Goal: Task Accomplishment & Management: Use online tool/utility

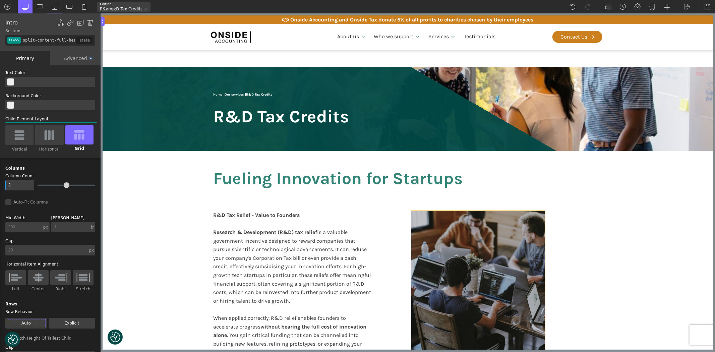
scroll to position [112, 0]
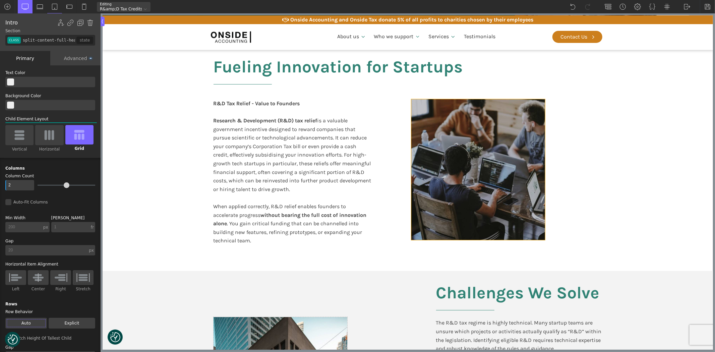
click at [468, 155] on div at bounding box center [478, 169] width 134 height 141
type input "div_block-125-66"
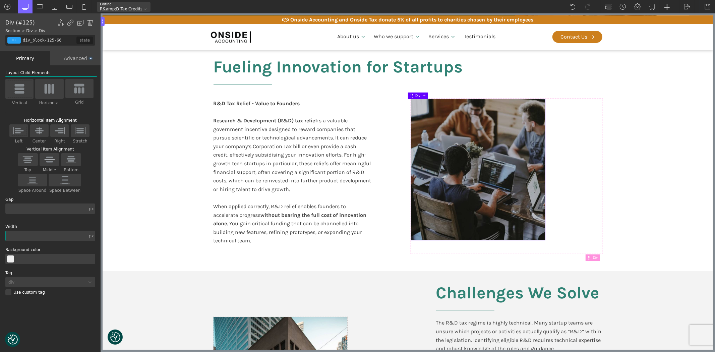
click at [75, 55] on div "Advanced" at bounding box center [75, 58] width 50 height 14
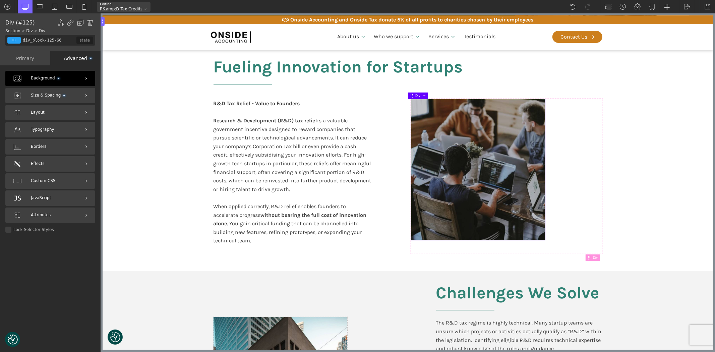
click at [41, 78] on span "Background" at bounding box center [45, 78] width 29 height 6
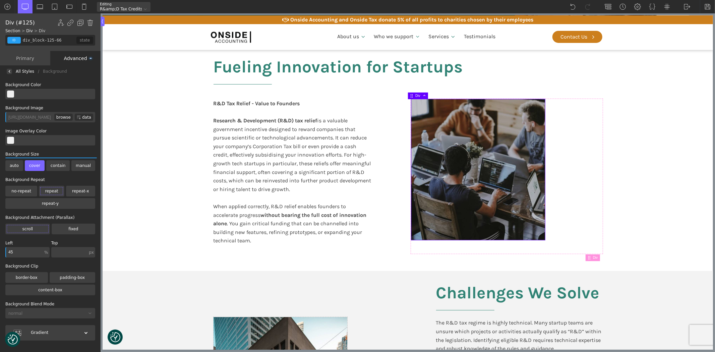
click at [75, 60] on div "Advanced" at bounding box center [75, 58] width 50 height 14
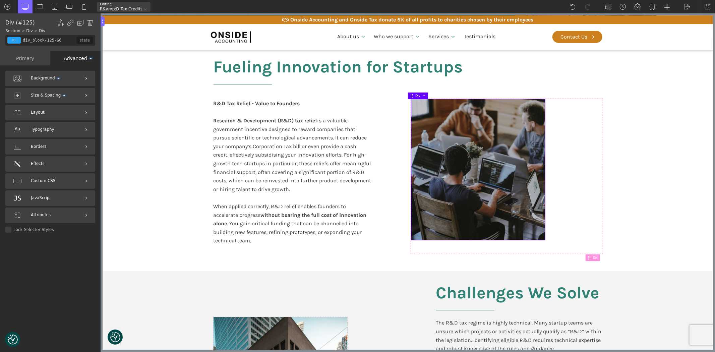
click at [477, 146] on div at bounding box center [478, 169] width 134 height 141
click at [477, 153] on div at bounding box center [478, 169] width 134 height 141
click at [699, 186] on section "Fueling Innovation for Startups R&D Tax Relief - Value to Founders Research & D…" at bounding box center [407, 155] width 611 height 232
click at [587, 171] on div at bounding box center [506, 176] width 191 height 155
type input "image-block"
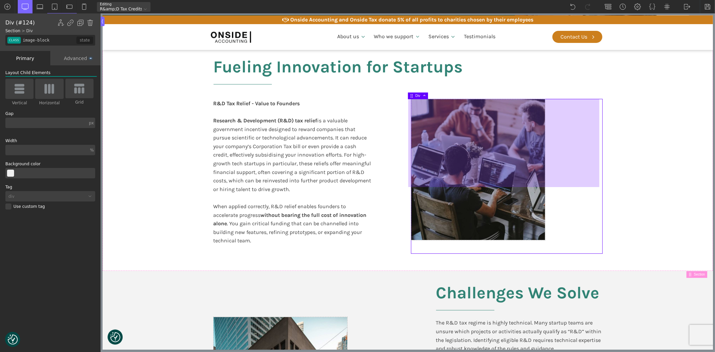
click at [470, 166] on div at bounding box center [503, 143] width 191 height 88
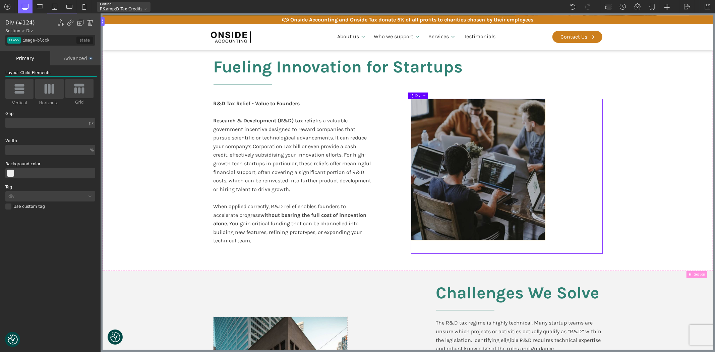
click at [459, 197] on div at bounding box center [478, 169] width 134 height 141
type input "div_block-125-66"
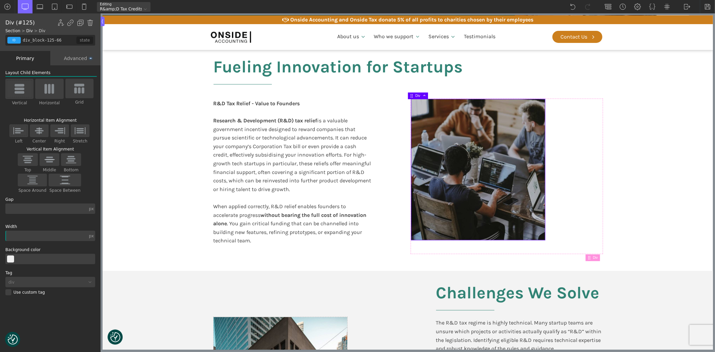
click at [73, 56] on div "Advanced" at bounding box center [75, 58] width 50 height 14
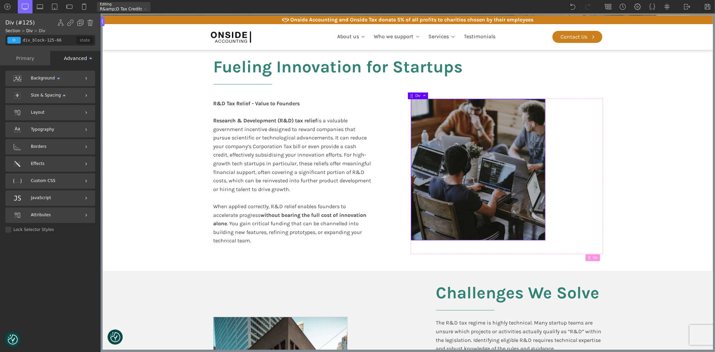
click at [45, 80] on span "Background" at bounding box center [45, 78] width 29 height 6
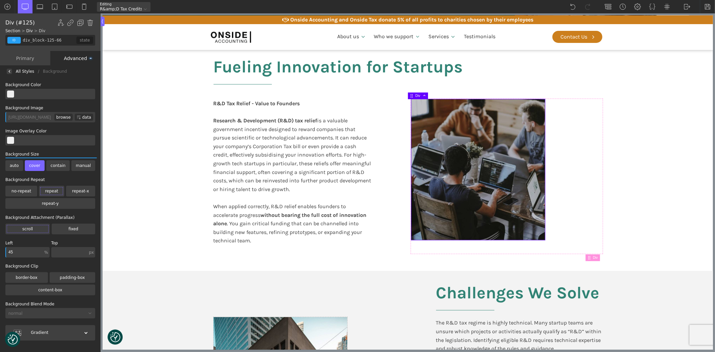
click at [63, 116] on div "browse" at bounding box center [63, 117] width 18 height 7
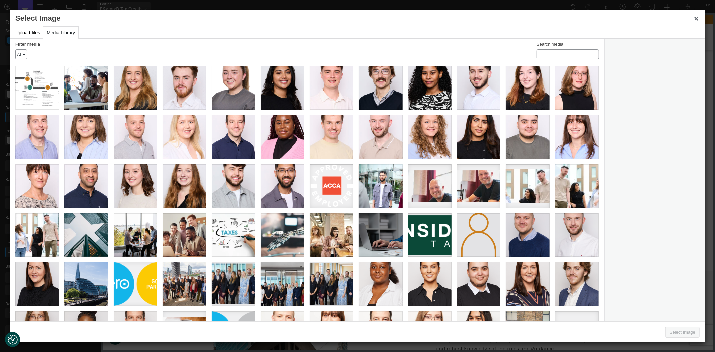
scroll to position [115, 0]
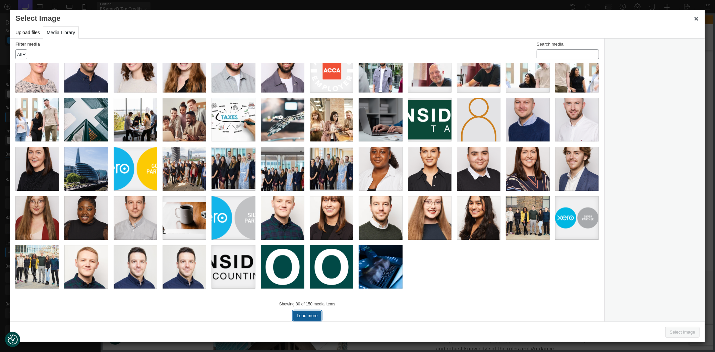
click at [305, 314] on button "Load more" at bounding box center [307, 316] width 28 height 10
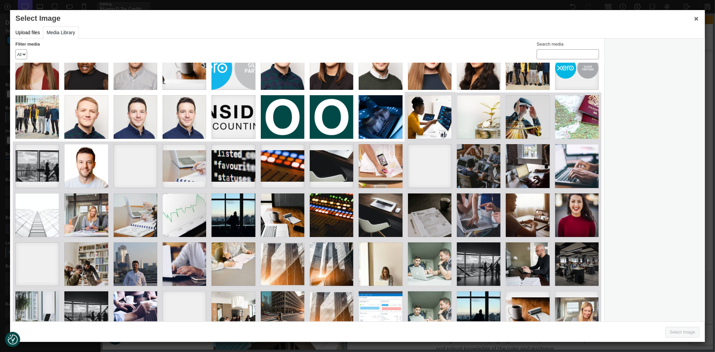
scroll to position [258, 0]
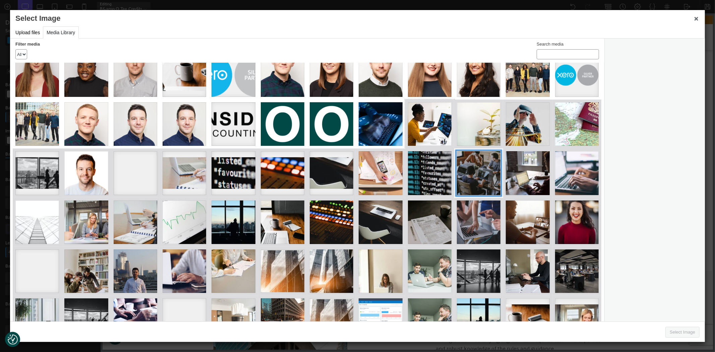
click at [467, 170] on div "d009d1b727b7aec08b9211e7da0688e7" at bounding box center [479, 173] width 44 height 44
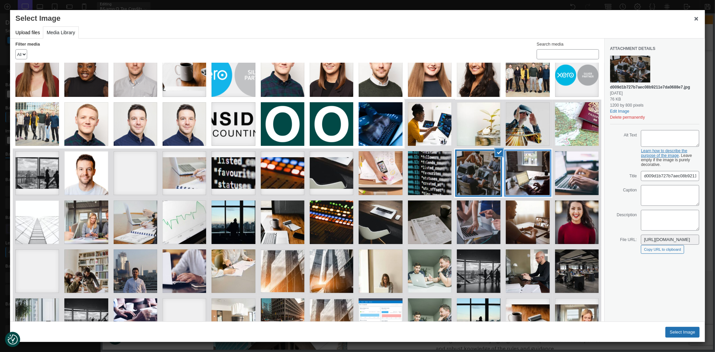
click at [530, 176] on div "ce2f6cf48edb653ad6f5b3642fc8ee9d" at bounding box center [528, 173] width 44 height 44
click at [481, 168] on div "d009d1b727b7aec08b9211e7da0688e7" at bounding box center [479, 173] width 44 height 44
click at [697, 19] on span "Close dialogue" at bounding box center [696, 18] width 7 height 5
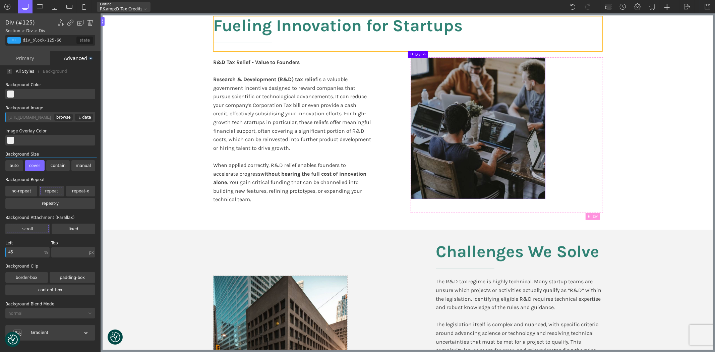
scroll to position [37, 0]
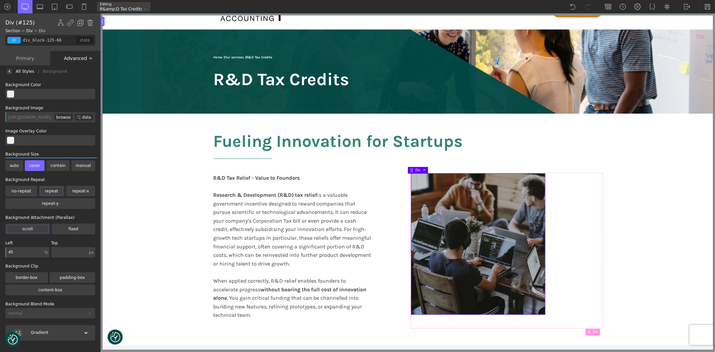
click at [475, 222] on div at bounding box center [478, 244] width 134 height 141
click at [66, 115] on div "browse" at bounding box center [63, 117] width 18 height 7
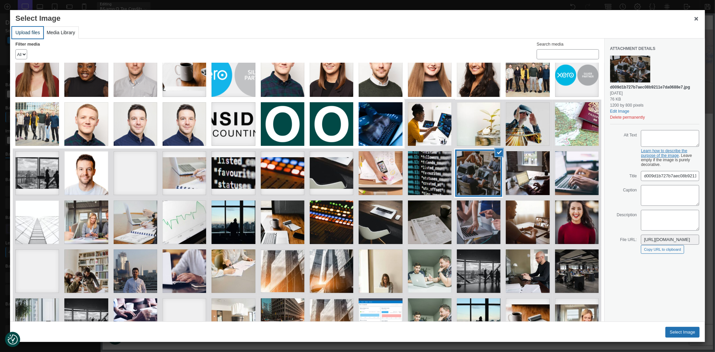
click at [29, 34] on button "Upload files" at bounding box center [27, 33] width 31 height 12
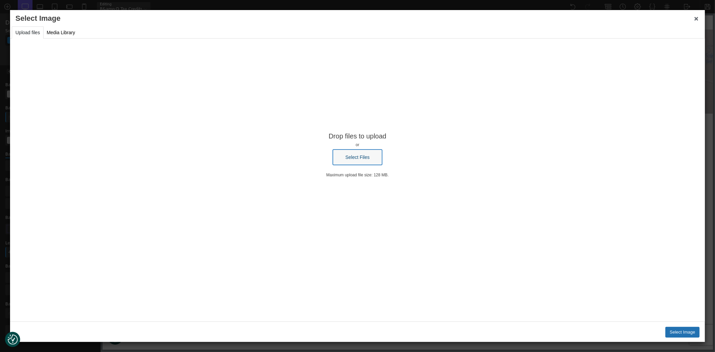
click at [351, 159] on button "Select Files" at bounding box center [357, 157] width 49 height 15
type input "C:\fakepath\Website_1200 x 800 001.jpg"
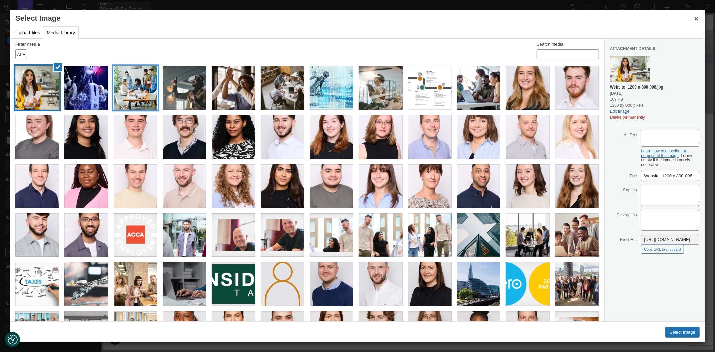
click at [132, 92] on div "Website_1200 x 800 006" at bounding box center [136, 88] width 44 height 44
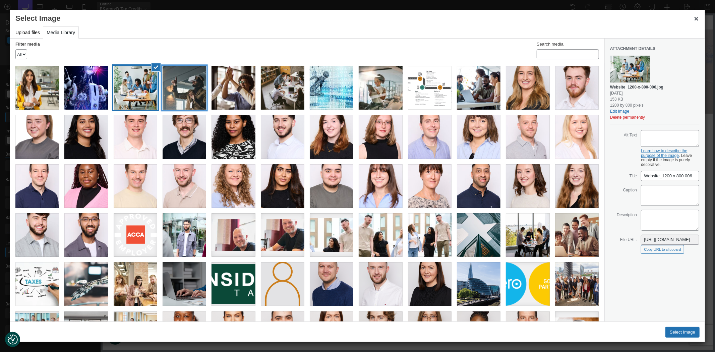
click at [169, 91] on div "Website_1200 x 800 005" at bounding box center [185, 88] width 44 height 44
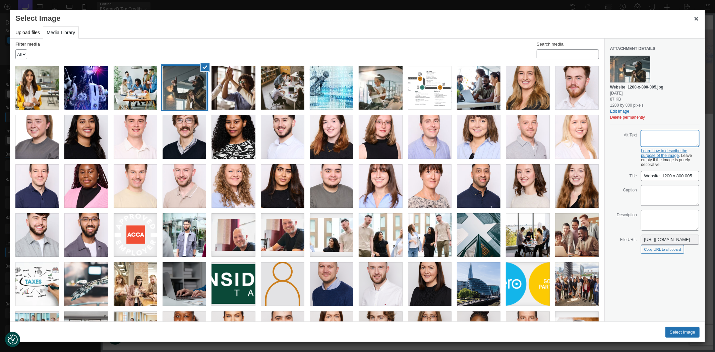
click at [655, 137] on textarea "Alt Text" at bounding box center [670, 138] width 58 height 17
type textarea "Man viewing through AI headset"
click at [685, 333] on button "Select Image" at bounding box center [683, 332] width 34 height 11
type input "[URL][DOMAIN_NAME]"
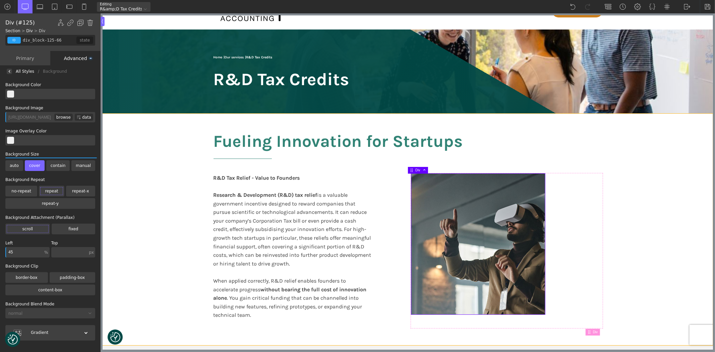
click at [674, 290] on section "Fueling Innovation for Startups R&D Tax Relief - Value to Founders Research & D…" at bounding box center [407, 230] width 611 height 232
type input "split-content-full-heading"
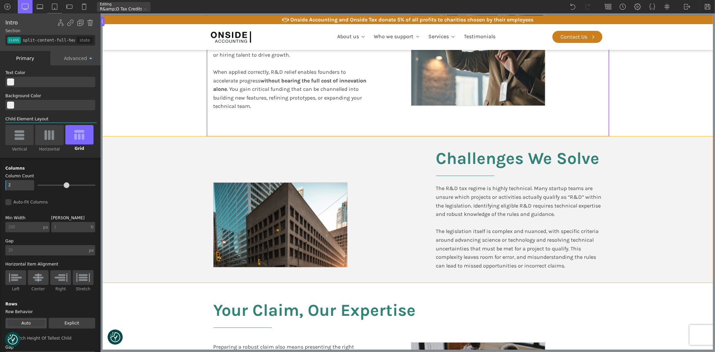
scroll to position [261, 0]
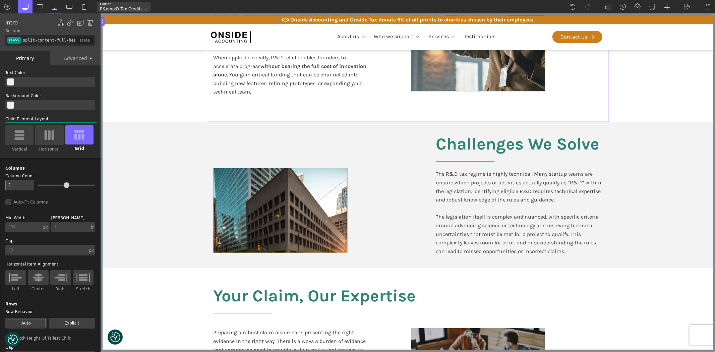
click at [266, 225] on div at bounding box center [280, 210] width 134 height 85
type input "div_block-129-66"
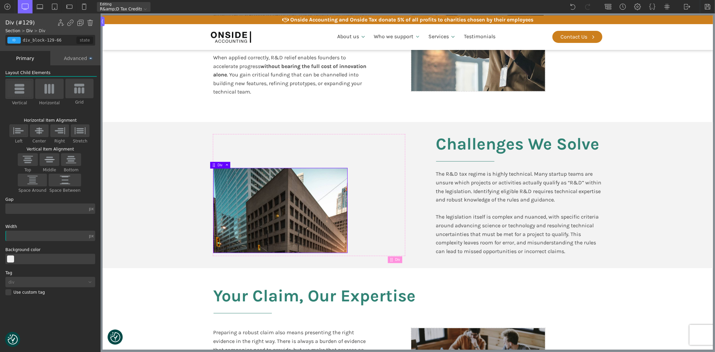
click at [71, 59] on div "Advanced" at bounding box center [75, 58] width 50 height 14
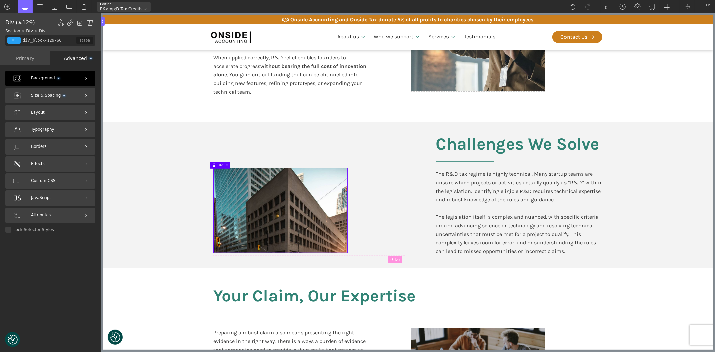
click at [42, 78] on span "Background" at bounding box center [45, 78] width 29 height 6
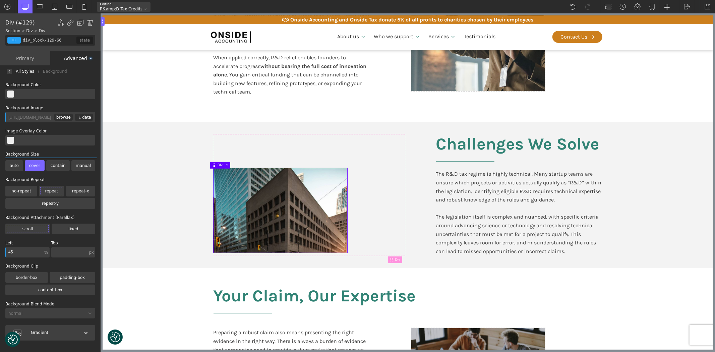
click at [65, 116] on div "browse" at bounding box center [63, 117] width 18 height 7
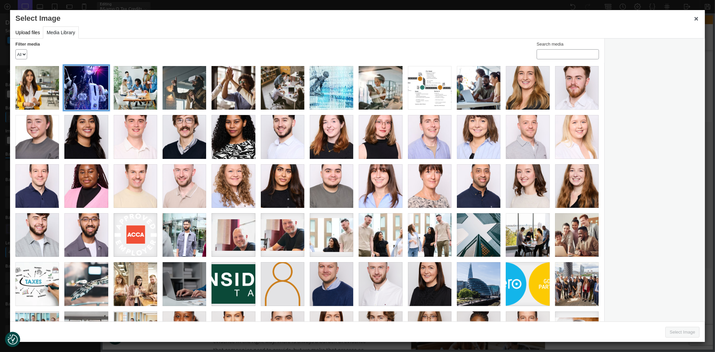
click at [80, 92] on div "Website_1200 x 800 007" at bounding box center [86, 88] width 44 height 44
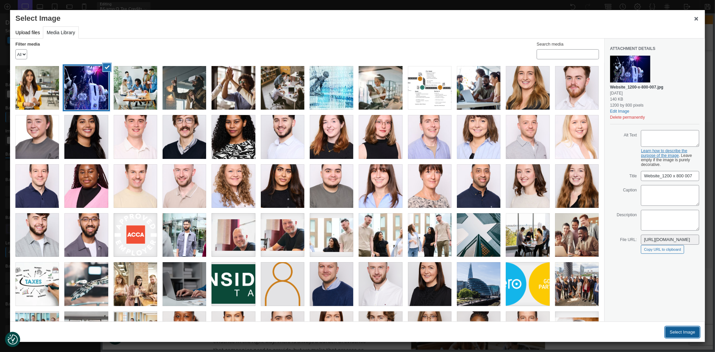
click at [686, 332] on button "Select Image" at bounding box center [683, 332] width 34 height 11
type input "[URL][DOMAIN_NAME]"
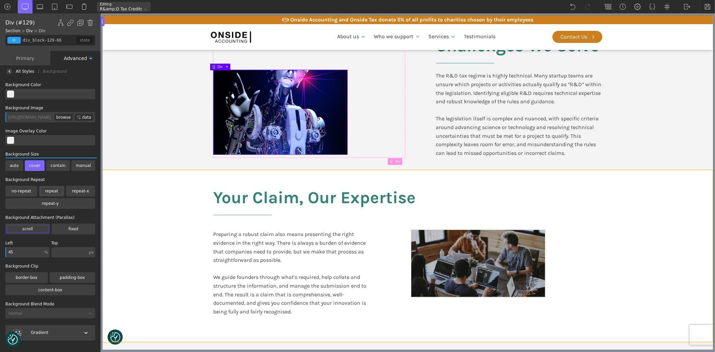
scroll to position [373, 0]
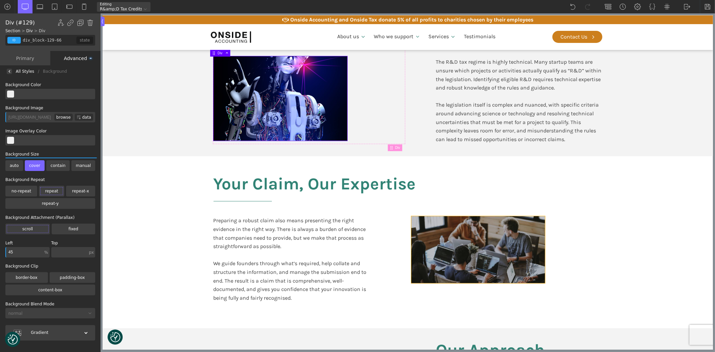
click at [493, 260] on div at bounding box center [478, 249] width 134 height 67
type input "div_block-372-611"
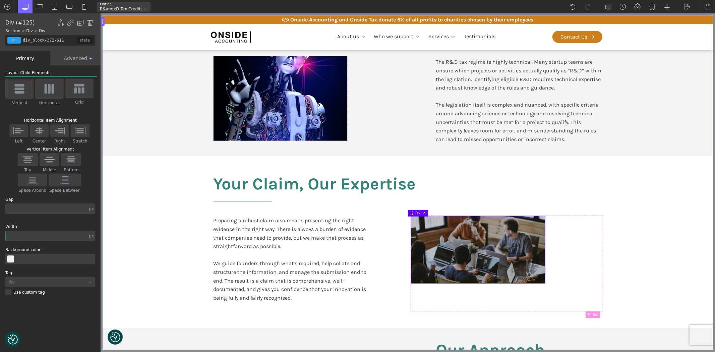
click at [73, 58] on div "Advanced" at bounding box center [75, 58] width 50 height 14
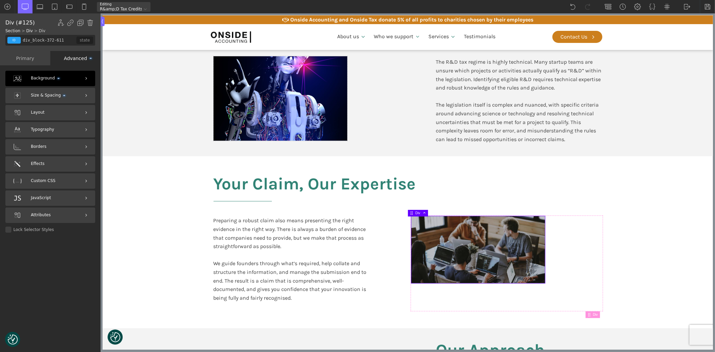
click at [42, 79] on span "Background" at bounding box center [45, 78] width 29 height 6
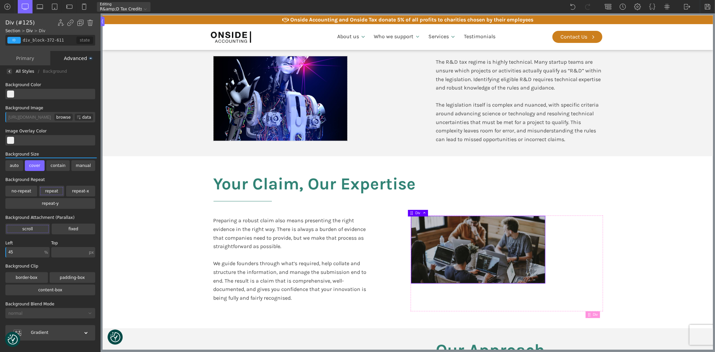
click at [63, 117] on div "browse" at bounding box center [63, 117] width 18 height 7
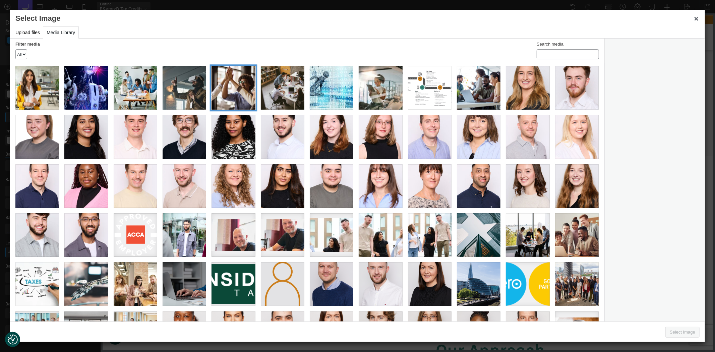
click at [232, 89] on div "Website_1200 x 800 004" at bounding box center [234, 88] width 44 height 44
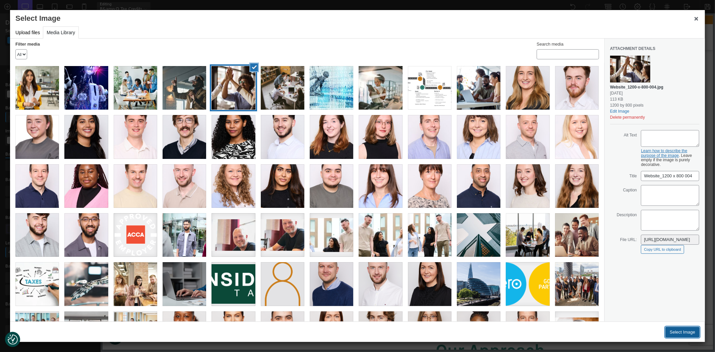
click at [682, 334] on button "Select Image" at bounding box center [683, 332] width 34 height 11
type input "[URL][DOMAIN_NAME]"
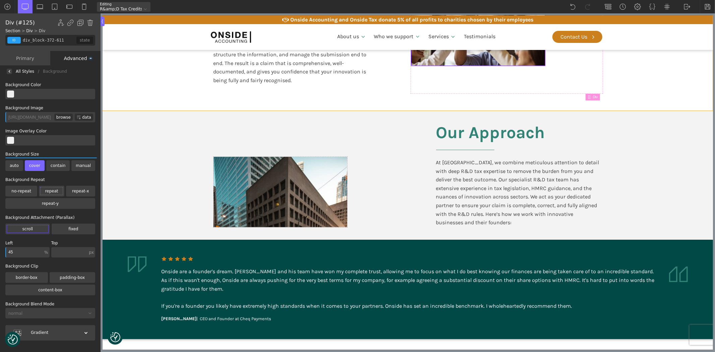
scroll to position [596, 0]
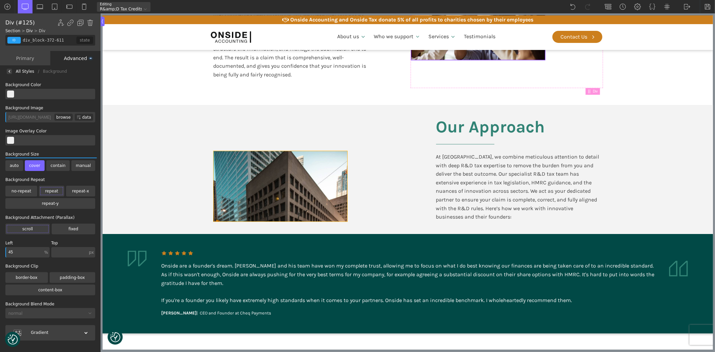
click at [275, 209] on div at bounding box center [280, 186] width 134 height 70
type input "div_block-377-611"
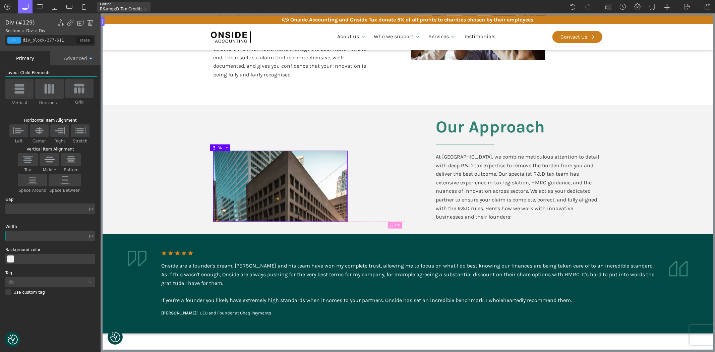
click at [72, 59] on div "Advanced" at bounding box center [75, 58] width 50 height 14
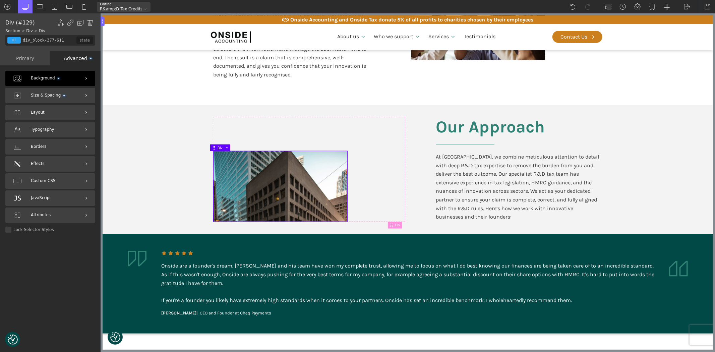
click at [47, 79] on span "Background" at bounding box center [45, 78] width 29 height 6
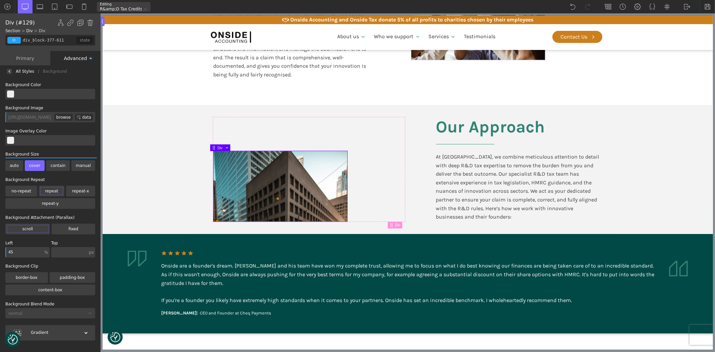
click at [62, 118] on div "browse" at bounding box center [63, 117] width 18 height 7
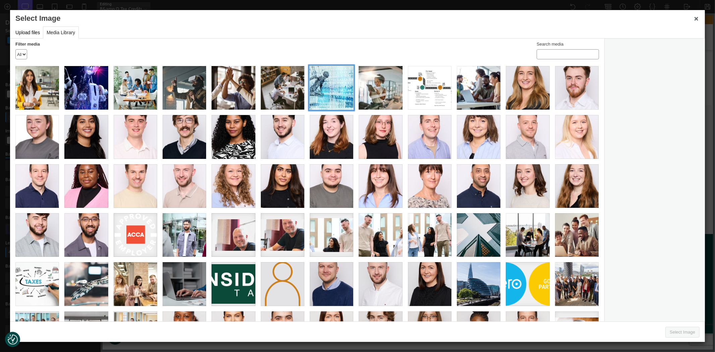
click at [328, 93] on div "Website_1200 x 800 002" at bounding box center [332, 88] width 44 height 44
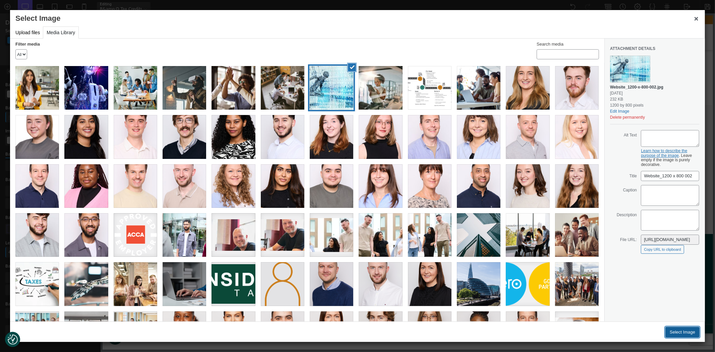
click at [688, 330] on button "Select Image" at bounding box center [683, 332] width 34 height 11
type input "http://onsideaccounting.com/wp-content/uploads/2025/09/Website_1200-x-800-002.j…"
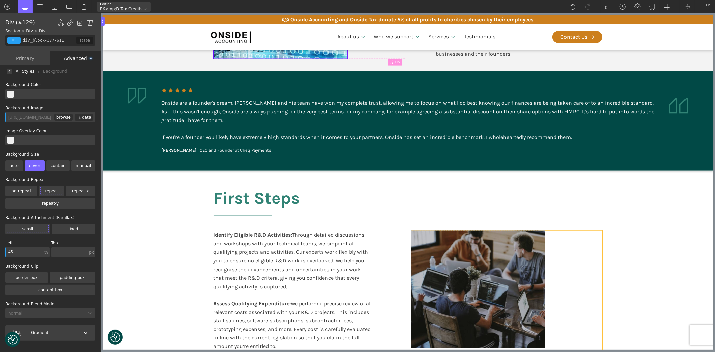
scroll to position [783, 0]
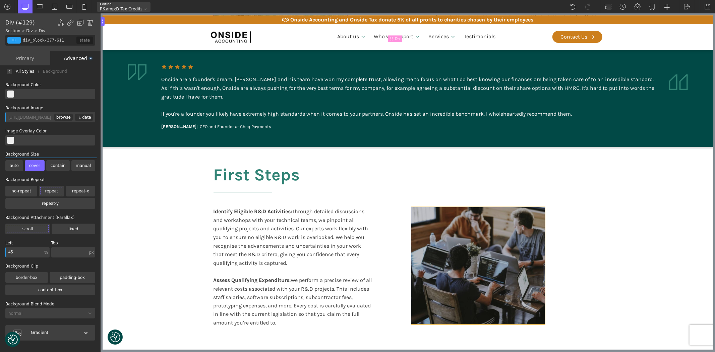
click at [485, 257] on div at bounding box center [478, 265] width 134 height 117
type input "div_block-390-611"
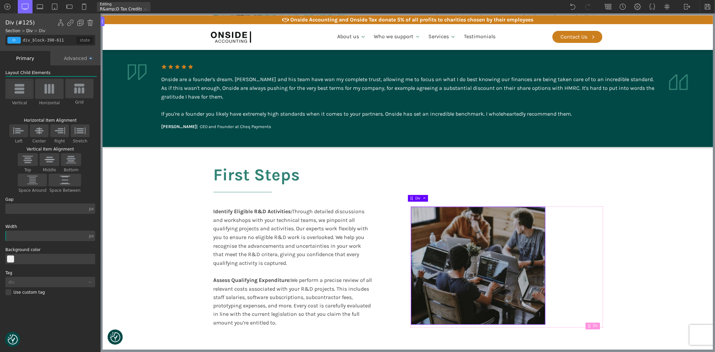
click at [71, 58] on div "Advanced" at bounding box center [75, 58] width 50 height 14
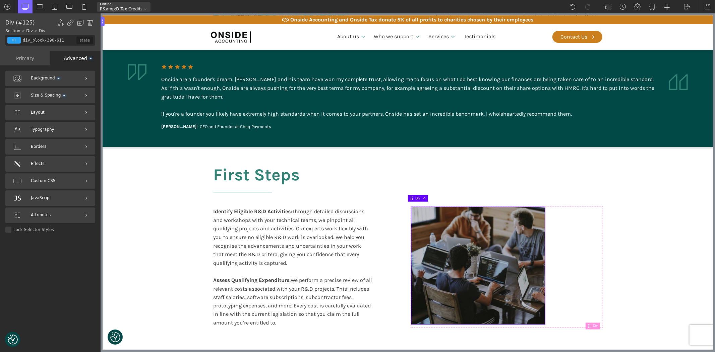
click at [40, 76] on span "Background" at bounding box center [45, 78] width 29 height 6
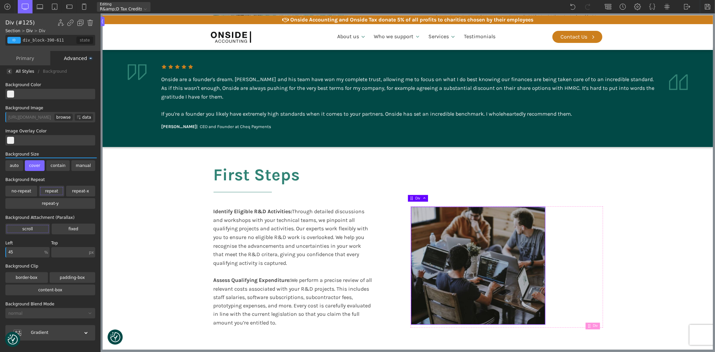
click at [63, 117] on div "browse" at bounding box center [63, 117] width 18 height 7
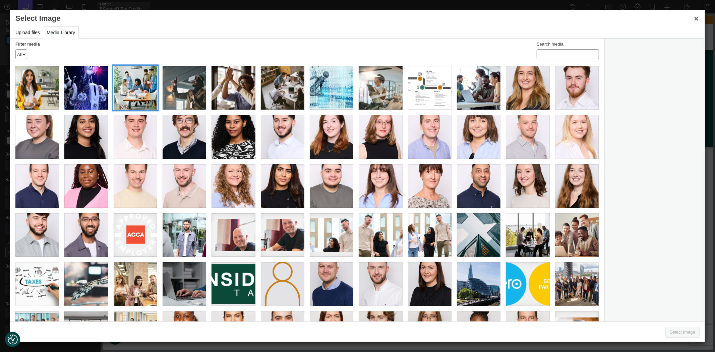
click at [130, 84] on div "Website_1200 x 800 006" at bounding box center [136, 88] width 44 height 44
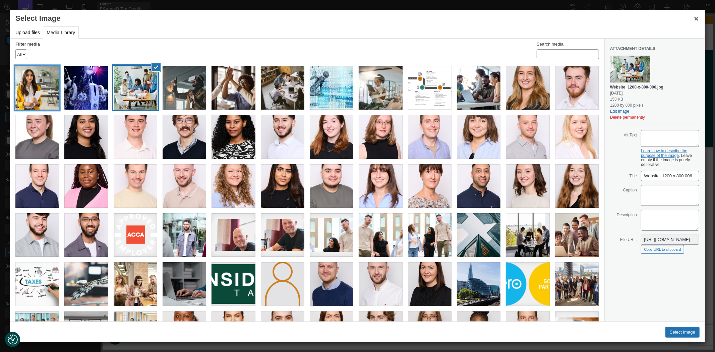
click at [44, 82] on div "Website_1200 x 800 008" at bounding box center [37, 88] width 44 height 44
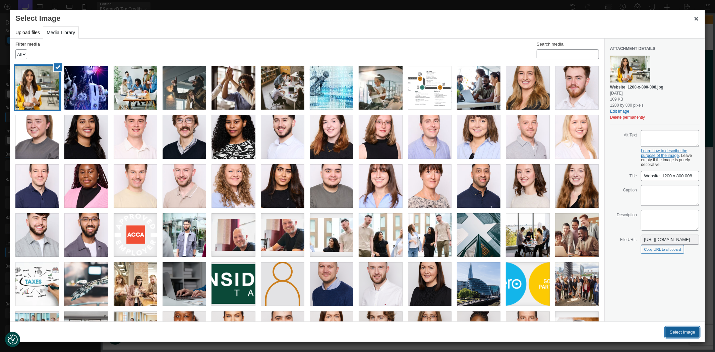
click at [673, 332] on button "Select Image" at bounding box center [683, 332] width 34 height 11
type input "[URL][DOMAIN_NAME]"
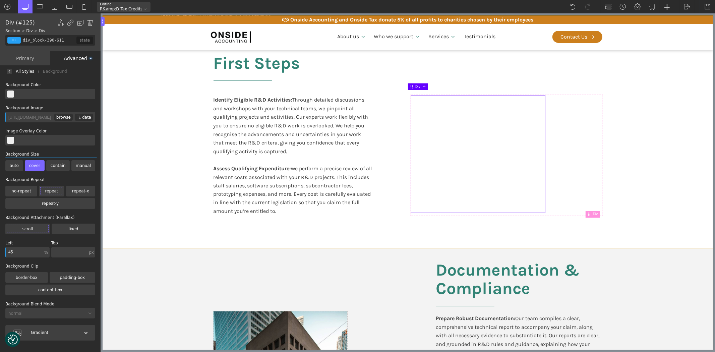
scroll to position [969, 0]
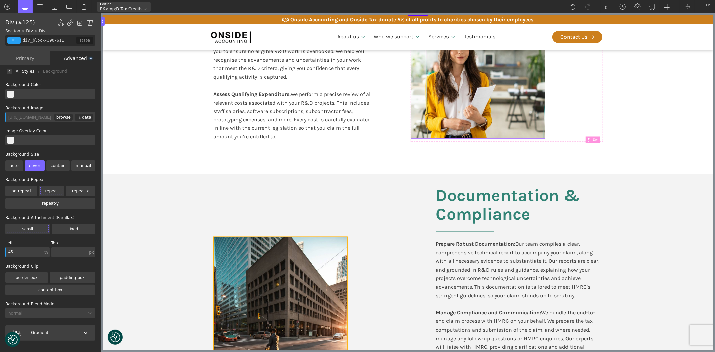
click at [329, 285] on div at bounding box center [280, 303] width 134 height 133
type input "div_block-398-611"
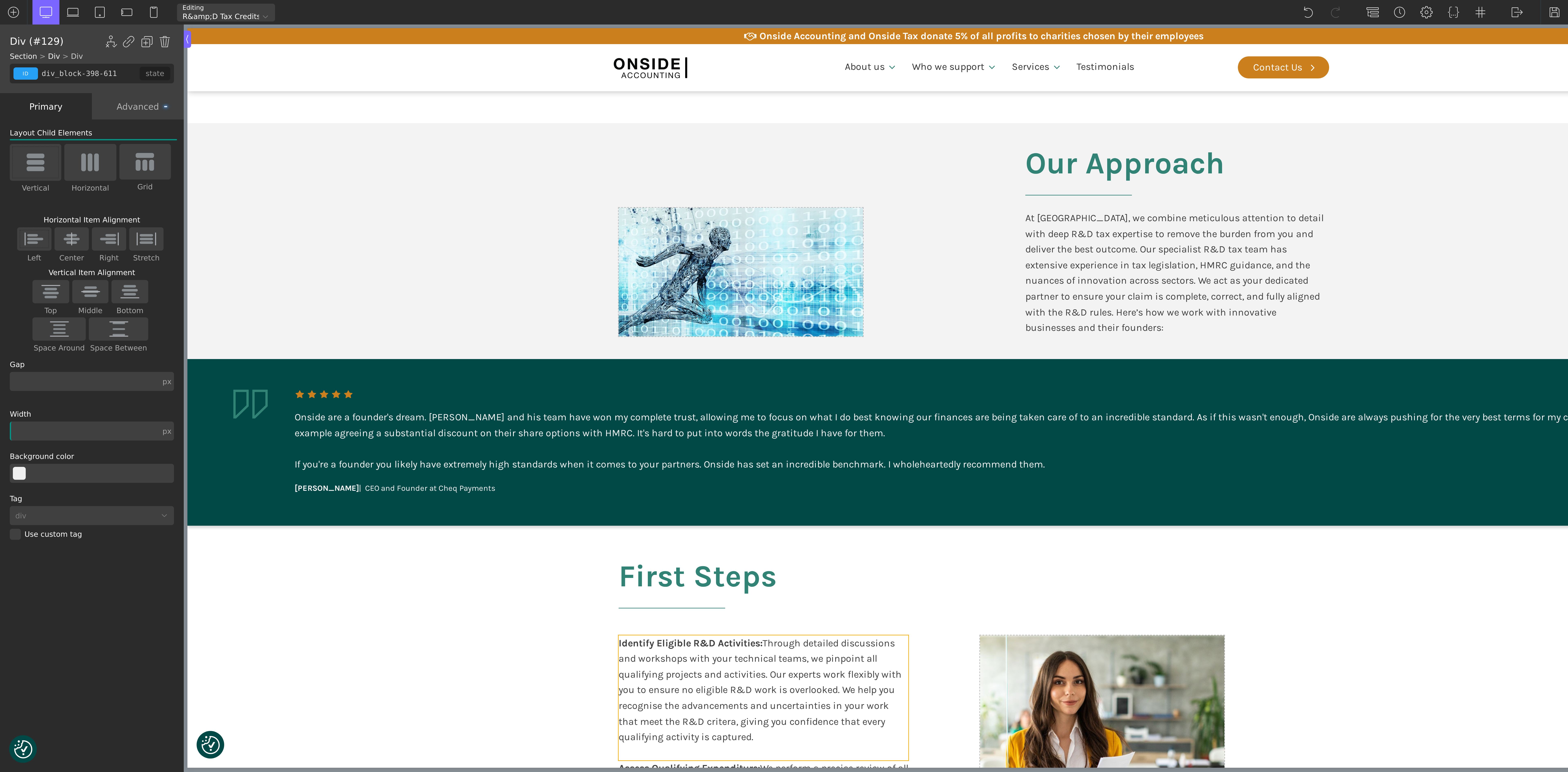
scroll to position [386, 0]
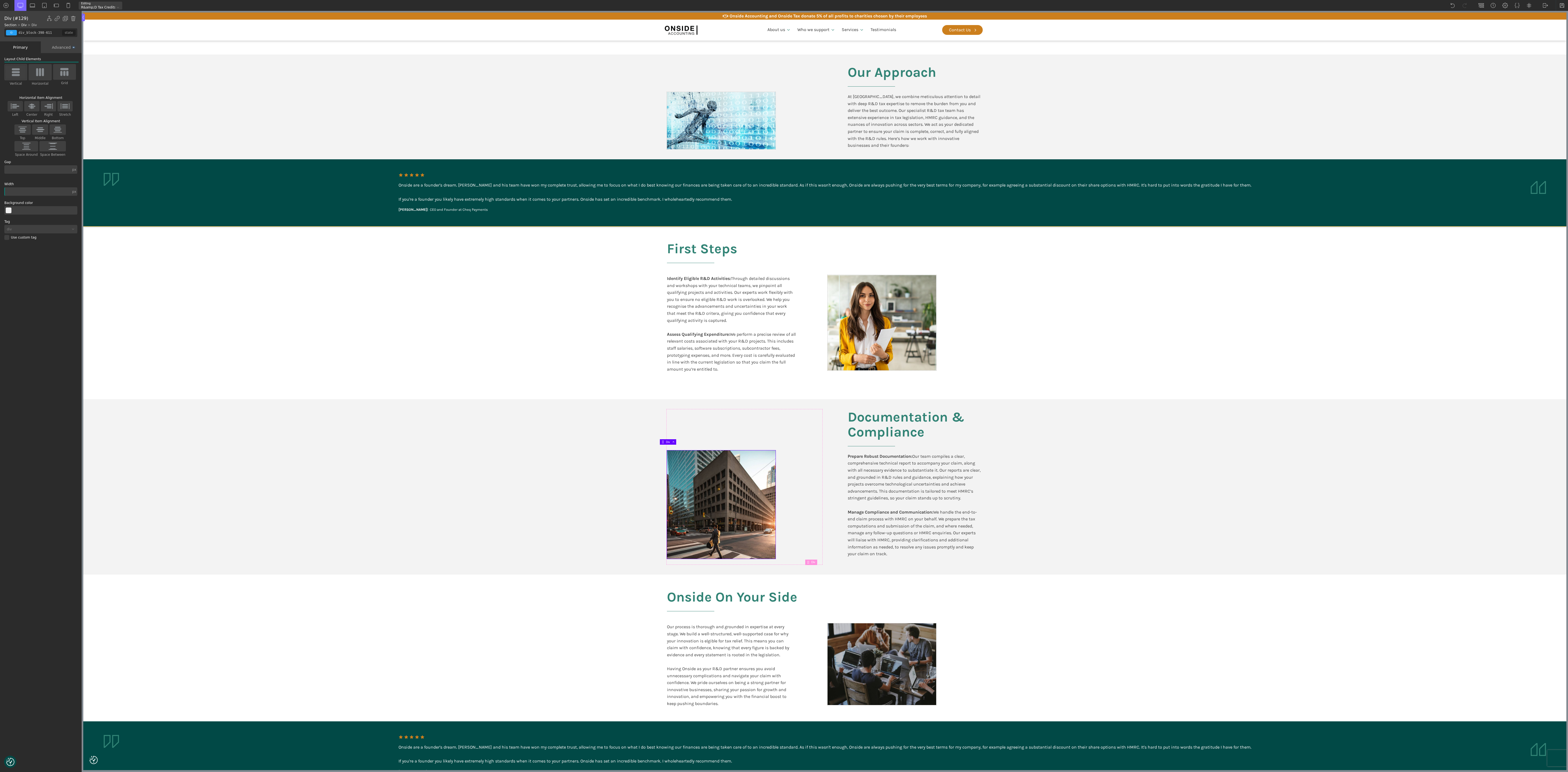
click at [580, 206] on div "Onside are a founder's dream. [PERSON_NAME] and his team have won my complete t…" at bounding box center [825, 192] width 853 height 40
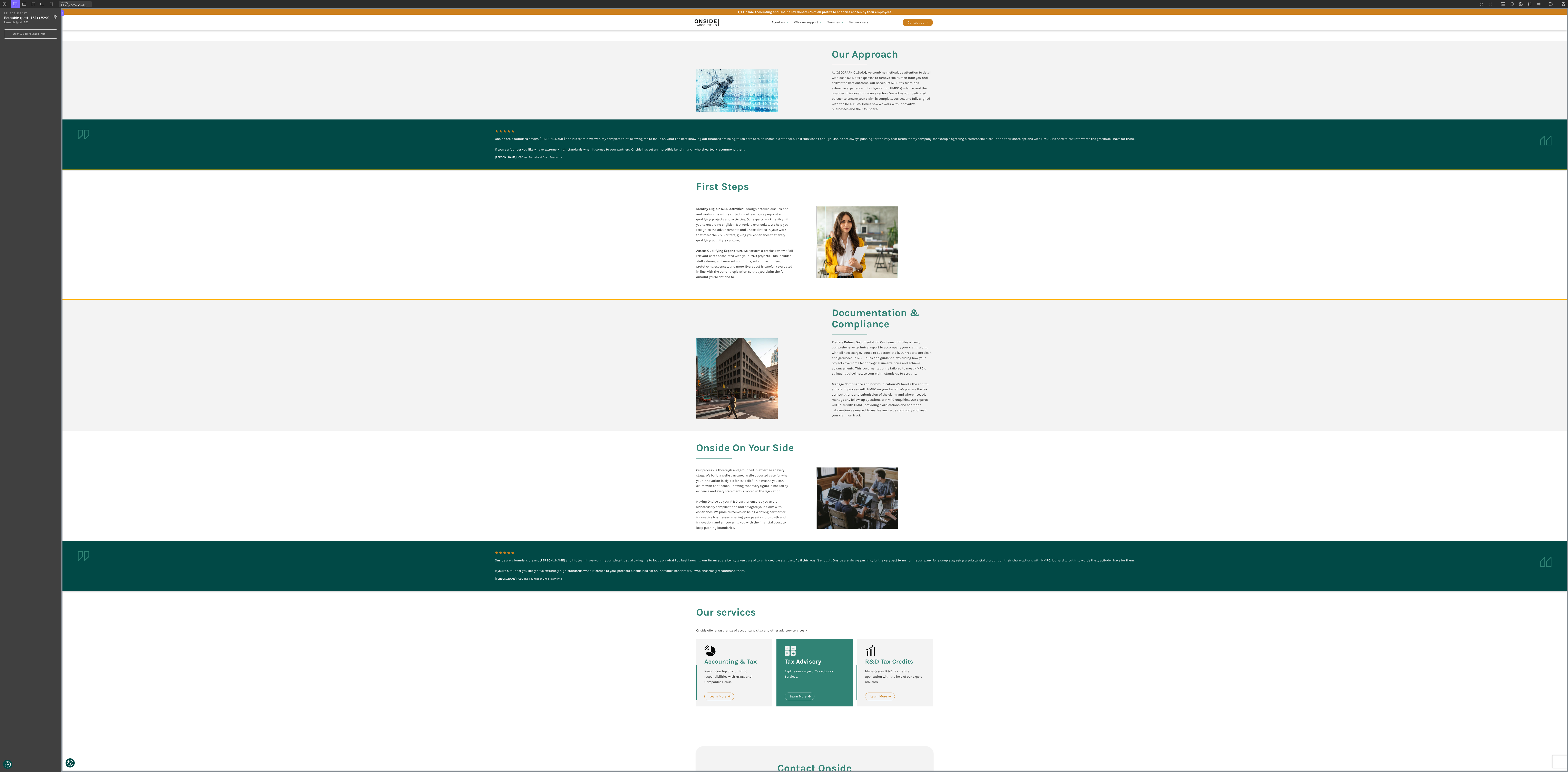
scroll to position [387, 0]
click at [435, 148] on div "Onside are a founder's dream. [PERSON_NAME] and his team have won my complete t…" at bounding box center [814, 144] width 640 height 30
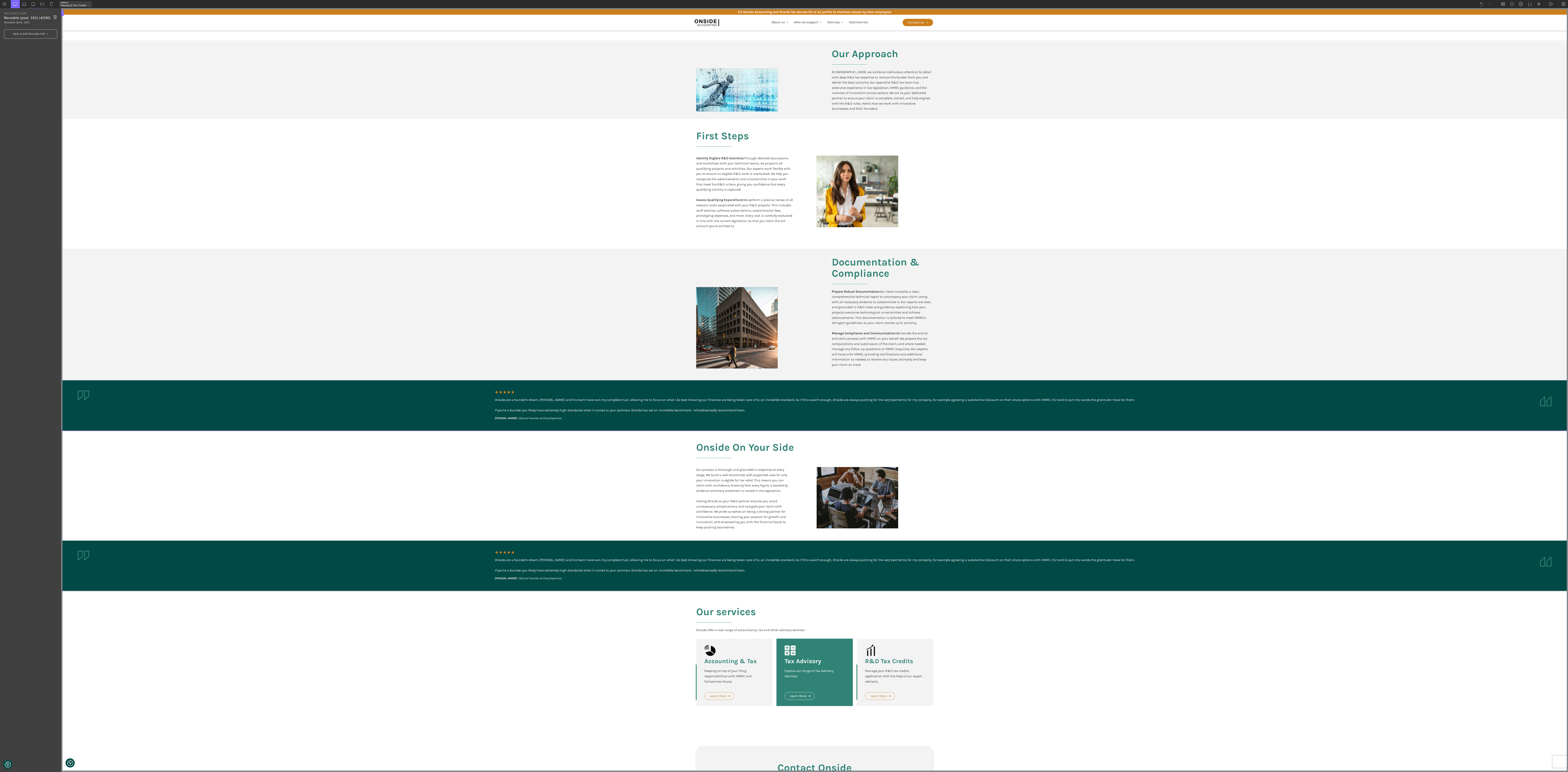
click at [435, 214] on aside "Onside are a founder's dream. [PERSON_NAME] and his team have won my complete t…" at bounding box center [814, 405] width 1504 height 51
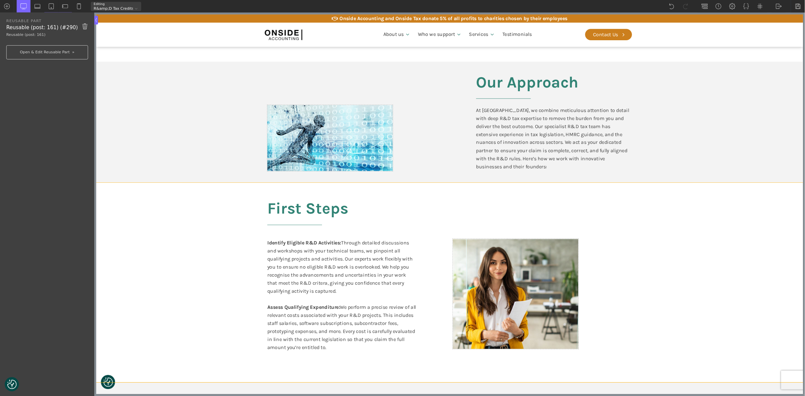
scroll to position [636, 0]
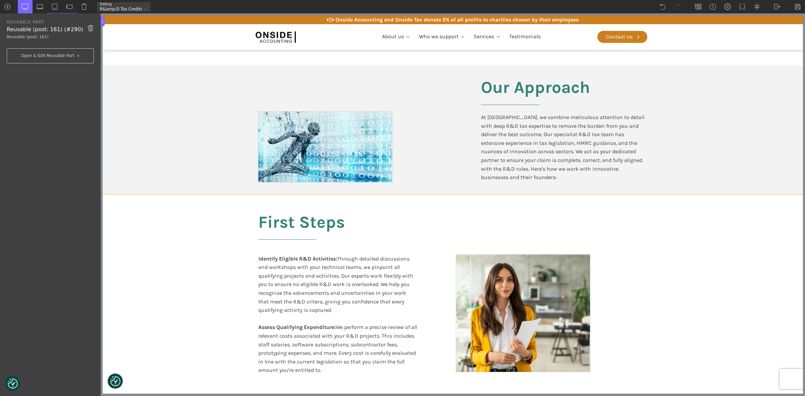
drag, startPoint x: 773, startPoint y: 279, endPoint x: 725, endPoint y: 262, distance: 51.4
click at [715, 262] on section "First Steps Identify Eligible R&D Activities: Through detailed discussions and …" at bounding box center [453, 301] width 700 height 213
type input "split-content-full-heading"
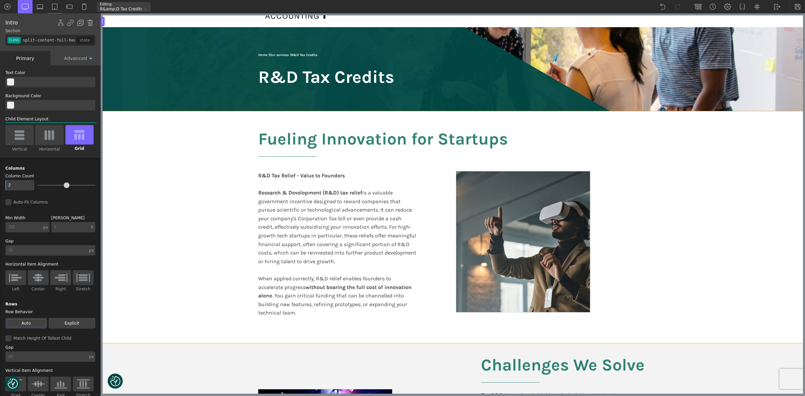
scroll to position [0, 0]
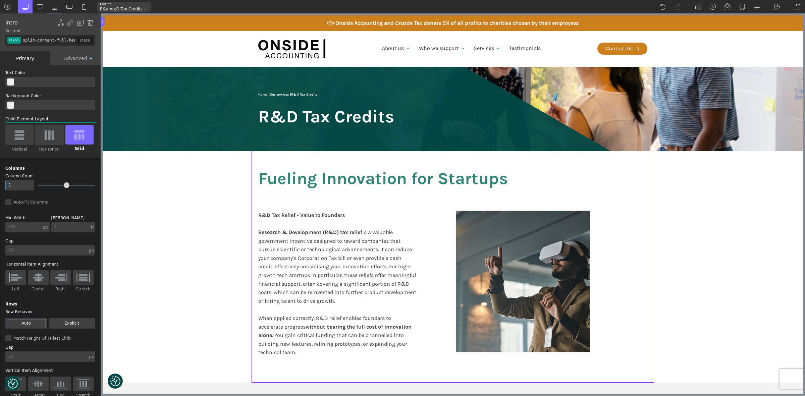
click at [715, 255] on section "Fueling Innovation for Startups R&D Tax Relief - Value to Founders Research & D…" at bounding box center [453, 267] width 700 height 232
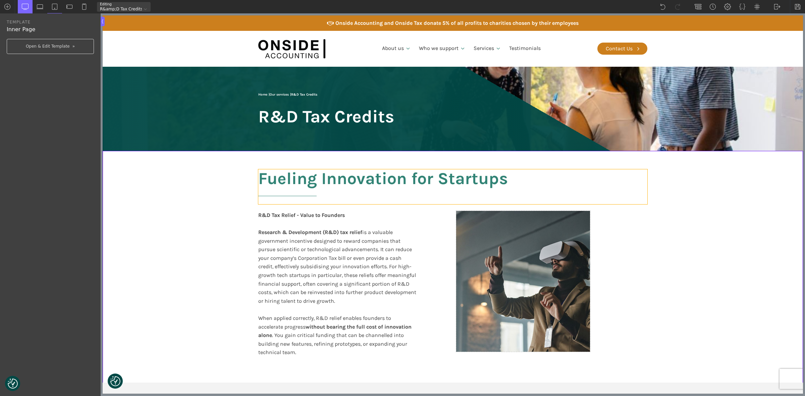
click at [279, 178] on h2 "Fueling Innovation for Startups" at bounding box center [452, 186] width 389 height 35
type input "headline-121-66"
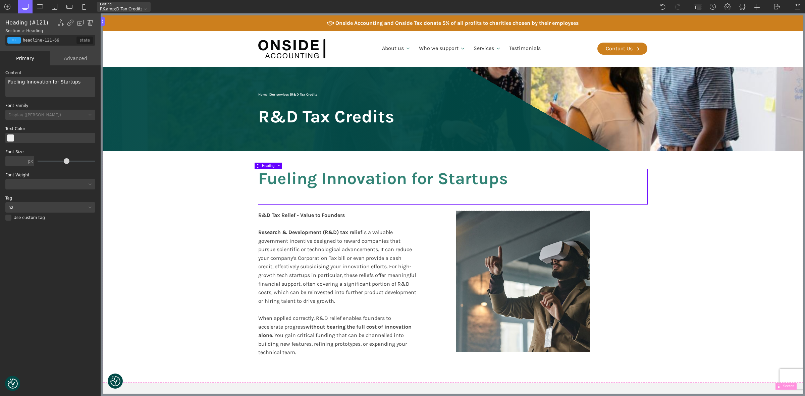
click at [318, 174] on h2 "Fueling Innovation for Startups" at bounding box center [452, 186] width 389 height 35
click at [16, 82] on div "Fueling Innovation for Startups" at bounding box center [50, 87] width 90 height 20
click at [276, 217] on b "R&D Tax Relief - Value to Founders" at bounding box center [301, 215] width 87 height 6
type input "text_block-123-66"
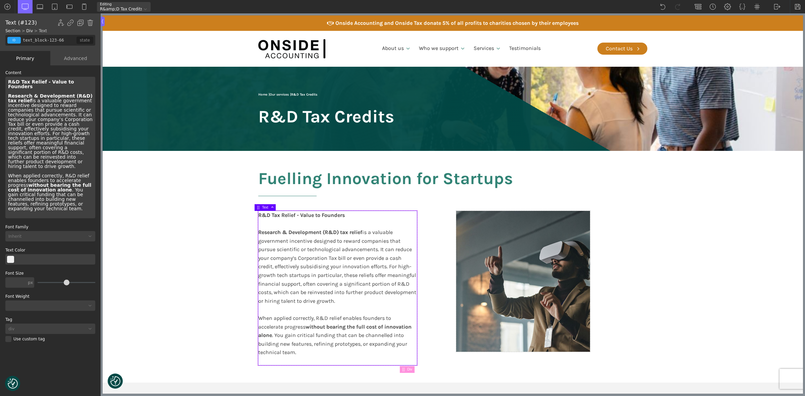
click at [276, 215] on b "R&D Tax Relief - Value to Founders" at bounding box center [301, 215] width 87 height 6
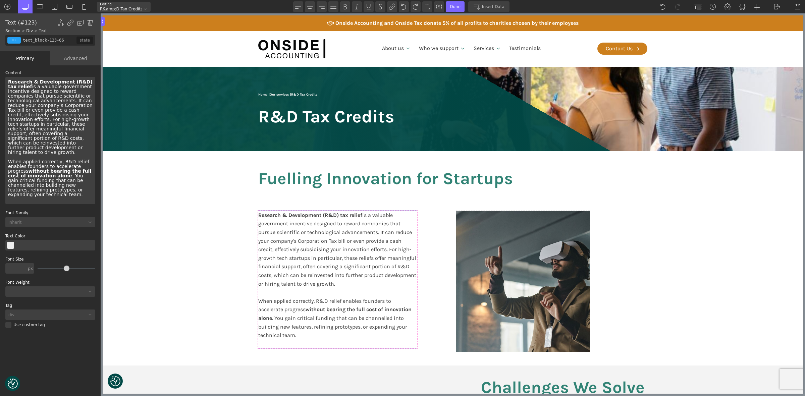
drag, startPoint x: 34, startPoint y: 113, endPoint x: 25, endPoint y: 101, distance: 15.1
click at [34, 113] on div "Research & Development (R&D) tax relief is a valuable government incentive desi…" at bounding box center [50, 140] width 90 height 127
click at [31, 103] on div "Research & Development (R&D) tax relief is a valuable government incentive desi…" at bounding box center [50, 140] width 90 height 127
click at [26, 122] on div "Research & Development (R&D) tax relief is a valuable government incentive desi…" at bounding box center [50, 140] width 90 height 127
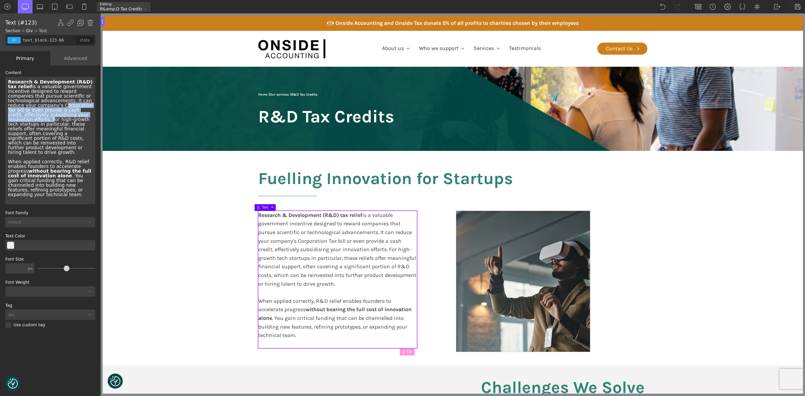
drag, startPoint x: 31, startPoint y: 105, endPoint x: 82, endPoint y: 114, distance: 51.8
click at [82, 114] on div "Research & Development (R&D) tax relief is a valuable government incentive desi…" at bounding box center [50, 140] width 90 height 127
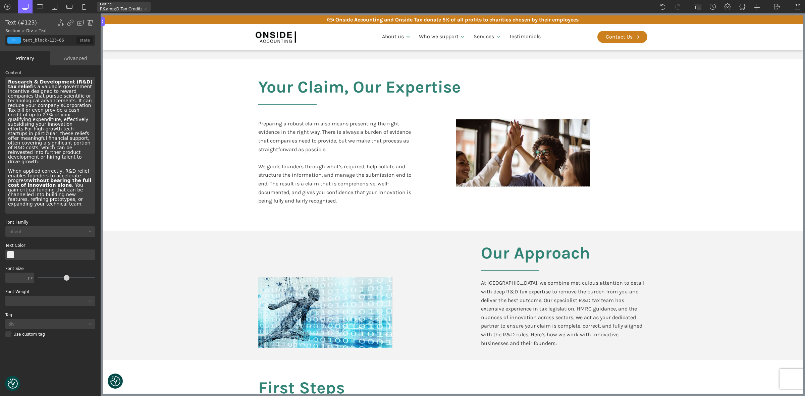
scroll to position [545, 0]
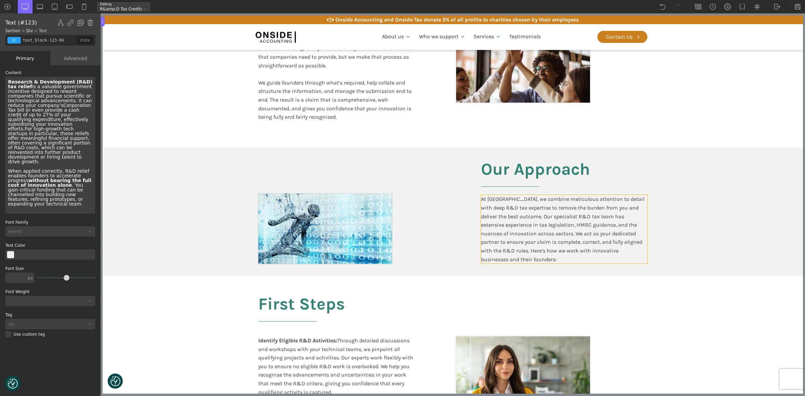
drag, startPoint x: 566, startPoint y: 208, endPoint x: 613, endPoint y: 205, distance: 47.7
click at [566, 208] on div "At [GEOGRAPHIC_DATA], we combine meticulous attention to detail with deep R&D t…" at bounding box center [564, 229] width 166 height 69
type input "text_block-382-611"
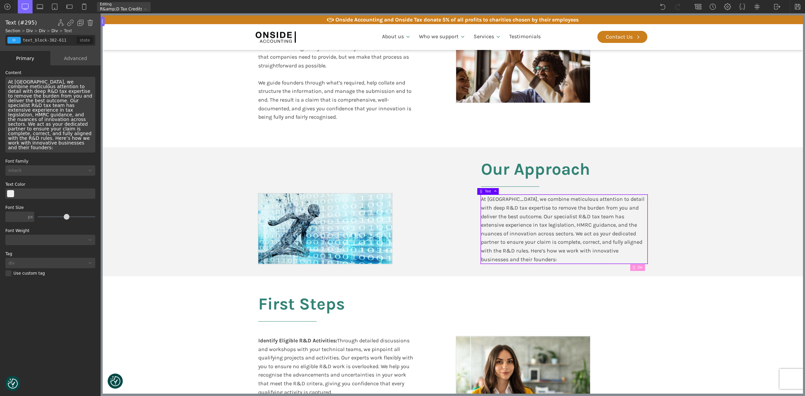
click at [634, 200] on div "At [GEOGRAPHIC_DATA], we combine meticulous attention to detail with deep R&D t…" at bounding box center [564, 229] width 166 height 69
click at [628, 200] on div "At [GEOGRAPHIC_DATA], we combine meticulous attention to detail with deep R&D t…" at bounding box center [564, 229] width 166 height 69
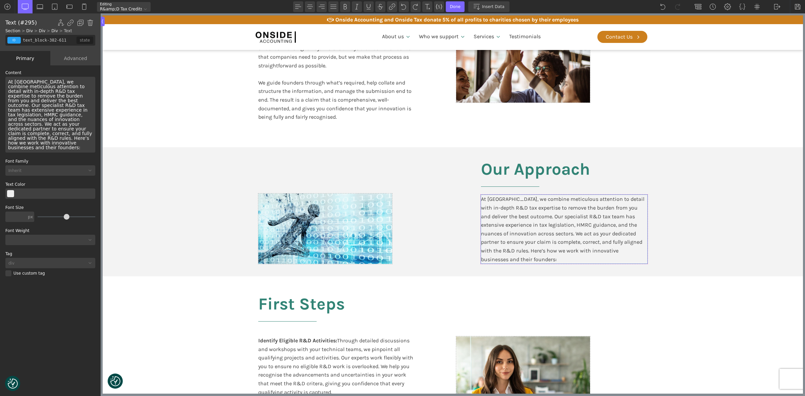
click at [502, 226] on div "At Onside, we combine meticulous attention to detail with in-depth R&D tax expe…" at bounding box center [564, 229] width 166 height 69
drag, startPoint x: 38, startPoint y: 111, endPoint x: 66, endPoint y: 113, distance: 28.6
click at [66, 113] on div "At Onside, we combine meticulous attention to detail with in-depth R&D tax expe…" at bounding box center [50, 115] width 90 height 76
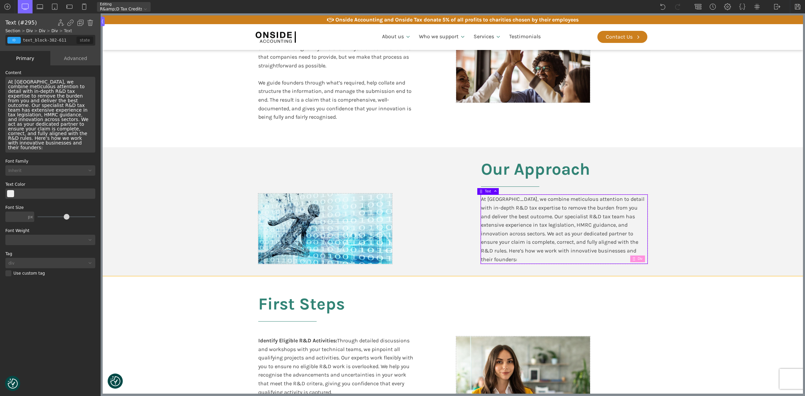
click at [715, 277] on section "First Steps Identify Eligible R&D Activities: Through detailed discussions and …" at bounding box center [453, 382] width 700 height 213
type input "split-content-full-heading"
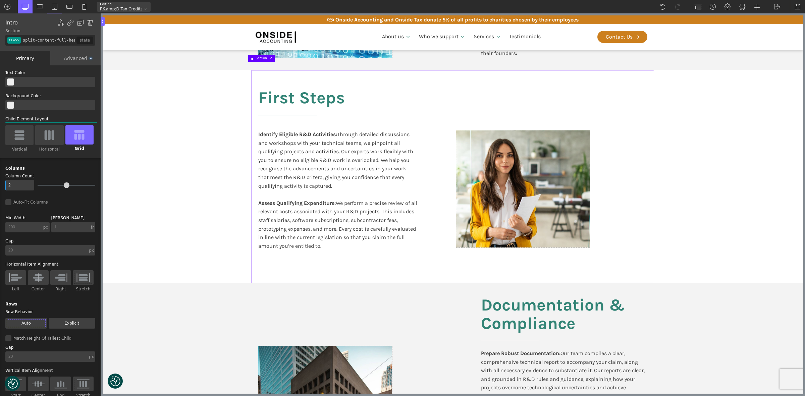
scroll to position [755, 0]
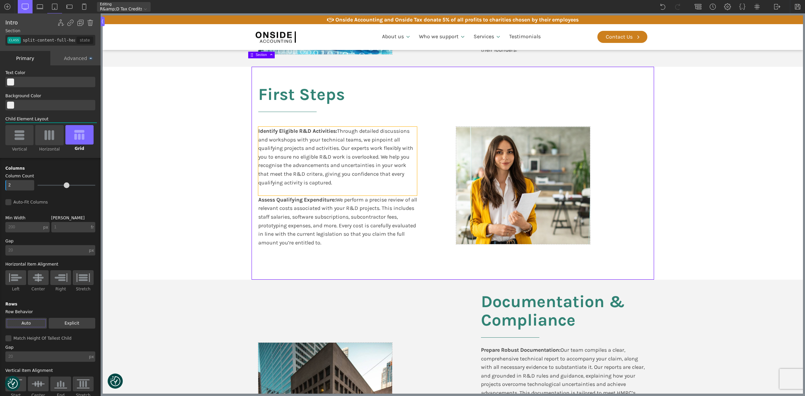
click at [312, 154] on div "Identify Eligible R&D Activities: Through detailed discussions and workshops wi…" at bounding box center [337, 161] width 159 height 69
type input "text_block-243-611"
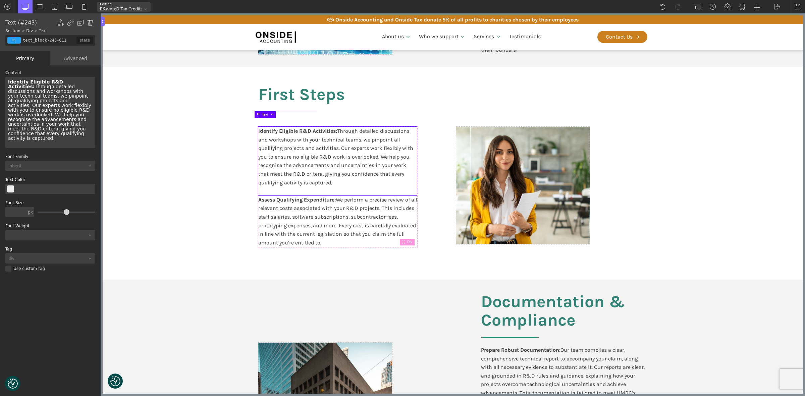
click at [48, 103] on div "Identify Eligible R&D Activities: Through detailed discussions and workshops wi…" at bounding box center [50, 112] width 90 height 71
click at [44, 92] on div "Identify Eligible R&D Activities: Through detailed discussions and workshops wi…" at bounding box center [50, 112] width 90 height 71
drag, startPoint x: 42, startPoint y: 92, endPoint x: 83, endPoint y: 90, distance: 41.0
click at [83, 90] on div "Identify Eligible R&D Activities: Through detailed discussions and workshops wi…" at bounding box center [50, 112] width 90 height 71
paste div
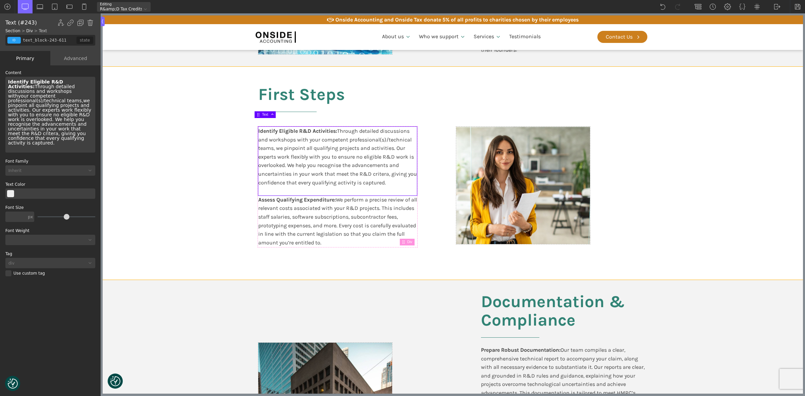
click at [197, 177] on section "First Steps Identify Eligible R&D Activities: Through detailed discussions and …" at bounding box center [453, 173] width 700 height 213
type input "split-content-full-heading"
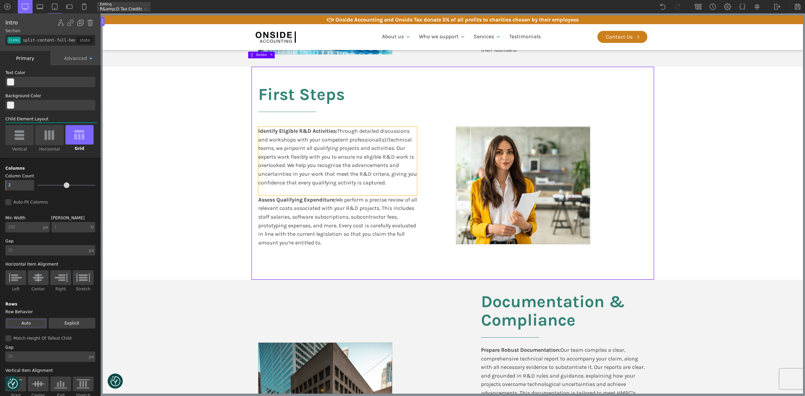
click at [380, 166] on div "Identify Eligible R&D Activities: Through detailed discussions and workshops wi…" at bounding box center [337, 161] width 159 height 69
type input "text_block-243-611"
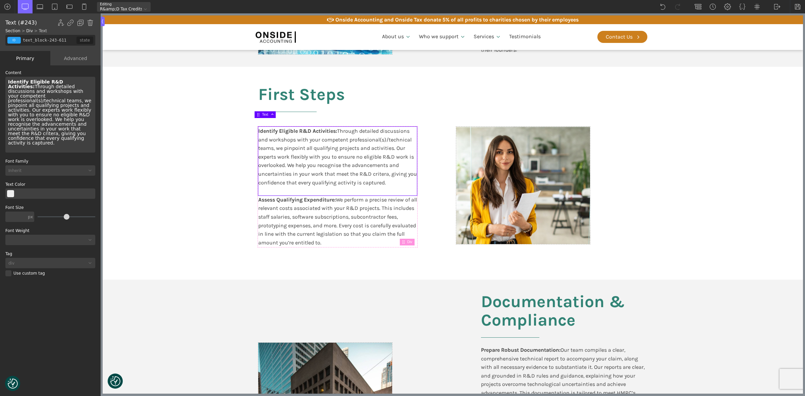
click at [68, 121] on div "Identify Eligible R&D Activities: Through detailed discussions and workshops wi…" at bounding box center [50, 115] width 90 height 76
click at [68, 123] on div "Identify Eligible R&D Activities: Through detailed discussions and workshops wi…" at bounding box center [50, 115] width 90 height 76
click at [68, 125] on div "Identify Eligible R&D Activities: Through detailed discussions and workshops wi…" at bounding box center [50, 115] width 90 height 76
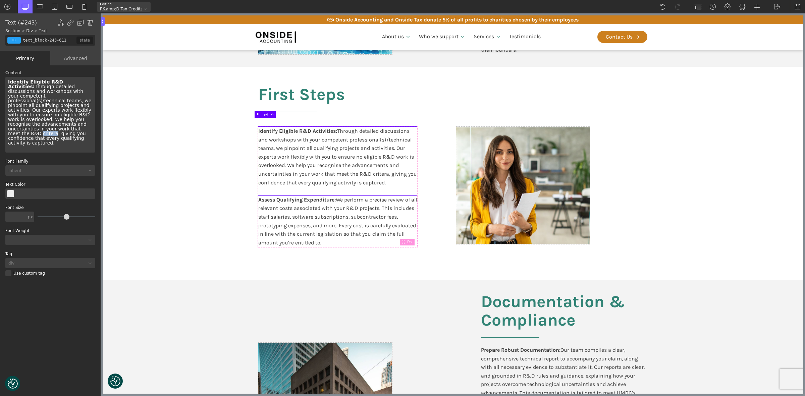
click at [68, 125] on div "Identify Eligible R&D Activities: Through detailed discussions and workshops wi…" at bounding box center [50, 115] width 90 height 76
click at [151, 153] on section "First Steps Identify Eligible R&D Activities: Through detailed discussions and …" at bounding box center [453, 173] width 700 height 213
type input "split-content-full-heading"
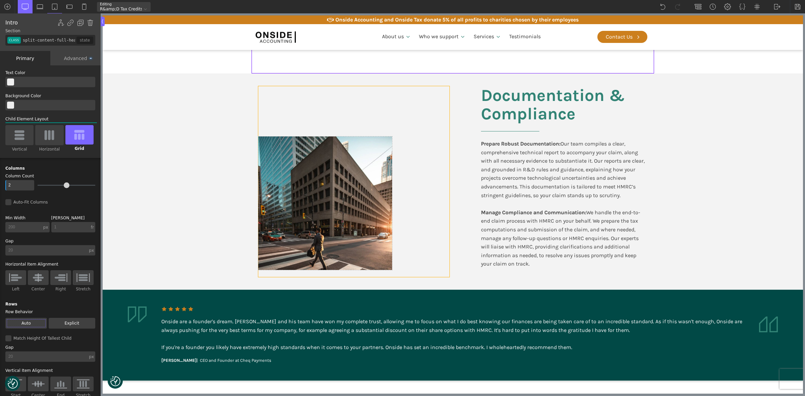
scroll to position [964, 0]
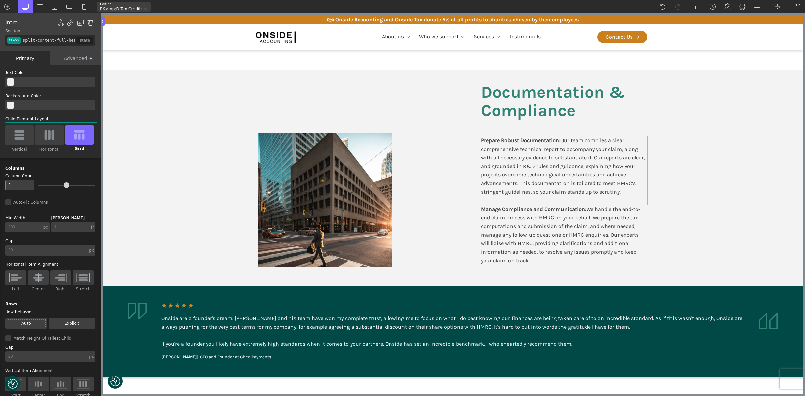
click at [542, 177] on div "Prepare Robust Documentation: Our team compiles a clear, comprehensive technica…" at bounding box center [564, 170] width 166 height 69
type input "text_block-344-611"
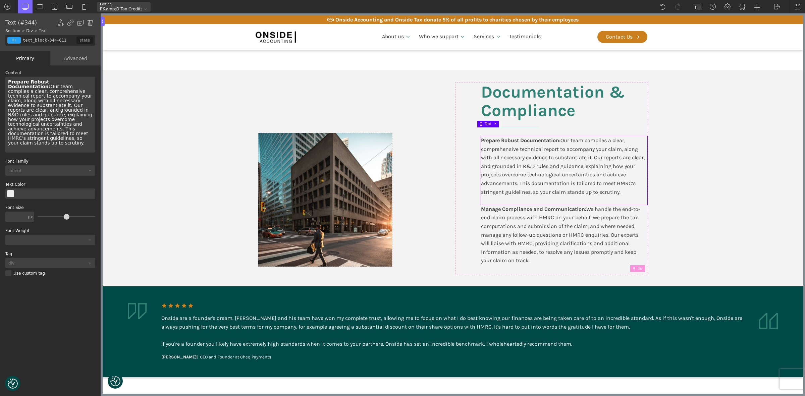
click at [69, 135] on div "Prepare Robust Documentation: Our team compiles a clear, comprehensive technica…" at bounding box center [50, 115] width 90 height 76
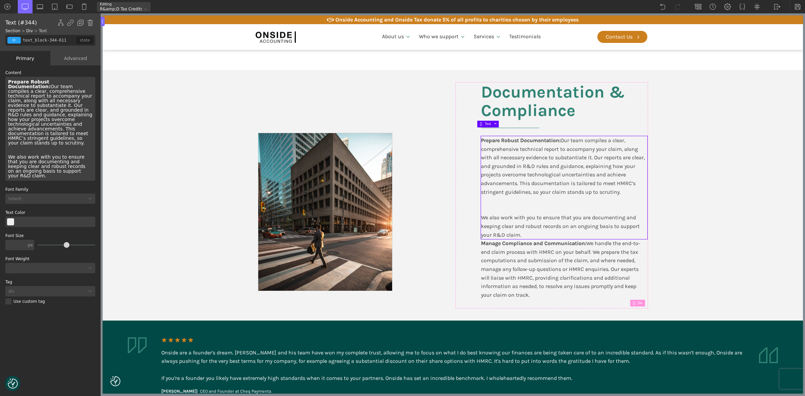
click at [539, 227] on div "Prepare Robust Documentation: Our team compiles a clear, comprehensive technica…" at bounding box center [564, 187] width 166 height 103
click at [519, 227] on div "Prepare Robust Documentation: Our team compiles a clear, comprehensive technica…" at bounding box center [564, 187] width 166 height 103
click at [61, 163] on div "Prepare Robust Documentation: Our team compiles a clear, comprehensive technica…" at bounding box center [50, 129] width 90 height 104
click at [67, 162] on div "Prepare Robust Documentation: Our team compiles a clear, comprehensive technica…" at bounding box center [50, 129] width 90 height 104
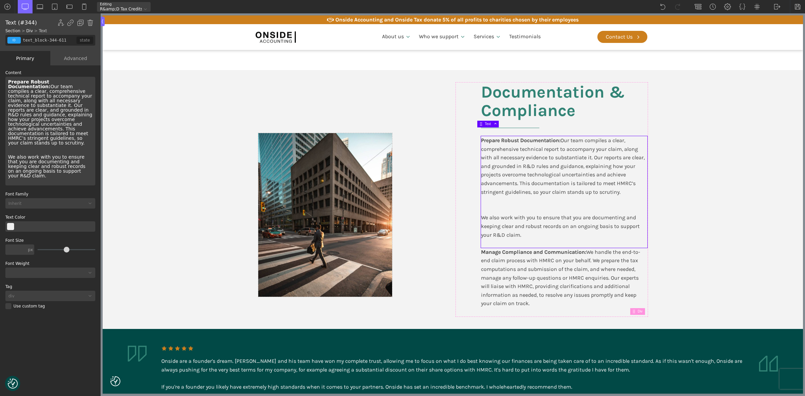
click at [33, 139] on div "Prepare Robust Documentation: Our team compiles a clear, comprehensive technica…" at bounding box center [50, 131] width 90 height 109
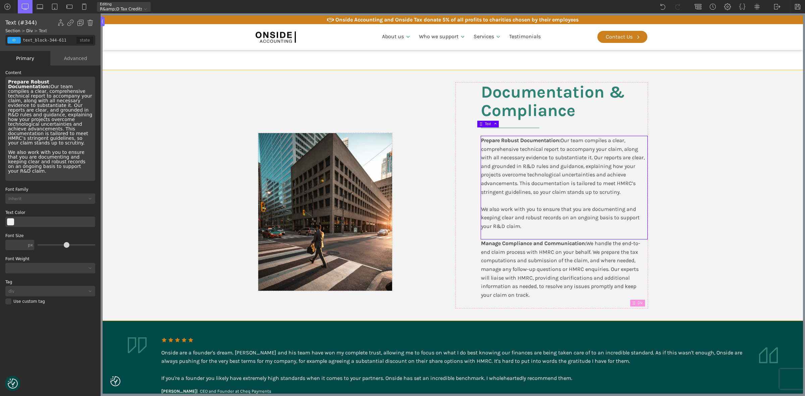
click at [715, 183] on section "Documentation & Compliance Prepare Robust Documentation: Our team compiles a cl…" at bounding box center [453, 195] width 700 height 251
type input "split-content"
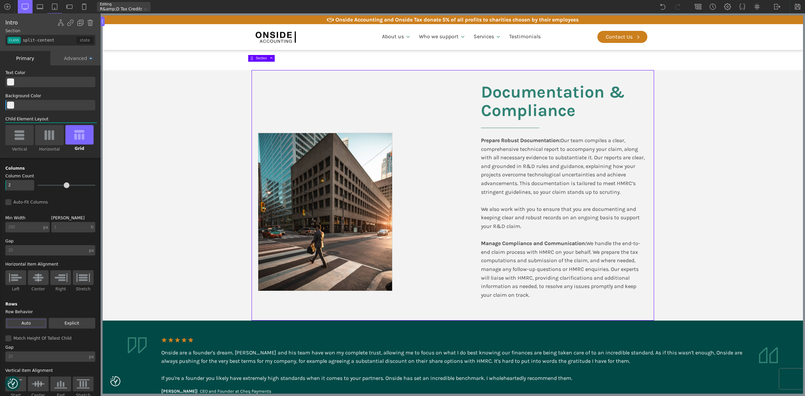
click at [715, 149] on section "Documentation & Compliance Prepare Robust Documentation: Our team compiles a cl…" at bounding box center [453, 195] width 700 height 251
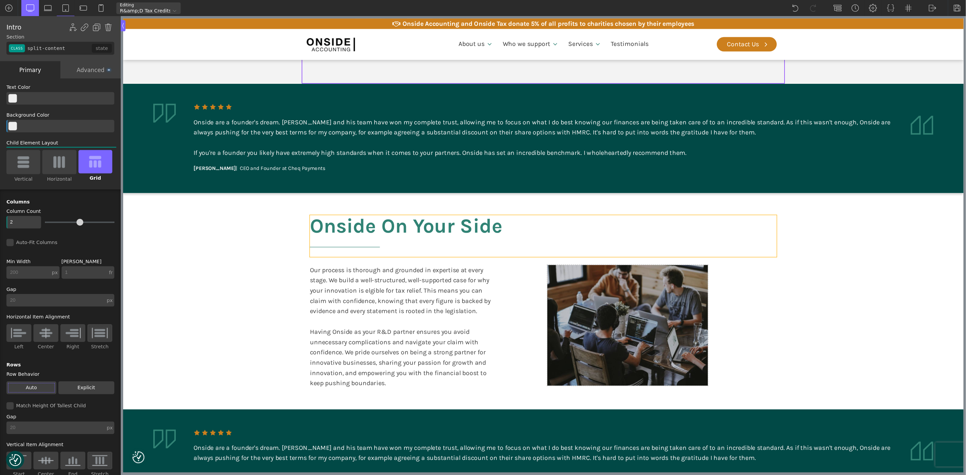
scroll to position [1216, 0]
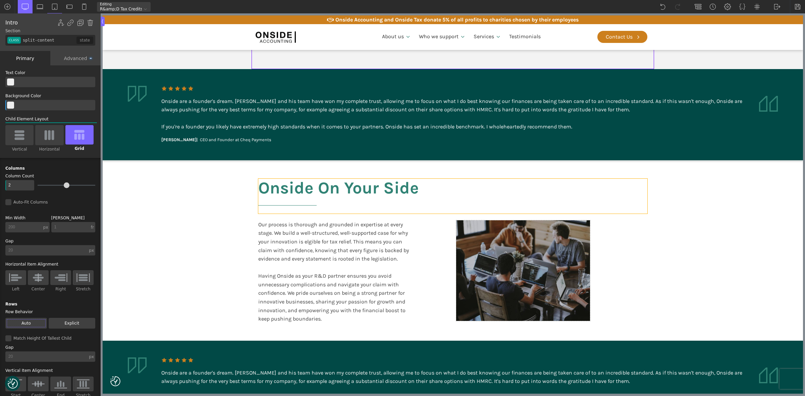
drag, startPoint x: 362, startPoint y: 168, endPoint x: 344, endPoint y: 173, distance: 18.4
click at [362, 179] on h2 "Onside On Your Side" at bounding box center [452, 196] width 389 height 35
type input "headline-409-611"
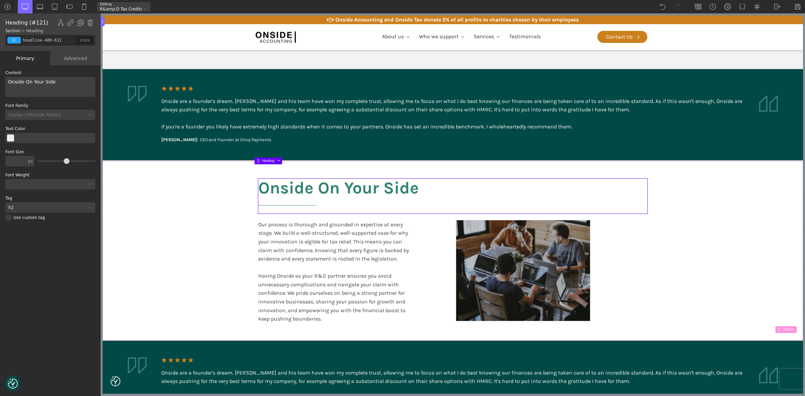
drag, startPoint x: 38, startPoint y: 78, endPoint x: 0, endPoint y: 77, distance: 37.6
click at [0, 77] on div "WP Grid Builder Stack Columns Vertically Page container (1200px) and below Less…" at bounding box center [50, 231] width 101 height 332
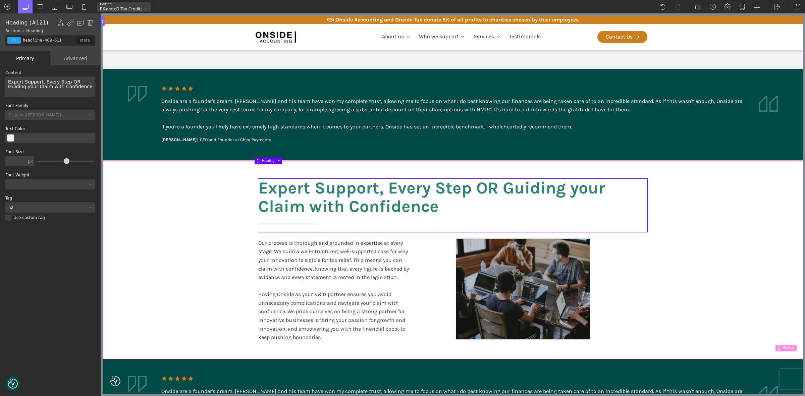
click at [669, 259] on section "Expert Support, Every Step OR Guiding your Claim with Confidence Our process is…" at bounding box center [453, 259] width 700 height 199
type input "split-content-full-heading"
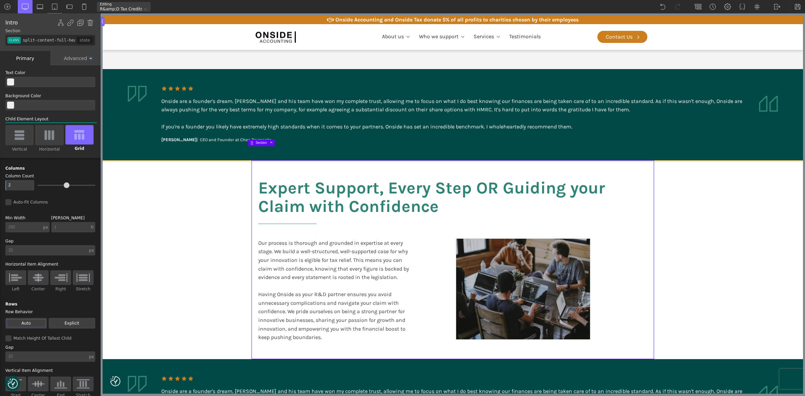
click at [715, 113] on div "Onside are a founder's dream. Martin and his team have won my complete trust, a…" at bounding box center [452, 114] width 583 height 34
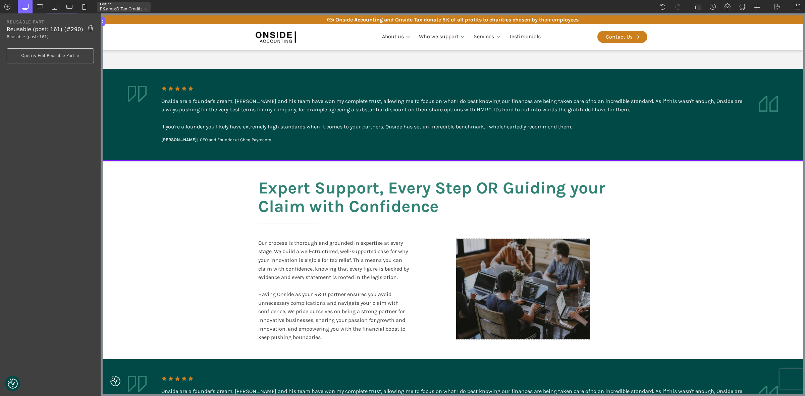
click at [91, 26] on img at bounding box center [90, 28] width 7 height 8
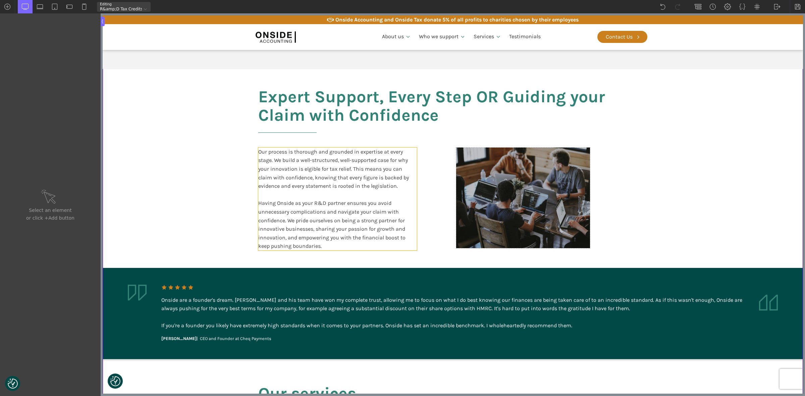
click at [296, 163] on div "Our process is thorough and grounded in expertise at every stage. We build a we…" at bounding box center [337, 199] width 159 height 103
type input "text_block-353-611"
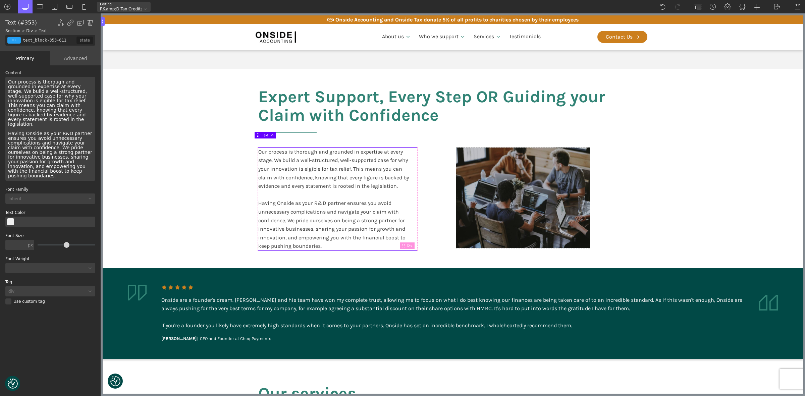
click at [13, 98] on div "Our process is thorough and grounded in expertise at every stage. We build a we…" at bounding box center [50, 129] width 90 height 104
click at [59, 108] on div "Our process is thorough and grounded in expertise at every stage. We build a we…" at bounding box center [50, 129] width 90 height 104
drag, startPoint x: 66, startPoint y: 115, endPoint x: 4, endPoint y: 97, distance: 65.0
click at [4, 97] on div "WP Grid Builder Stack Columns Vertically Page container (1200px) and below Less…" at bounding box center [50, 231] width 101 height 332
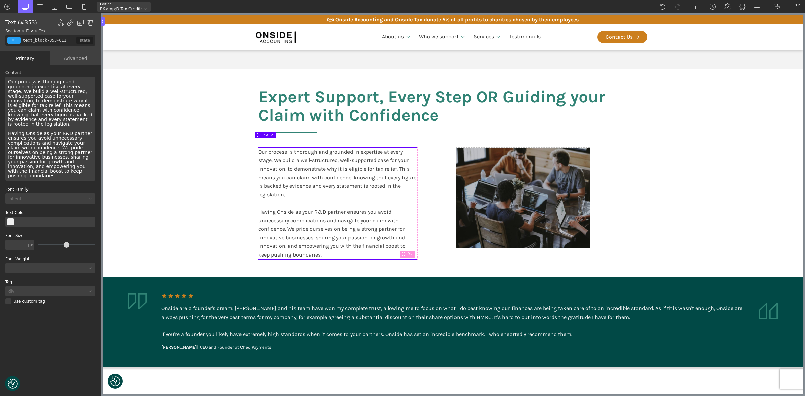
click at [222, 167] on section "Expert Support, Every Step OR Guiding your Claim with Confidence Our process is…" at bounding box center [453, 173] width 700 height 208
type input "split-content-full-heading"
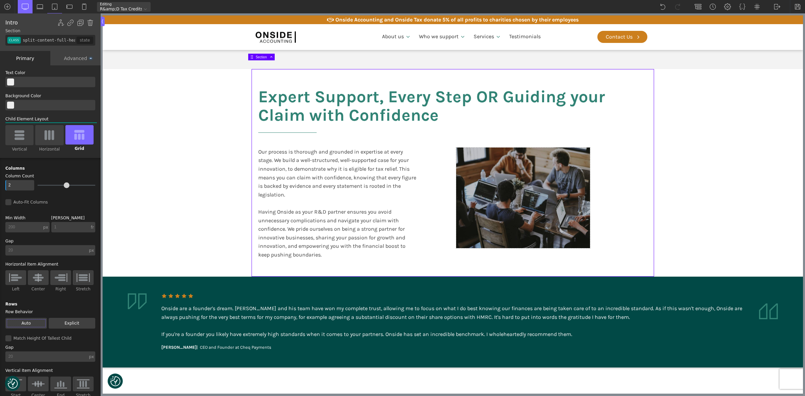
click at [179, 176] on section "Expert Support, Every Step OR Guiding your Claim with Confidence Our process is…" at bounding box center [453, 173] width 700 height 208
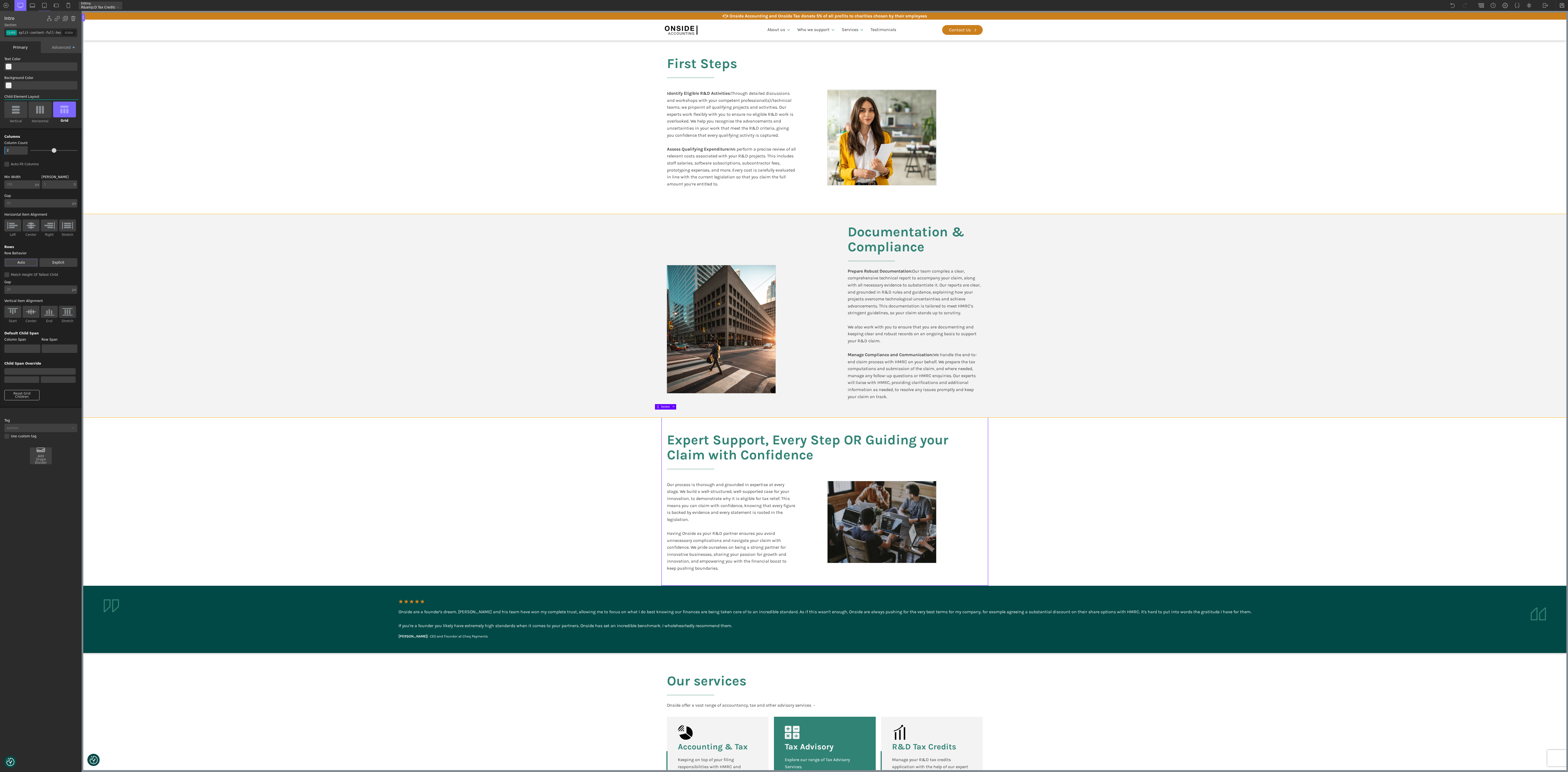
scroll to position [653, 0]
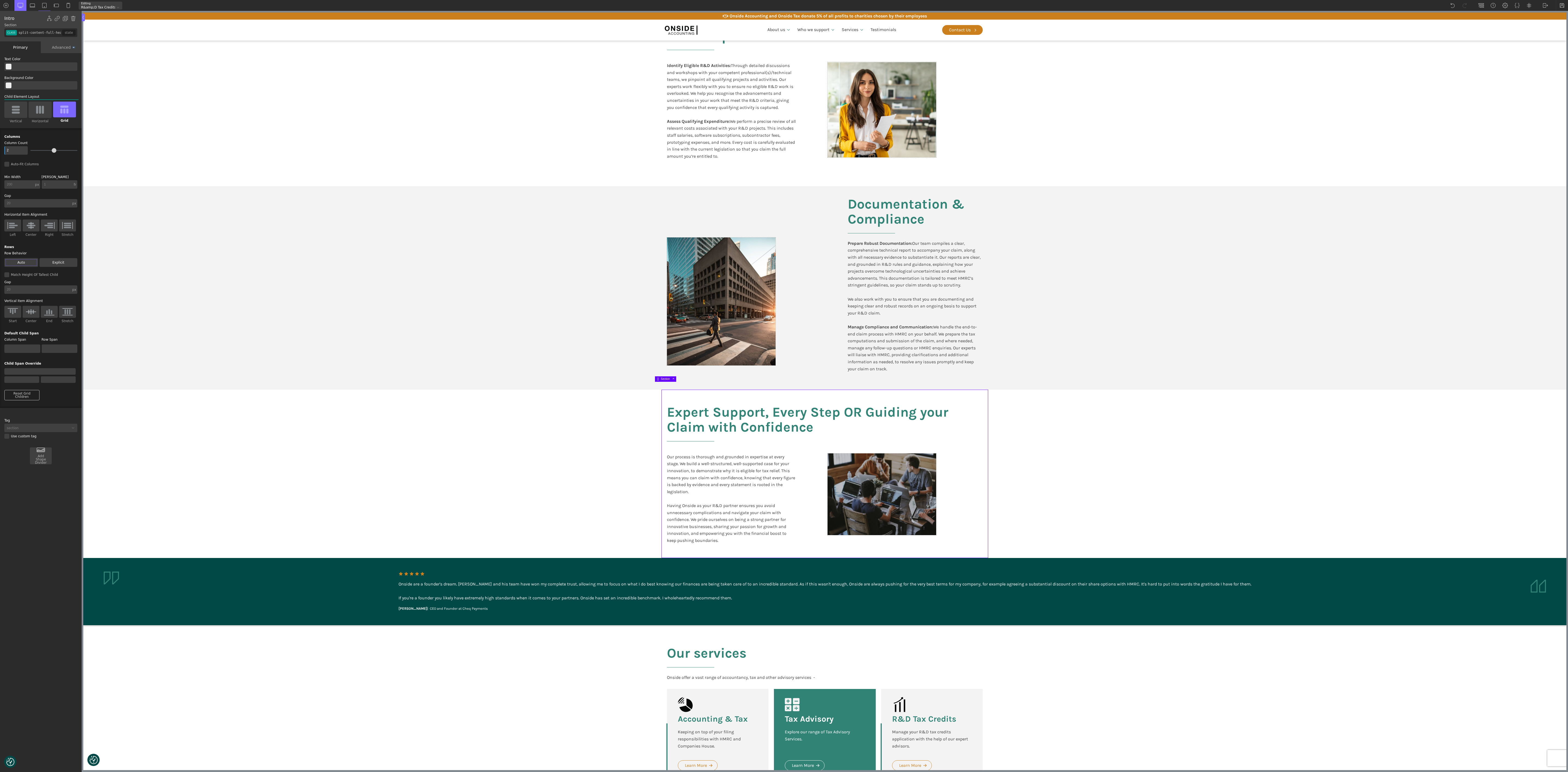
click at [580, 286] on section "Expert Support, Every Step OR Guiding your Claim with Confidence Our process is…" at bounding box center [825, 474] width 1483 height 169
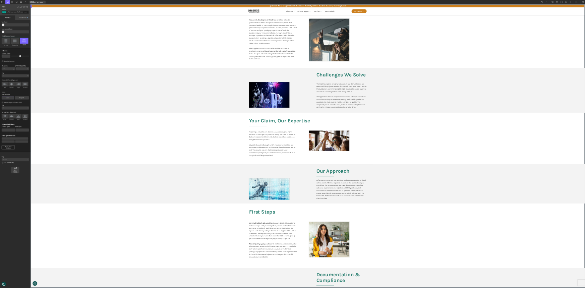
scroll to position [0, 0]
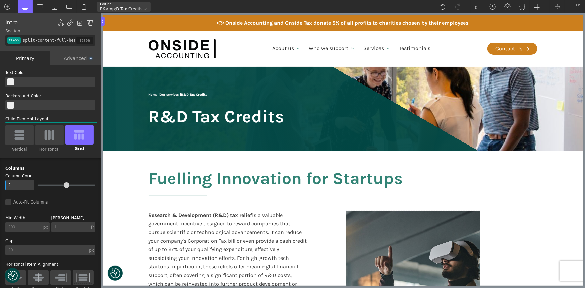
drag, startPoint x: 579, startPoint y: 5, endPoint x: 580, endPoint y: 57, distance: 52.0
click at [579, 5] on img at bounding box center [578, 6] width 7 height 7
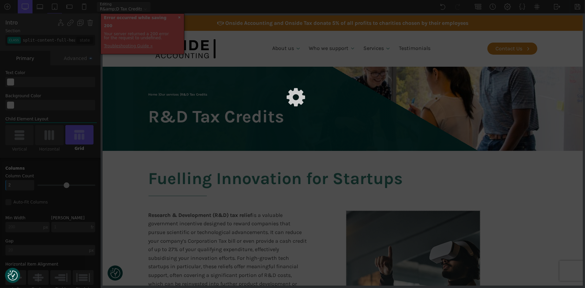
click at [579, 7] on div at bounding box center [292, 144] width 585 height 288
click at [326, 58] on div at bounding box center [292, 144] width 585 height 288
click at [178, 15] on div at bounding box center [292, 144] width 585 height 288
click at [211, 46] on div at bounding box center [292, 144] width 585 height 288
click at [178, 16] on div at bounding box center [292, 144] width 585 height 288
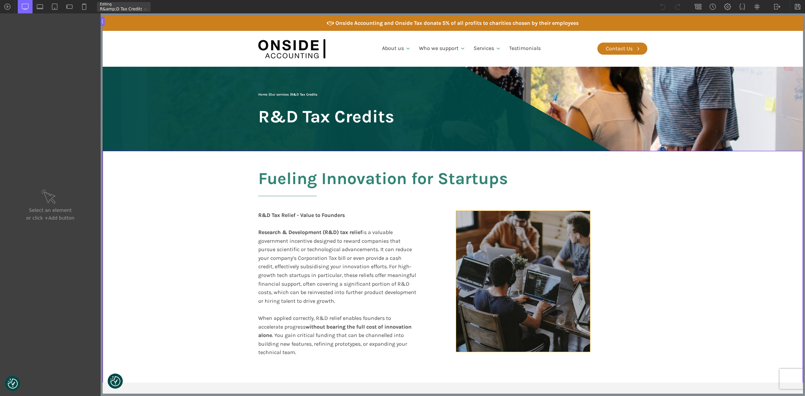
click at [539, 288] on div at bounding box center [523, 281] width 134 height 141
type input "div_block-125-66"
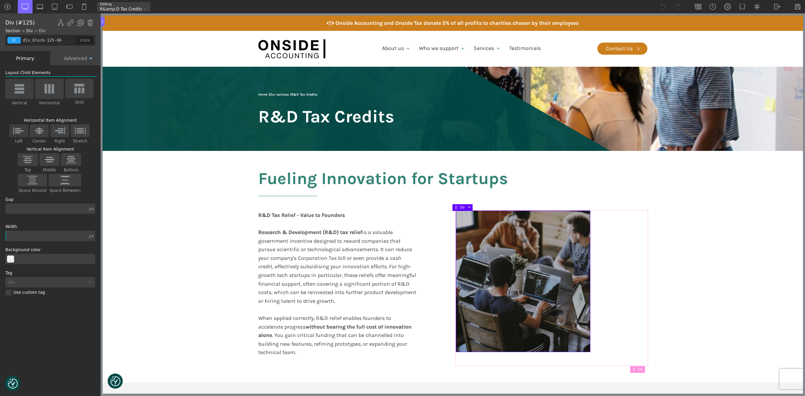
click at [74, 58] on div "Advanced" at bounding box center [75, 58] width 50 height 14
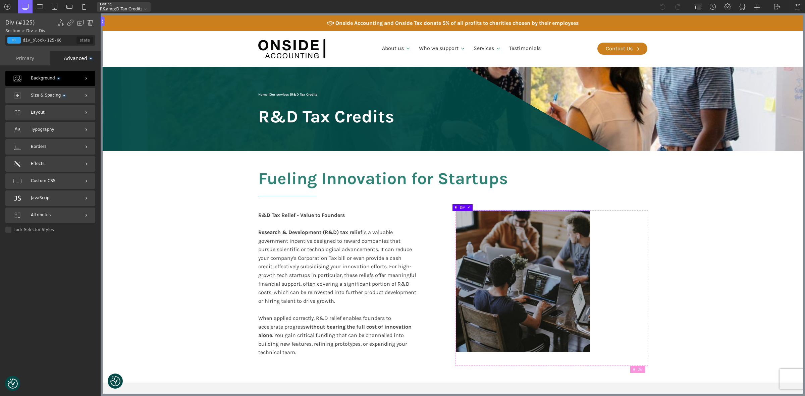
click at [46, 78] on span "Background" at bounding box center [45, 78] width 29 height 6
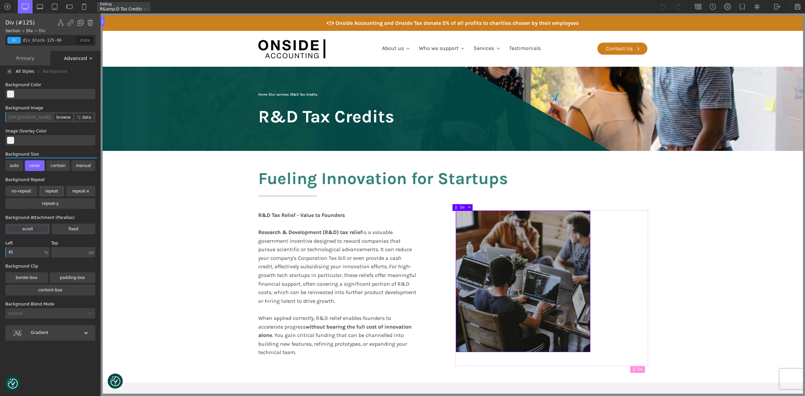
click at [68, 117] on div "browse" at bounding box center [63, 117] width 18 height 7
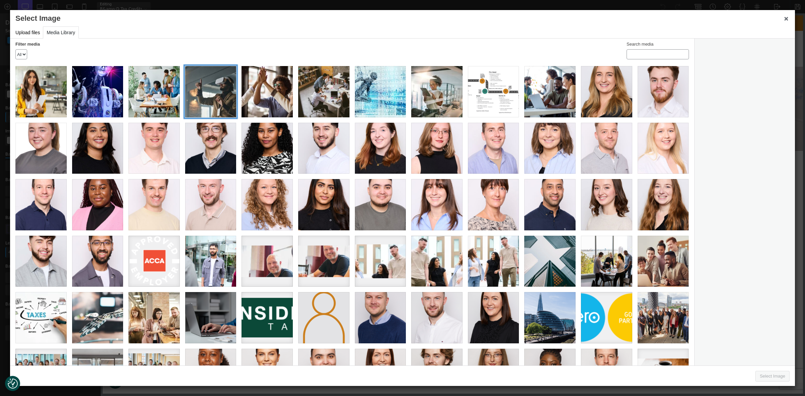
click at [209, 95] on div "Website_1200 x 800 005" at bounding box center [210, 91] width 51 height 51
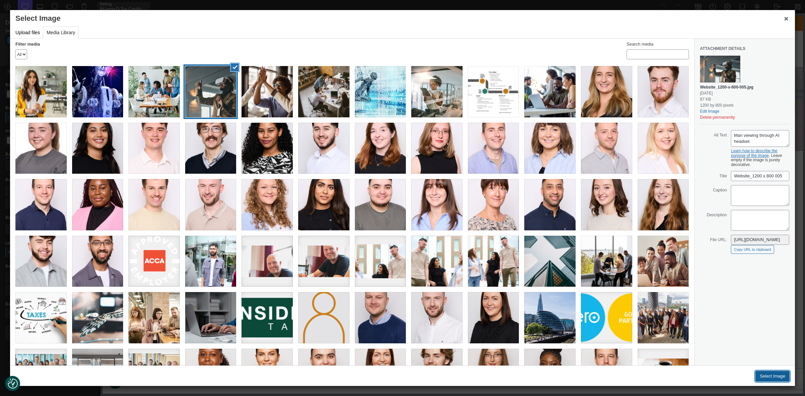
click at [585, 288] on button "Select Image" at bounding box center [772, 376] width 34 height 11
type input "[URL][DOMAIN_NAME]"
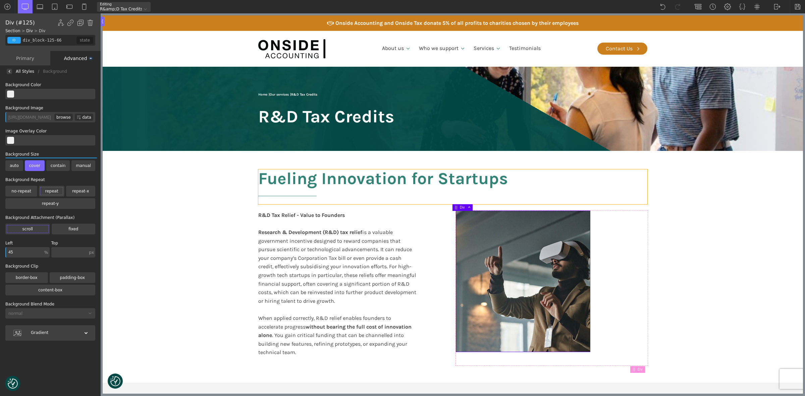
click at [305, 184] on h2 "Fueling Innovation for Startups" at bounding box center [452, 186] width 389 height 35
type input "headline-121-66"
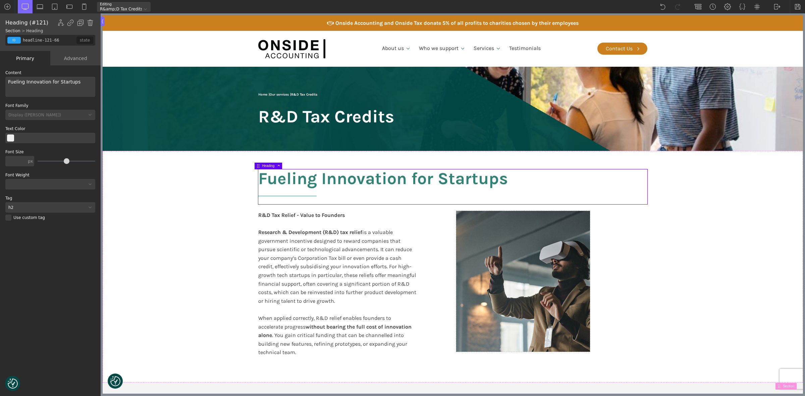
click at [19, 81] on div "Fueling Innovation for Startups" at bounding box center [50, 87] width 90 height 20
click at [313, 212] on b "R&D Tax Relief - Value to Founders" at bounding box center [301, 215] width 87 height 6
type input "text_block-123-66"
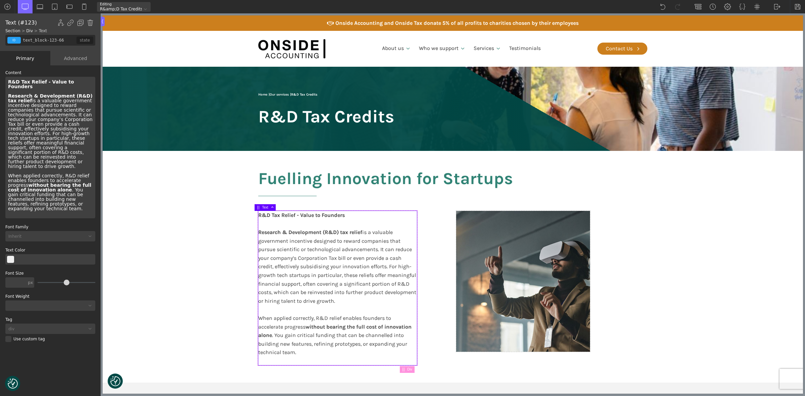
click at [313, 212] on b "R&D Tax Relief - Value to Founders" at bounding box center [301, 215] width 87 height 6
click at [313, 214] on b "R&D Tax Relief - Value to Founders" at bounding box center [301, 215] width 87 height 6
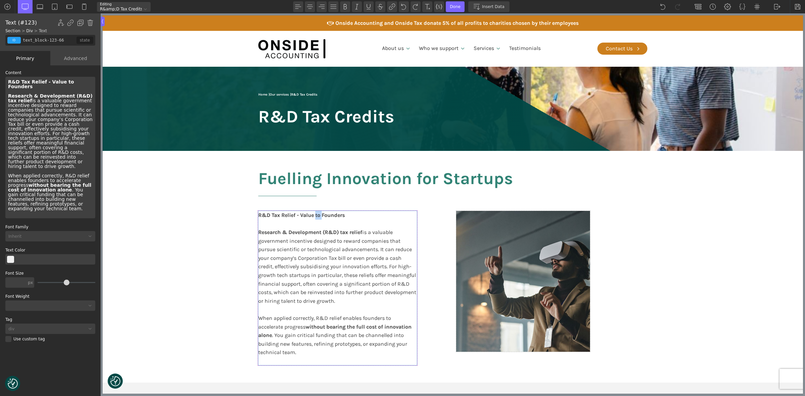
click at [313, 214] on b "R&D Tax Relief - Value to Founders" at bounding box center [301, 215] width 87 height 6
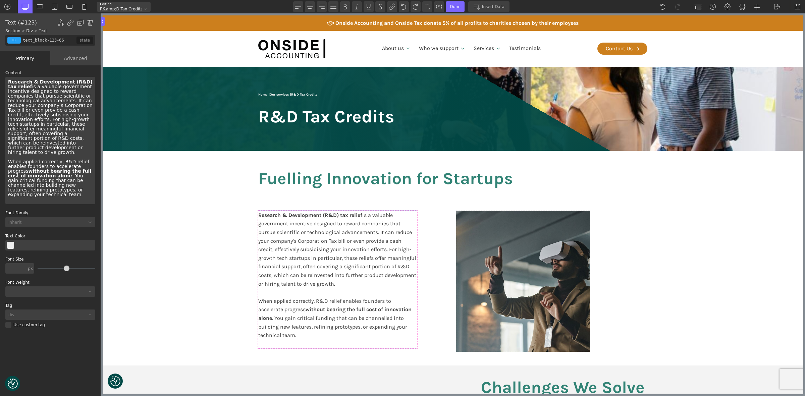
click at [346, 233] on div "Research & Development (R&D) tax relief is a valuable government incentive desi…" at bounding box center [337, 280] width 159 height 138
click at [41, 126] on div "Research & Development (R&D) tax relief is a valuable government incentive desi…" at bounding box center [50, 140] width 90 height 127
click at [41, 125] on div "Research & Development (R&D) tax relief is a valuable government incentive desi…" at bounding box center [50, 140] width 90 height 127
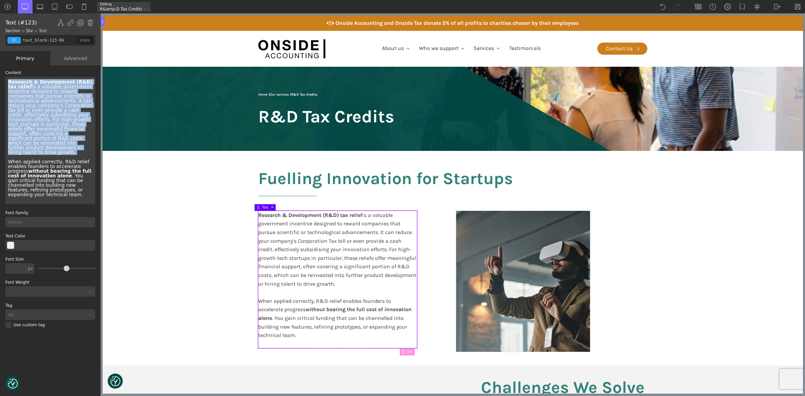
click at [41, 125] on div "Research & Development (R&D) tax relief is a valuable government incentive desi…" at bounding box center [50, 140] width 90 height 127
paste div
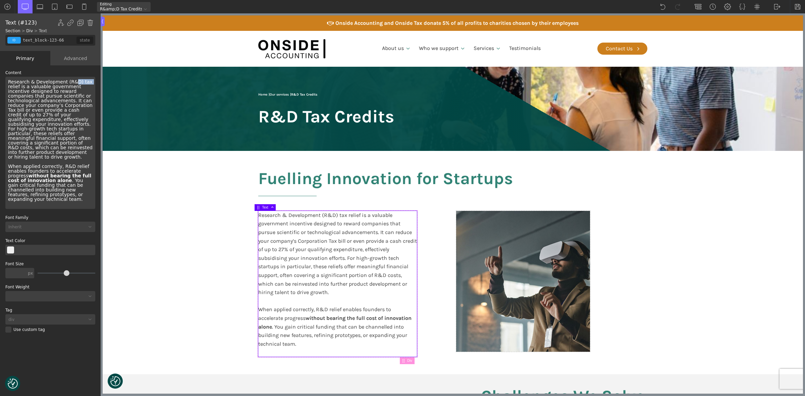
drag, startPoint x: 6, startPoint y: 84, endPoint x: 70, endPoint y: 83, distance: 63.7
click at [70, 83] on div "Research & Development (R&D) tax relief is a valuable government incentive desi…" at bounding box center [50, 143] width 90 height 132
click at [77, 82] on div "Research & Development (R&D) tax relief is a valuable government incentive desi…" at bounding box center [50, 143] width 90 height 132
drag, startPoint x: 75, startPoint y: 83, endPoint x: 1, endPoint y: 76, distance: 74.5
click at [1, 76] on div "WP Grid Builder Stack Columns Vertically Page container (1200px) and below Less…" at bounding box center [50, 231] width 101 height 332
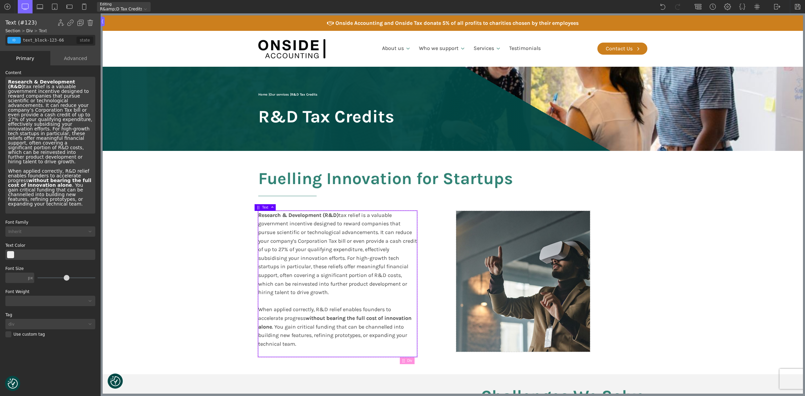
click at [350, 214] on div "Research & Development (R&D) tax relief is a valuable government incentive desi…" at bounding box center [337, 284] width 159 height 146
click at [344, 217] on div "Research & Development (R&D) tax relief is a valuable government incentive desi…" at bounding box center [337, 284] width 159 height 146
click at [341, 214] on div "Research & Development (R&D) tax relief is a valuable government incentive desi…" at bounding box center [337, 284] width 159 height 146
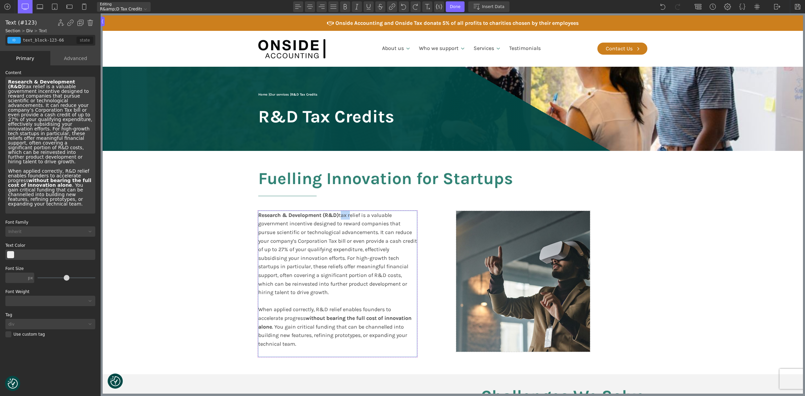
click at [341, 214] on div "Research & Development (R&D) tax relief is a valuable government incentive desi…" at bounding box center [337, 284] width 159 height 146
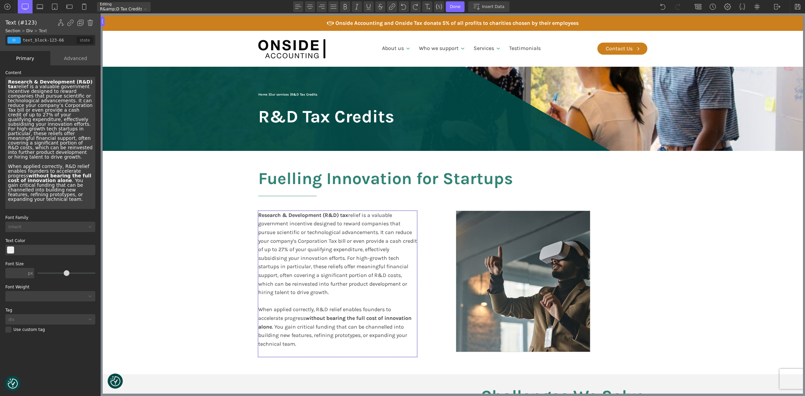
click at [357, 213] on div "Research & Development (R&D) tax relief is a valuable government incentive desi…" at bounding box center [337, 284] width 159 height 146
click at [208, 232] on section "Fuelling Innovation for Startups Research & Development (R&D) tax relief is a v…" at bounding box center [453, 262] width 700 height 223
type input "split-content-full-heading"
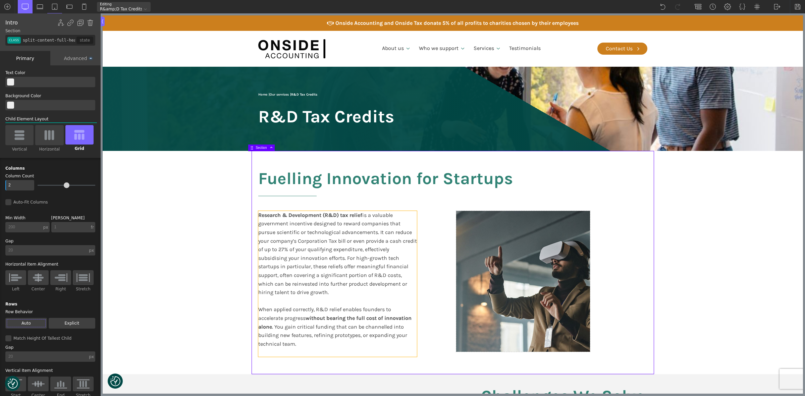
click at [261, 258] on div "Research & Development (R&D) tax relief is a valuable government incentive desi…" at bounding box center [337, 284] width 159 height 146
type input "text_block-123-66"
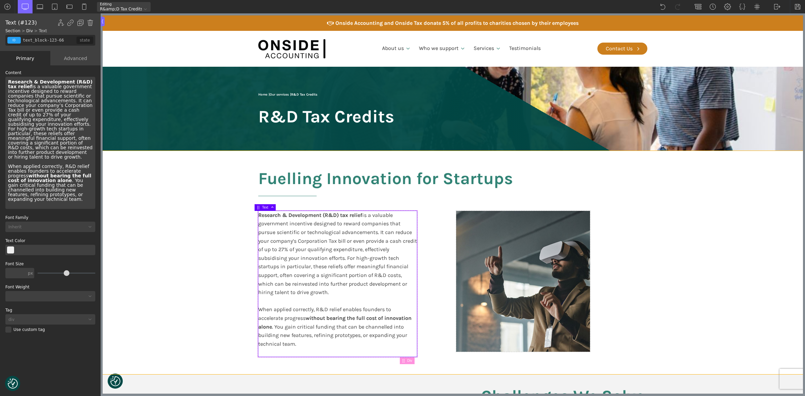
click at [201, 259] on section "Fuelling Innovation for Startups Research & Development (R&D) tax relief is a v…" at bounding box center [453, 262] width 700 height 223
type input "split-content-full-heading"
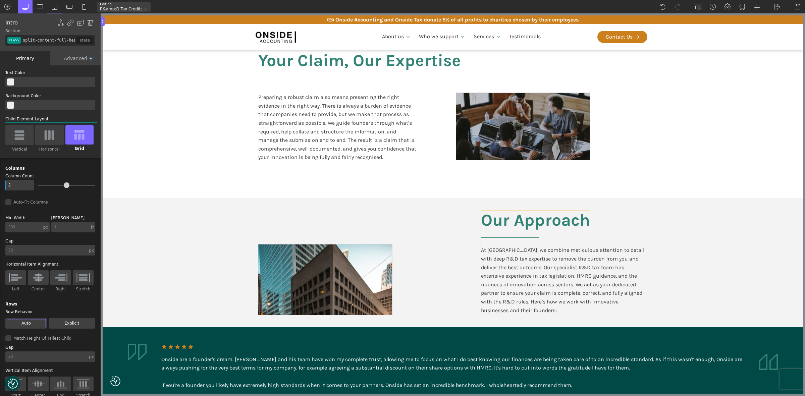
scroll to position [545, 0]
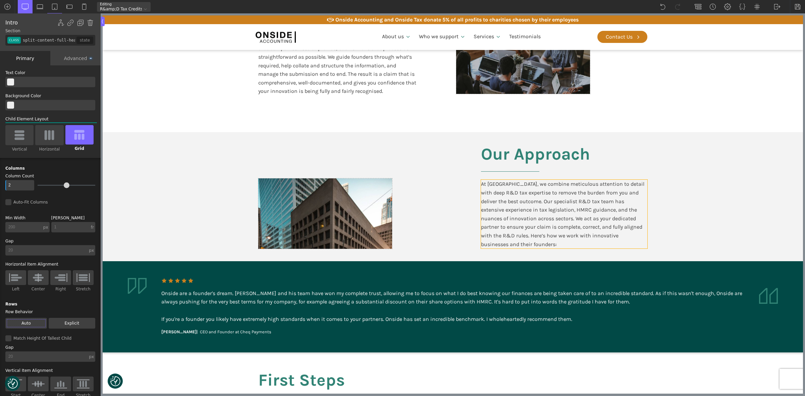
click at [534, 216] on div "At [GEOGRAPHIC_DATA], we combine meticulous attention to detail with deep R&D t…" at bounding box center [564, 214] width 166 height 69
type input "text_block-382-611"
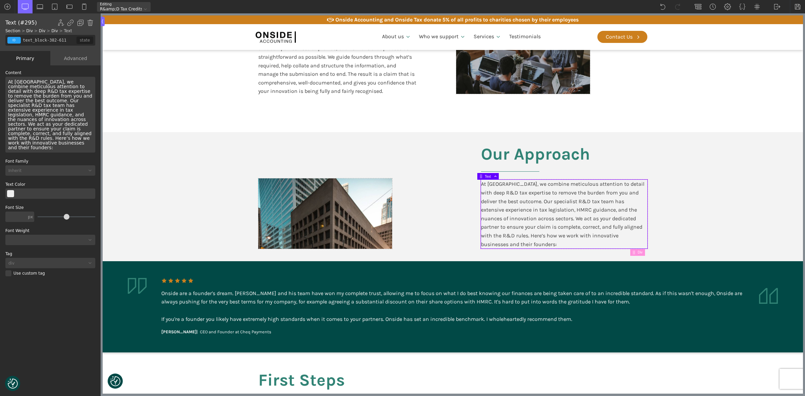
click at [52, 133] on div "At [GEOGRAPHIC_DATA], we combine meticulous attention to detail with deep R&D t…" at bounding box center [50, 115] width 90 height 76
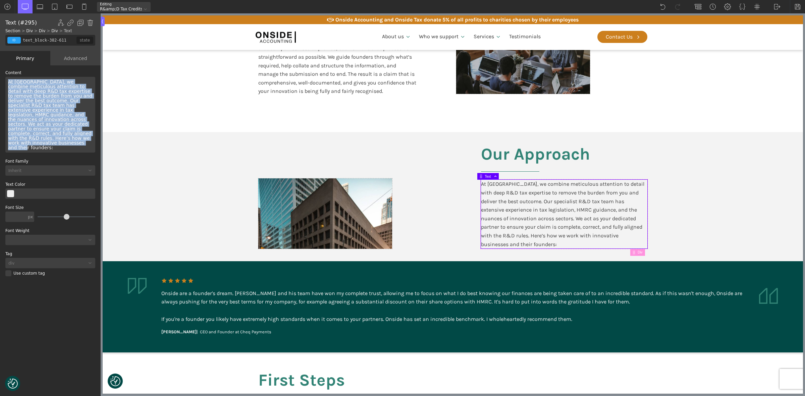
click at [52, 133] on div "At [GEOGRAPHIC_DATA], we combine meticulous attention to detail with deep R&D t…" at bounding box center [50, 115] width 90 height 76
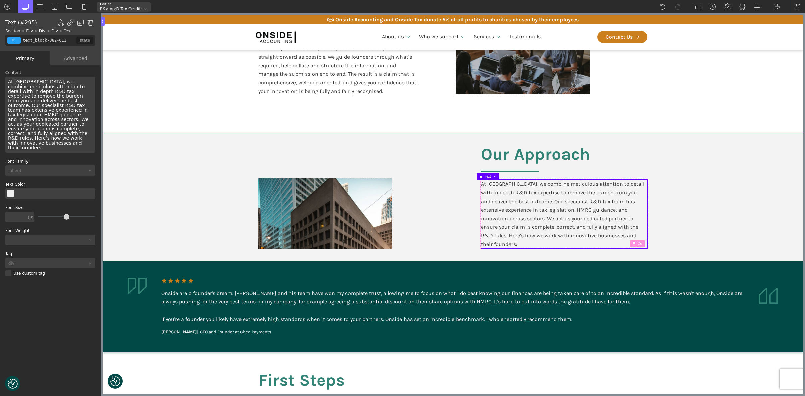
click at [585, 94] on section "Your Claim, Our Expertise Preparing a robust claim also means presenting the ri…" at bounding box center [453, 49] width 700 height 165
type input "split-content-full-heading"
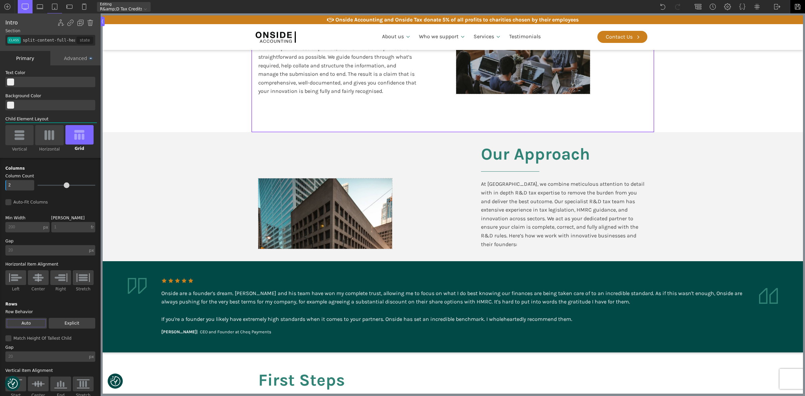
click at [585, 6] on img at bounding box center [797, 6] width 7 height 7
click at [585, 269] on aside "Onside are a founder's dream. [PERSON_NAME] and his team have won my complete t…" at bounding box center [453, 306] width 700 height 91
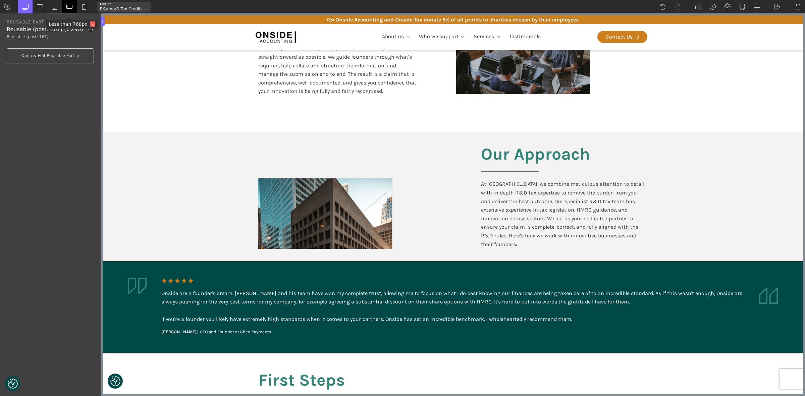
click at [90, 27] on div "×" at bounding box center [92, 23] width 5 height 5
click at [89, 29] on img at bounding box center [90, 28] width 7 height 8
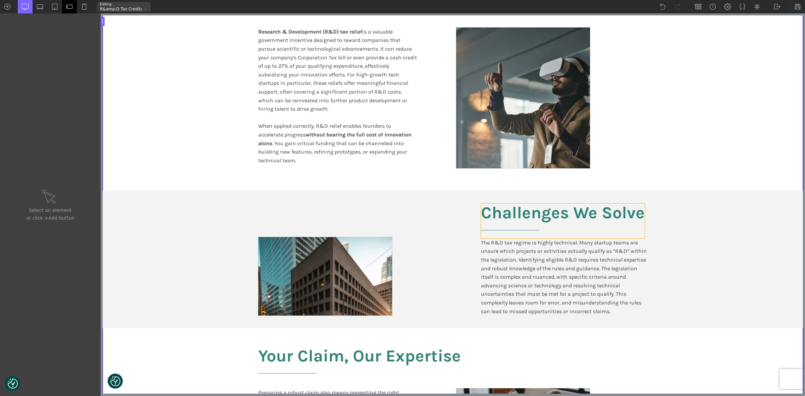
scroll to position [210, 0]
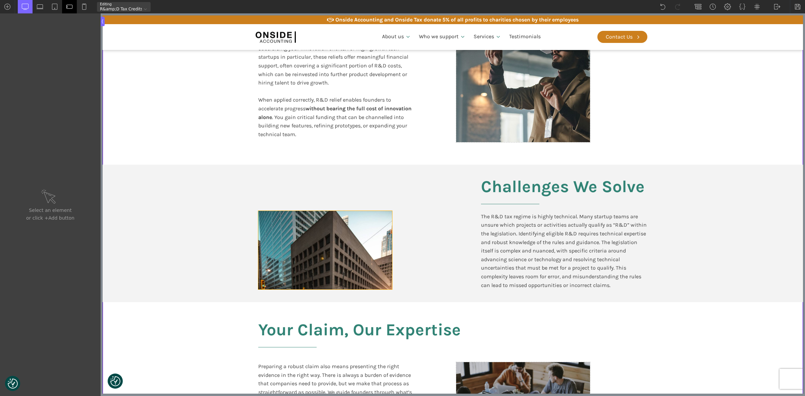
click at [296, 250] on div at bounding box center [325, 250] width 134 height 78
type input "div_block-129-66"
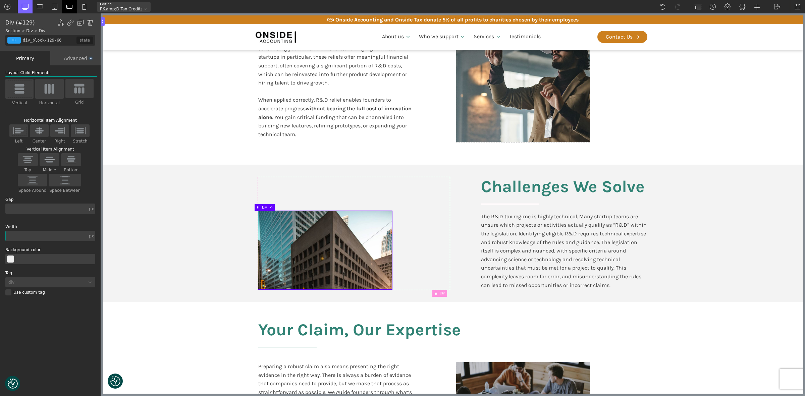
click at [70, 59] on div "Advanced" at bounding box center [75, 58] width 50 height 14
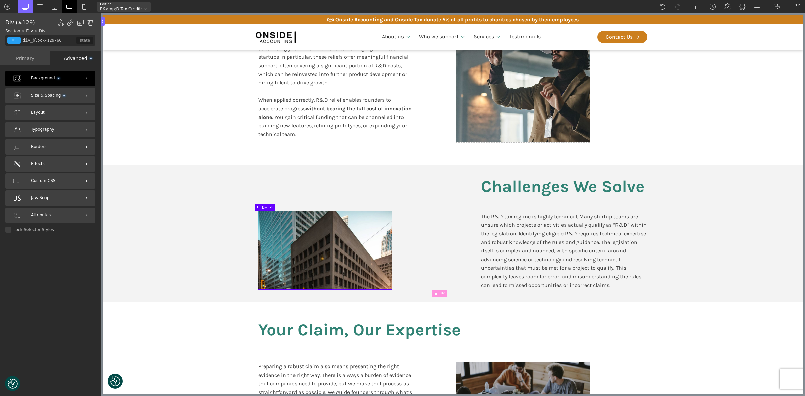
click at [35, 77] on span "Background" at bounding box center [45, 78] width 29 height 6
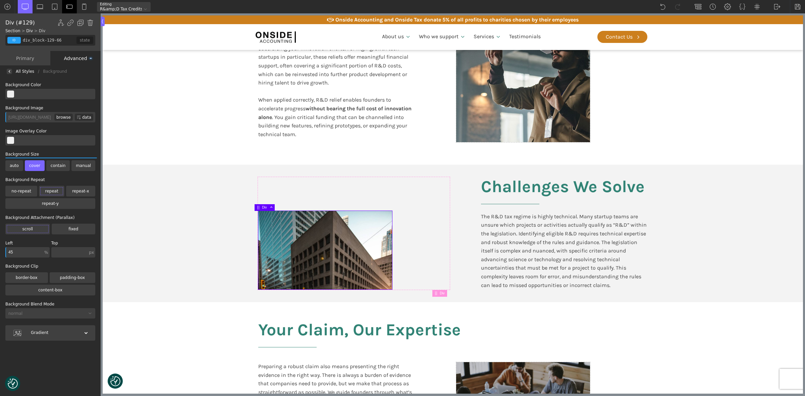
click at [64, 117] on div "browse" at bounding box center [63, 117] width 18 height 7
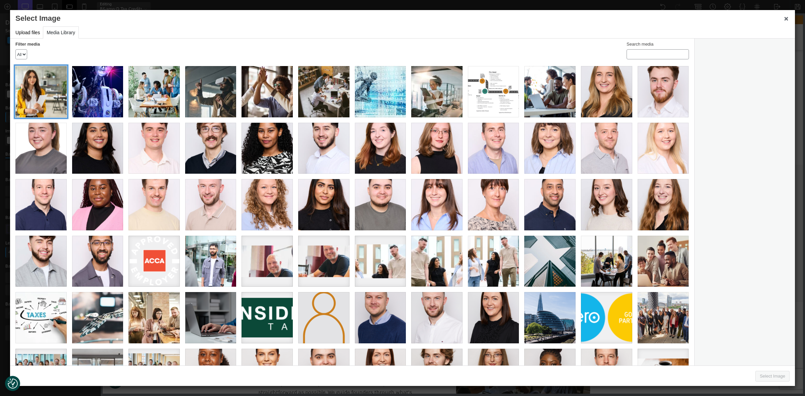
click at [48, 96] on div "Website_1200 x 800 008" at bounding box center [40, 91] width 51 height 51
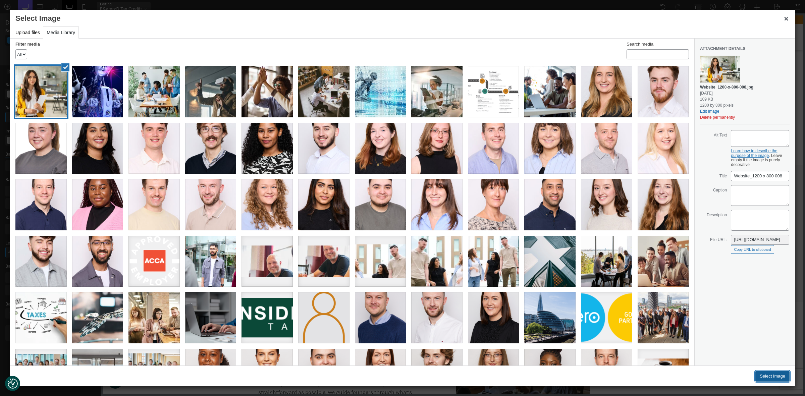
click at [585, 288] on button "Select Image" at bounding box center [772, 376] width 34 height 11
type input "[URL][DOMAIN_NAME]"
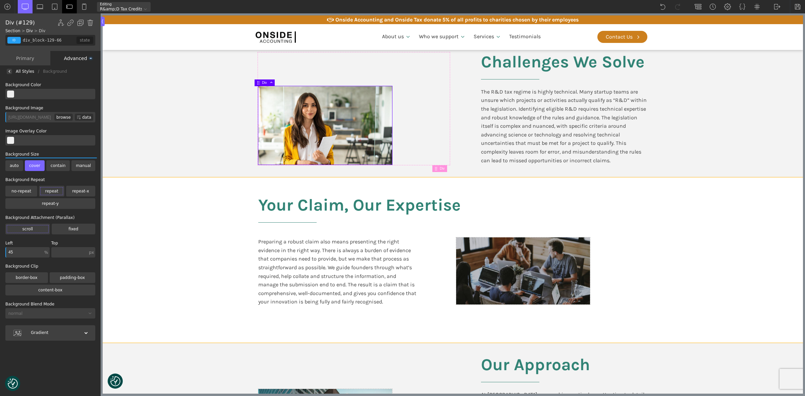
scroll to position [419, 0]
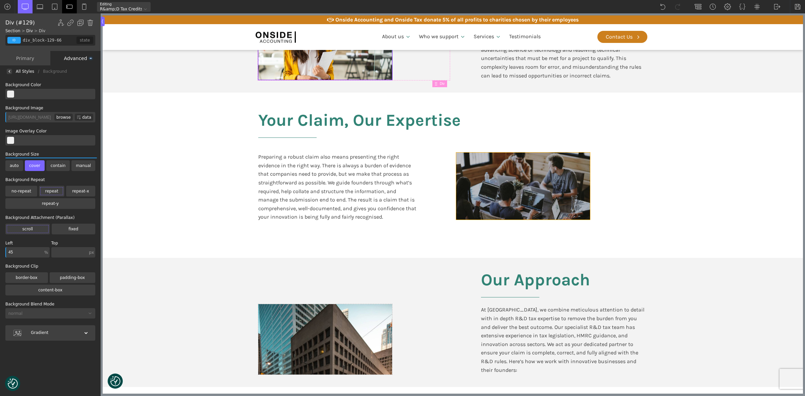
click at [510, 193] on div at bounding box center [523, 186] width 134 height 67
type input "div_block-372-611"
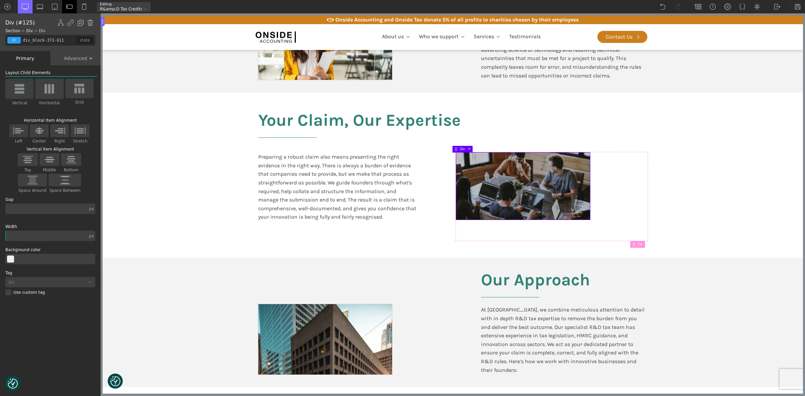
drag, startPoint x: 76, startPoint y: 58, endPoint x: 75, endPoint y: 62, distance: 4.4
click at [76, 58] on div "Advanced" at bounding box center [75, 58] width 50 height 14
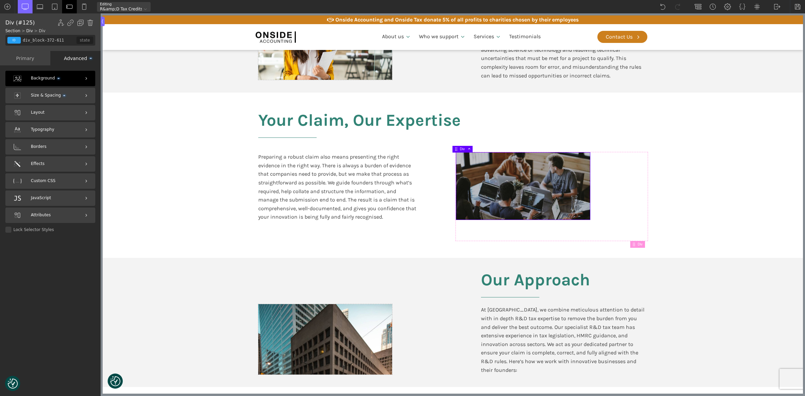
click at [37, 79] on span "Background" at bounding box center [45, 78] width 29 height 6
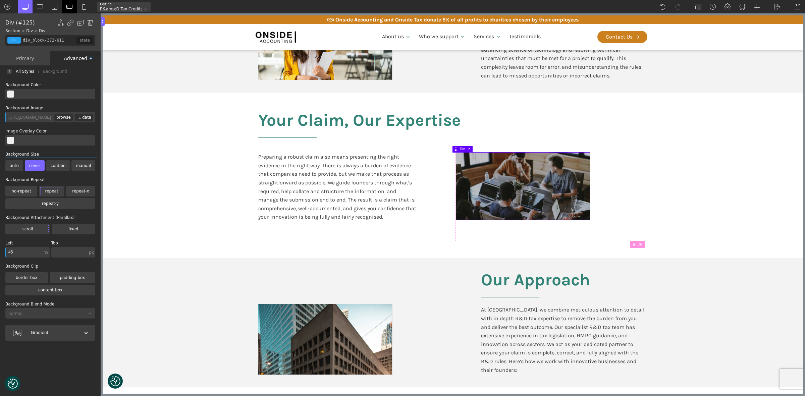
click at [62, 118] on div "browse" at bounding box center [63, 117] width 18 height 7
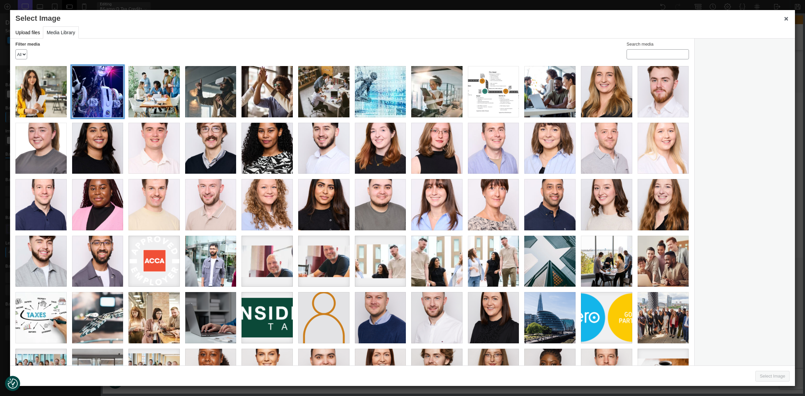
click at [103, 86] on div "Website_1200 x 800 007" at bounding box center [97, 91] width 51 height 51
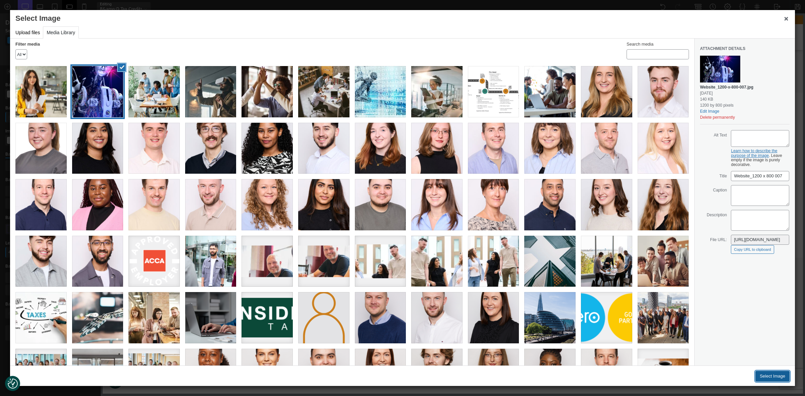
click at [585, 288] on button "Select Image" at bounding box center [772, 376] width 34 height 11
type input "[URL][DOMAIN_NAME]"
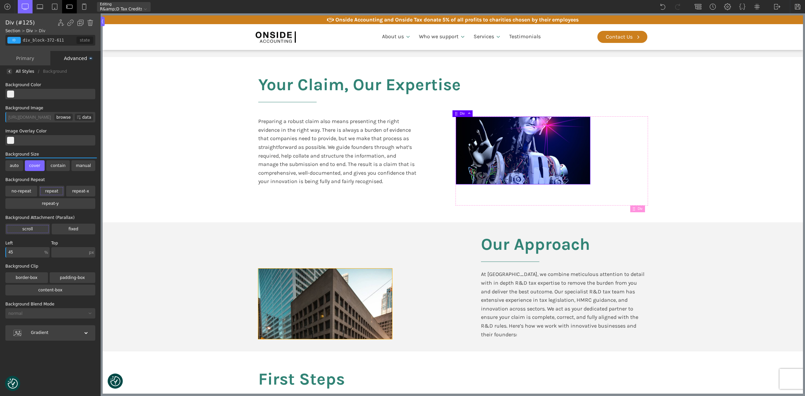
scroll to position [503, 0]
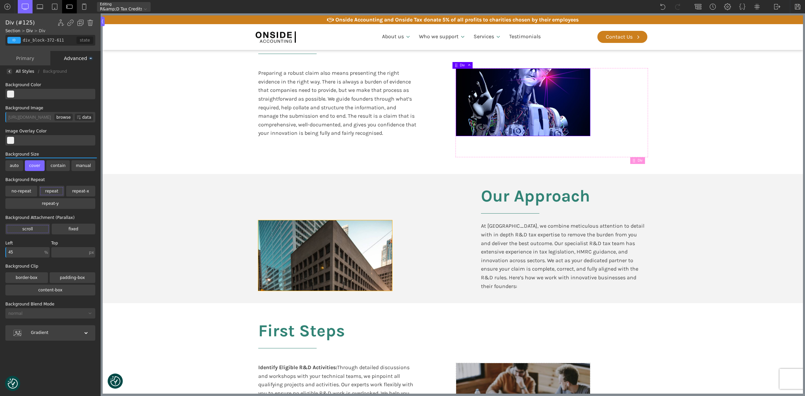
click at [345, 264] on div at bounding box center [325, 255] width 134 height 70
type input "div_block-377-611"
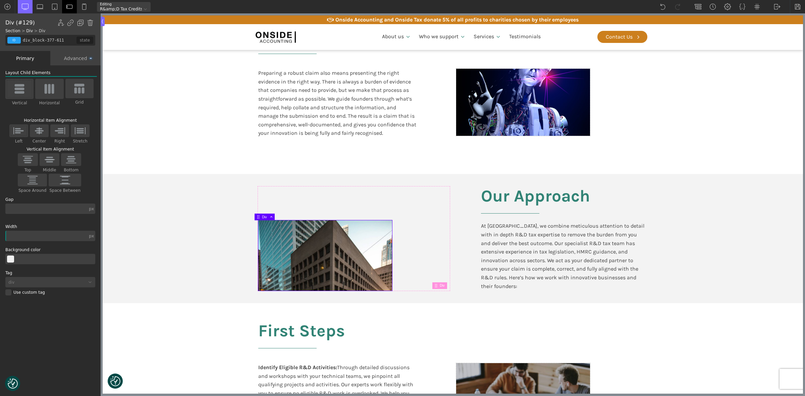
click at [69, 57] on div "Advanced" at bounding box center [75, 58] width 50 height 14
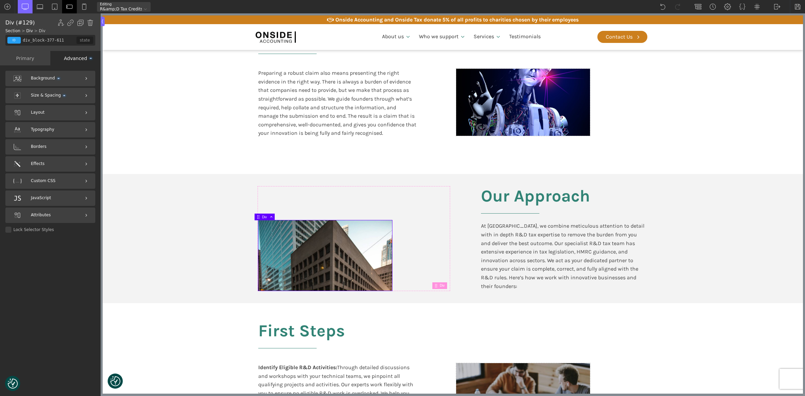
click at [39, 76] on span "Background" at bounding box center [45, 78] width 29 height 6
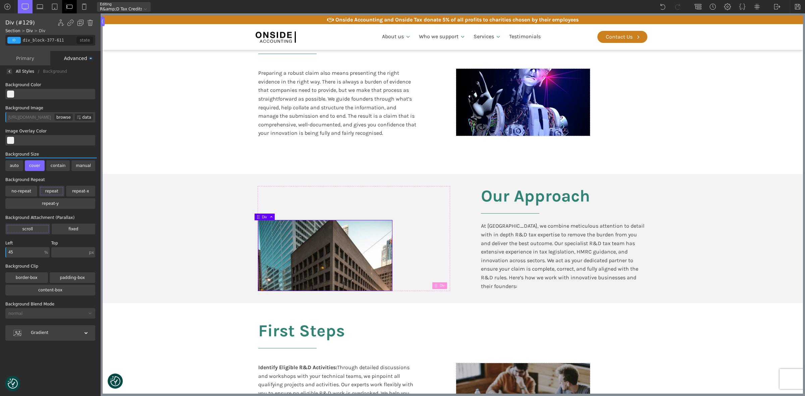
click at [62, 118] on div "browse" at bounding box center [63, 117] width 18 height 7
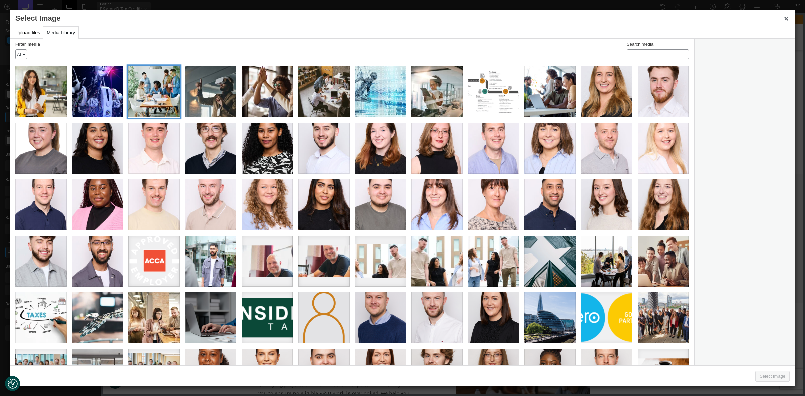
click at [165, 90] on div "Website_1200 x 800 006" at bounding box center [153, 91] width 51 height 51
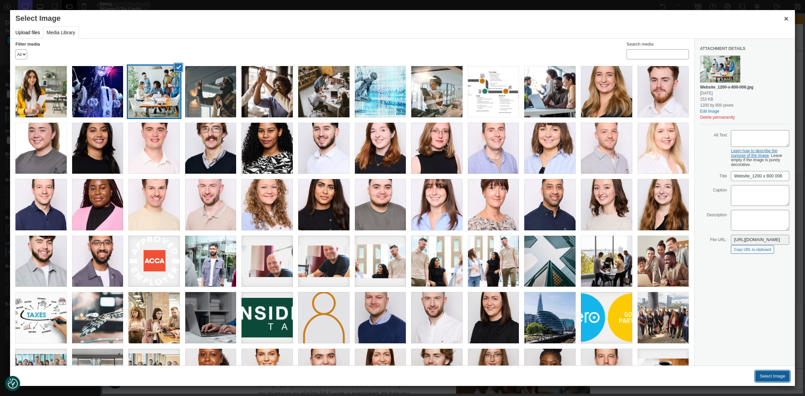
click at [585, 288] on button "Select Image" at bounding box center [772, 376] width 34 height 11
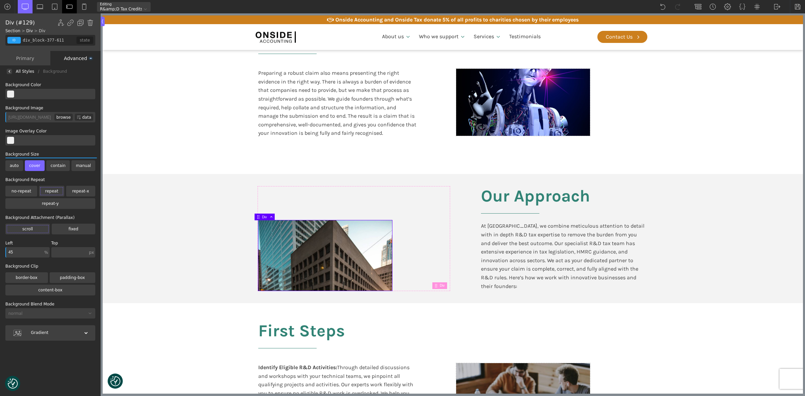
type input "[URL][DOMAIN_NAME]"
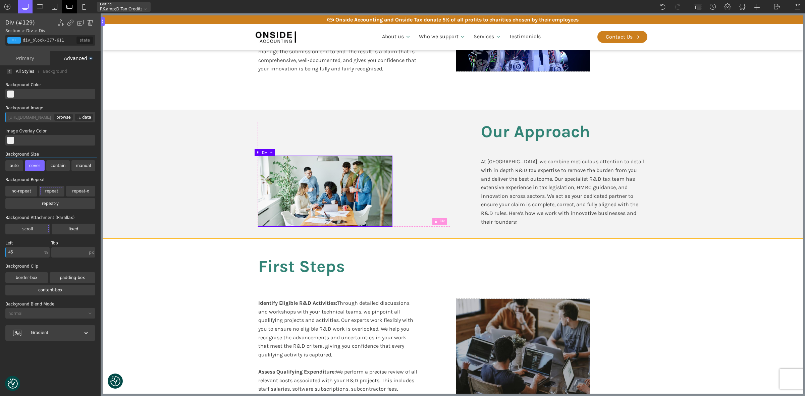
scroll to position [671, 0]
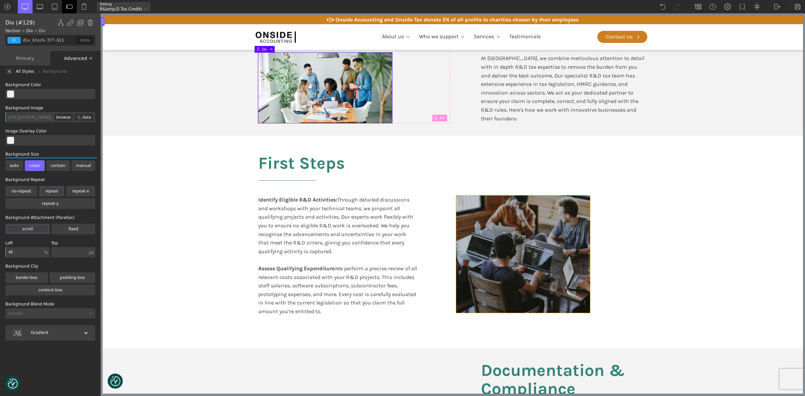
click at [584, 273] on div at bounding box center [523, 254] width 134 height 117
type input "div_block-390-611"
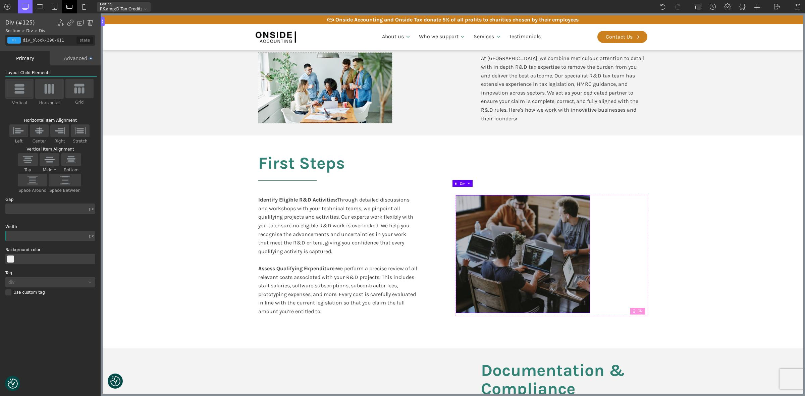
click at [69, 53] on div "Advanced" at bounding box center [75, 58] width 50 height 14
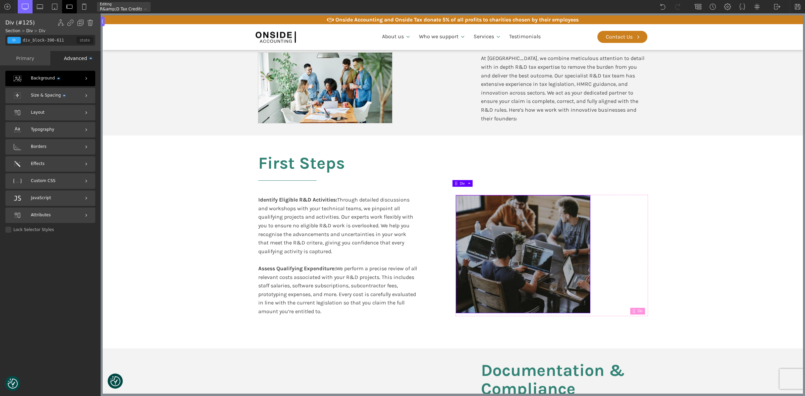
click at [58, 80] on div "Background" at bounding box center [50, 78] width 90 height 15
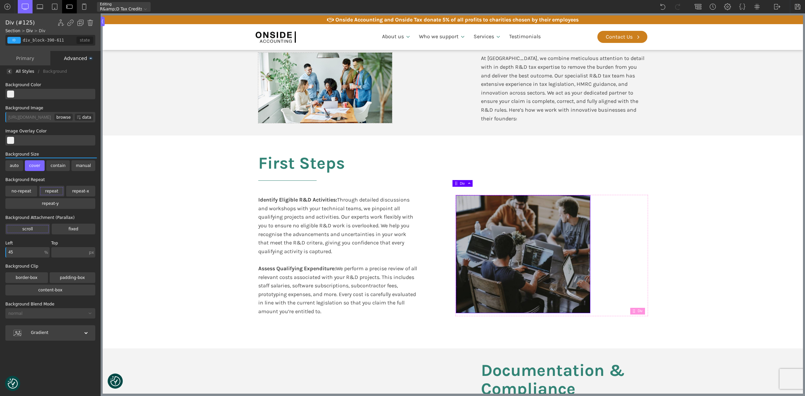
click at [69, 115] on div "browse" at bounding box center [63, 117] width 18 height 7
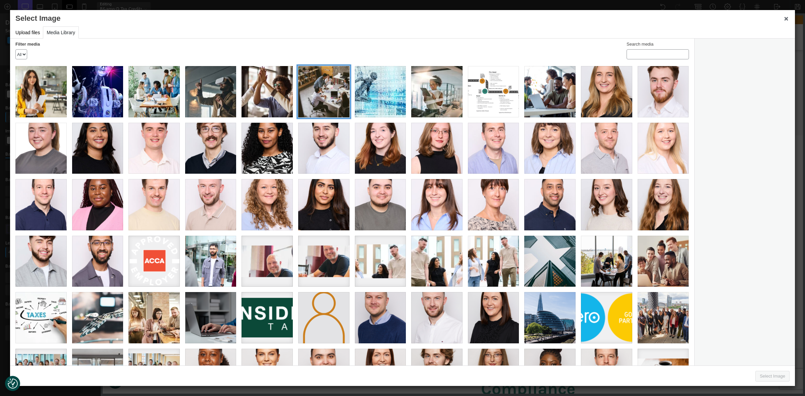
click at [323, 91] on div "Website_1200 x 800 003" at bounding box center [323, 91] width 51 height 51
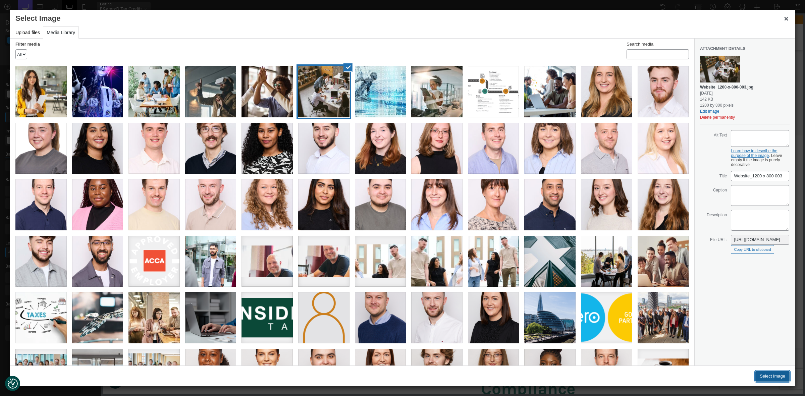
click at [585, 288] on button "Select Image" at bounding box center [772, 376] width 34 height 11
type input "[URL][DOMAIN_NAME]"
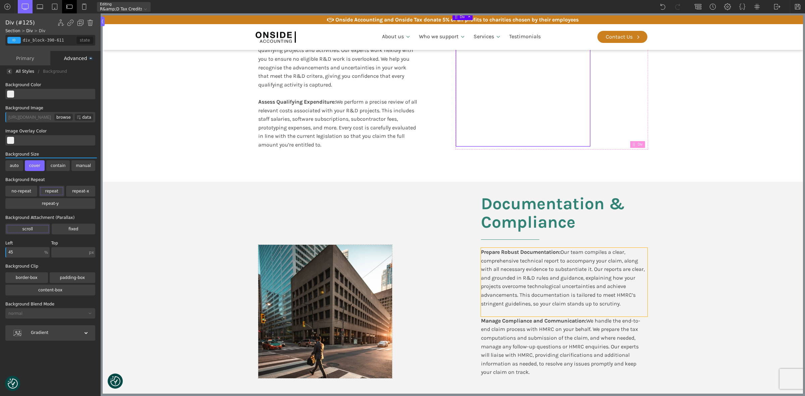
scroll to position [839, 0]
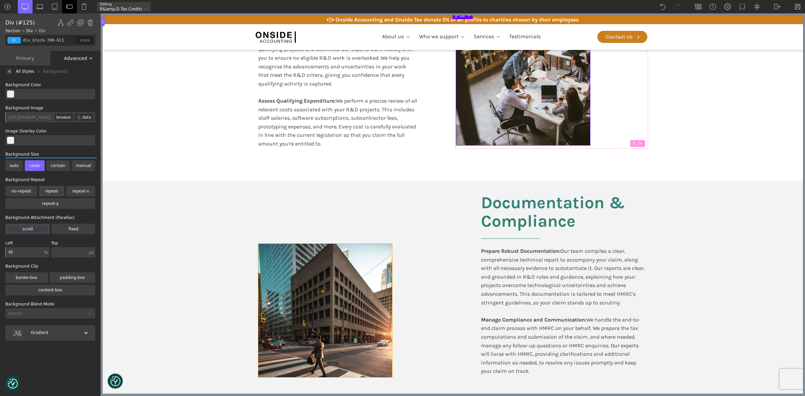
click at [288, 266] on div at bounding box center [325, 310] width 134 height 133
type input "div_block-398-611"
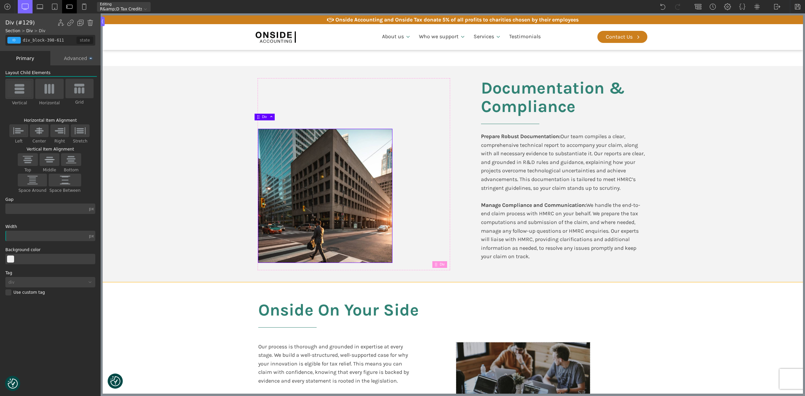
scroll to position [964, 0]
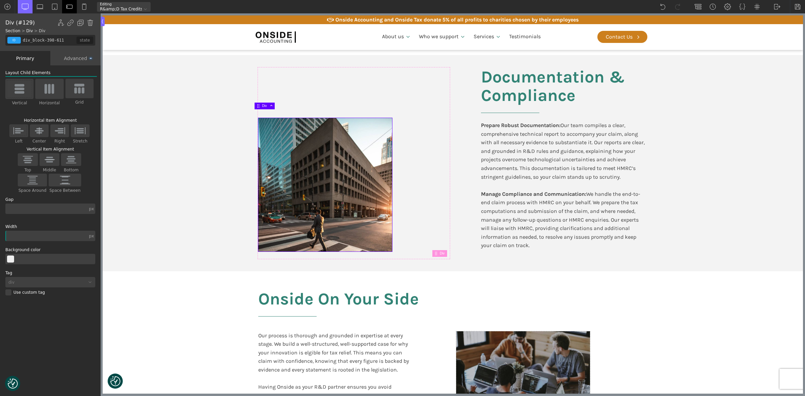
click at [70, 58] on div "Advanced" at bounding box center [75, 58] width 50 height 14
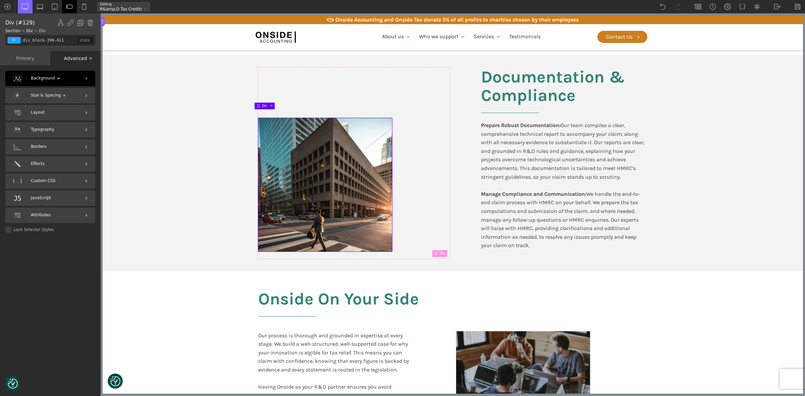
click at [41, 75] on span "Background" at bounding box center [45, 78] width 29 height 6
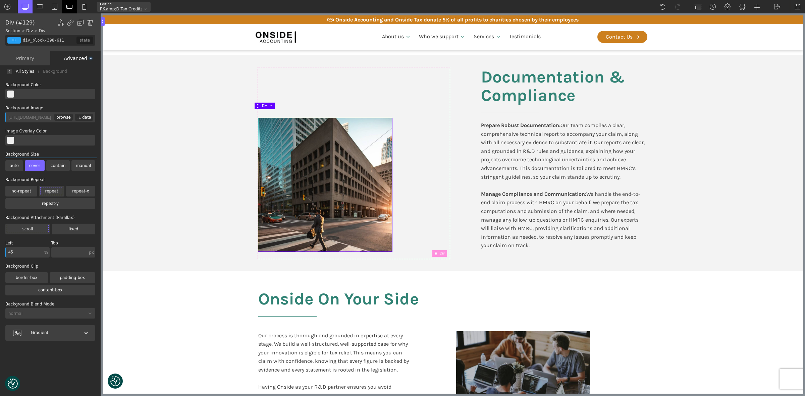
click at [63, 117] on div "browse" at bounding box center [63, 117] width 18 height 7
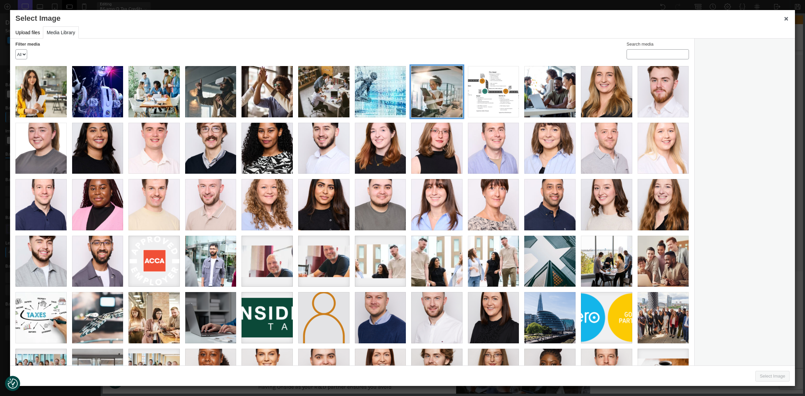
click at [438, 95] on div "Website_1200 x 800 001" at bounding box center [436, 91] width 51 height 51
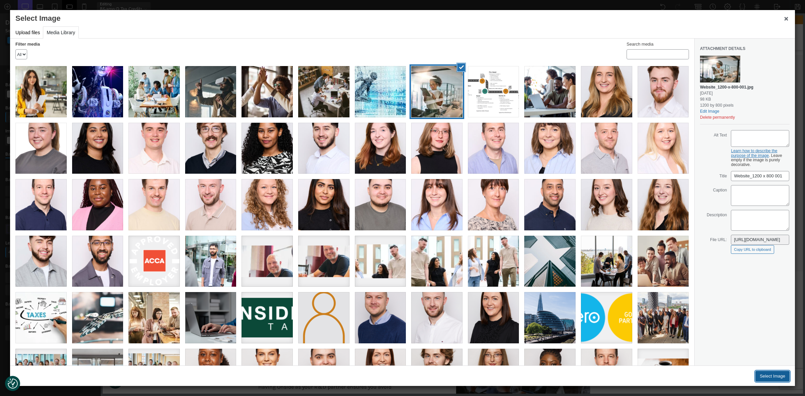
drag, startPoint x: 776, startPoint y: 378, endPoint x: 614, endPoint y: 307, distance: 176.6
click at [585, 288] on button "Select Image" at bounding box center [772, 376] width 34 height 11
type input "[URL][DOMAIN_NAME]"
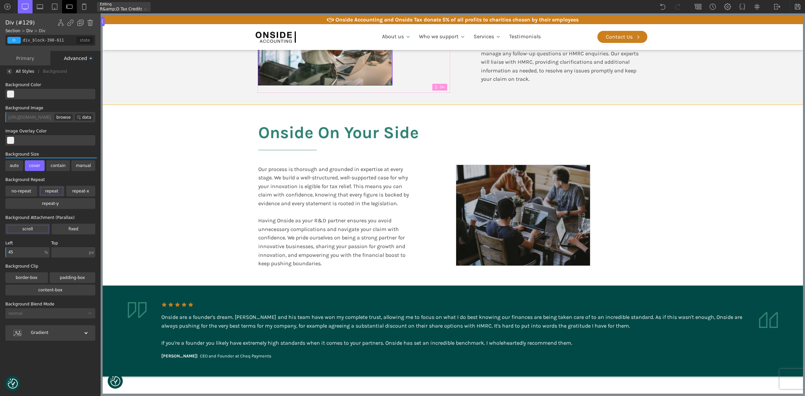
scroll to position [1132, 0]
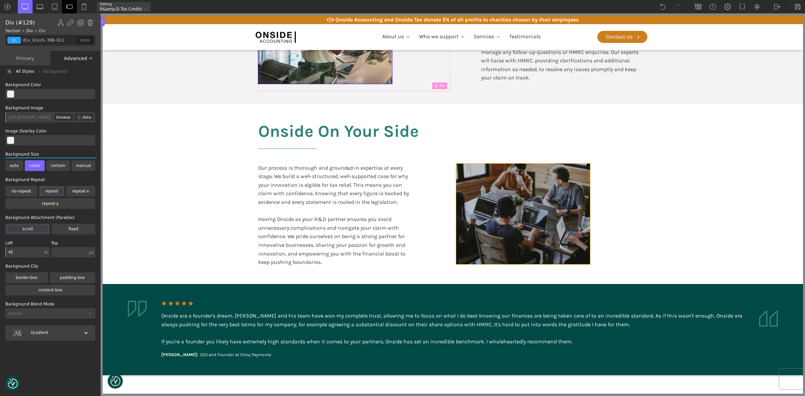
click at [529, 216] on div at bounding box center [523, 214] width 134 height 101
type input "div_block-413-611"
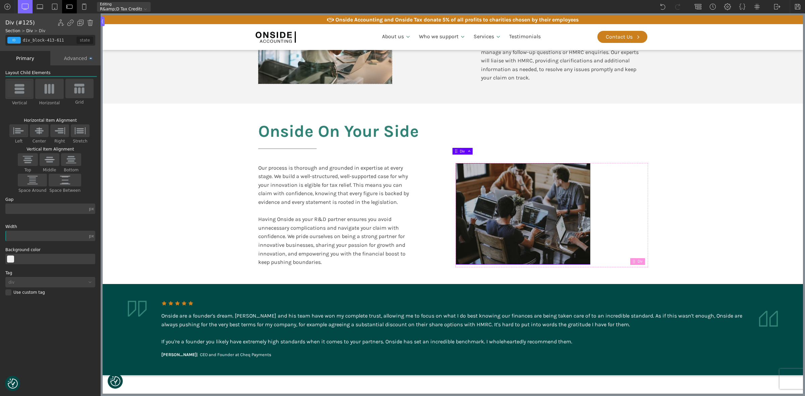
click at [71, 57] on div "Advanced" at bounding box center [75, 58] width 50 height 14
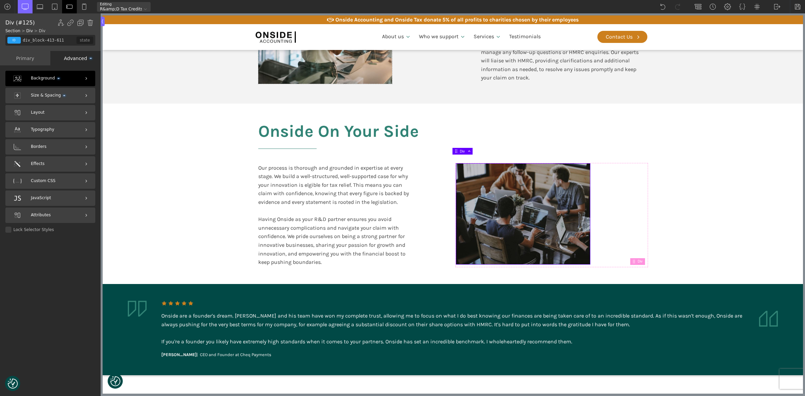
click at [39, 78] on span "Background" at bounding box center [45, 78] width 29 height 6
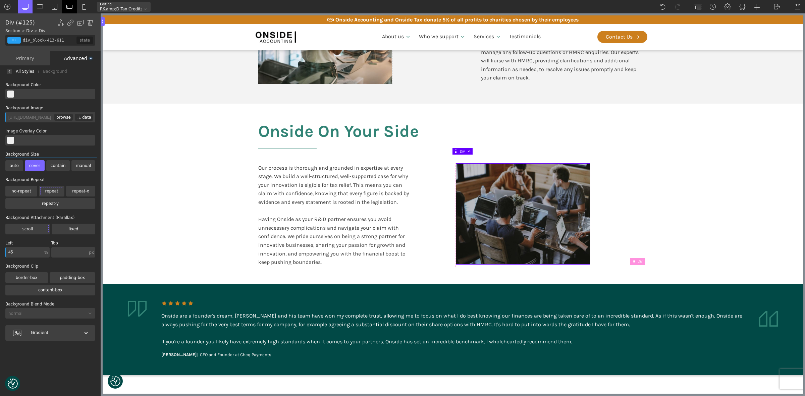
click at [65, 117] on div "browse" at bounding box center [63, 117] width 18 height 7
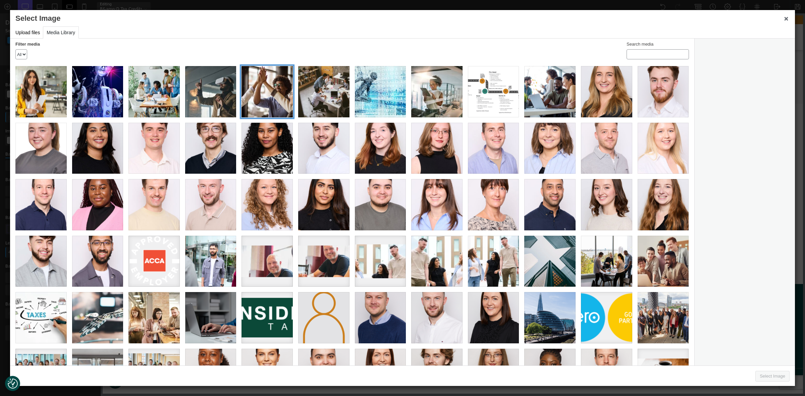
click at [261, 93] on div "Website_1200 x 800 004" at bounding box center [266, 91] width 51 height 51
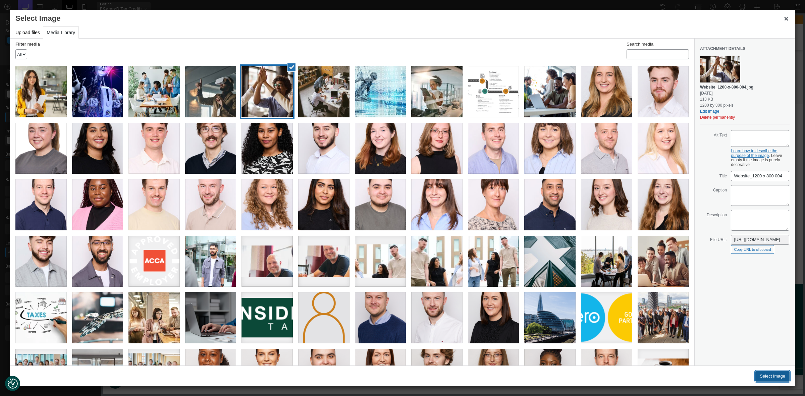
click at [585, 288] on button "Select Image" at bounding box center [772, 376] width 34 height 11
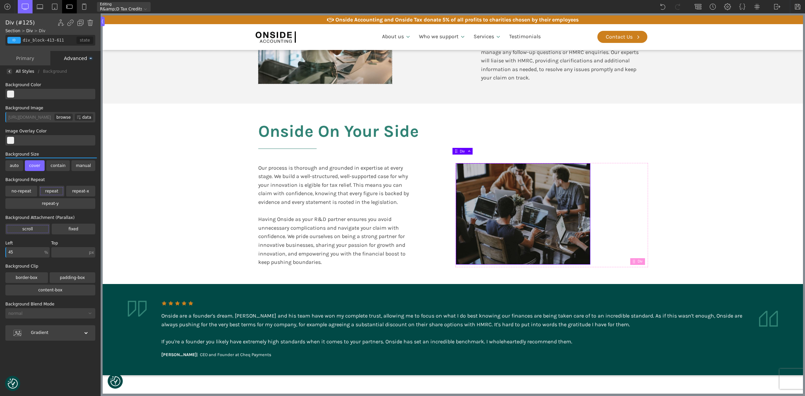
type input "[URL][DOMAIN_NAME]"
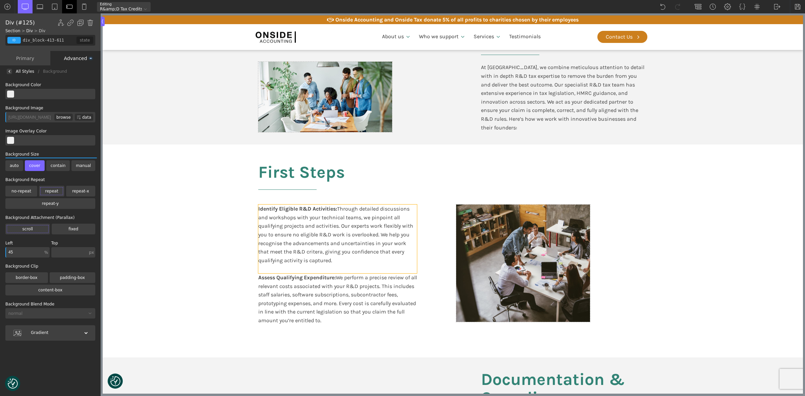
scroll to position [713, 0]
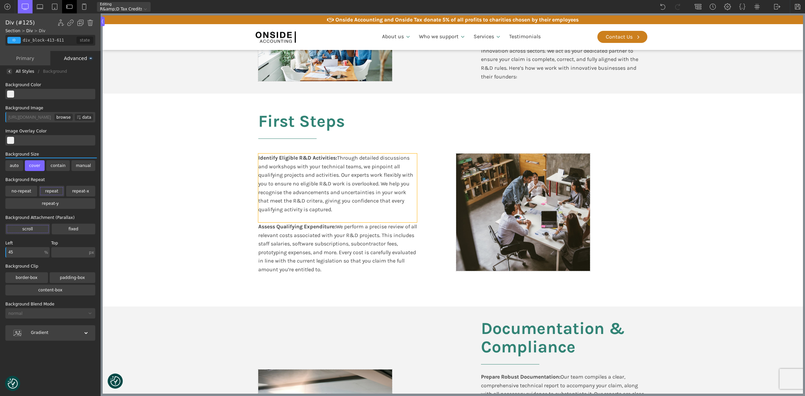
drag, startPoint x: 343, startPoint y: 173, endPoint x: 188, endPoint y: 172, distance: 155.0
click at [342, 173] on div "Identify Eligible R&D Activities: Through detailed discussions and workshops wi…" at bounding box center [337, 188] width 159 height 69
type input "text_block-243-611"
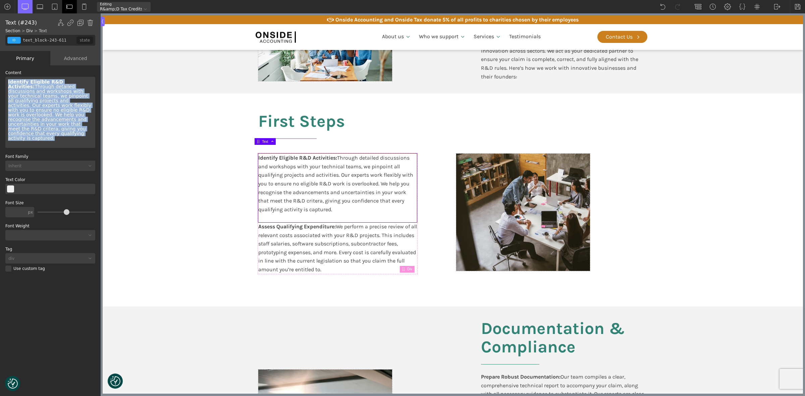
drag, startPoint x: 47, startPoint y: 129, endPoint x: 2, endPoint y: 79, distance: 67.4
click at [2, 79] on div "WP Grid Builder Stack Columns Vertically Page container (1200px) and below Less…" at bounding box center [50, 231] width 101 height 332
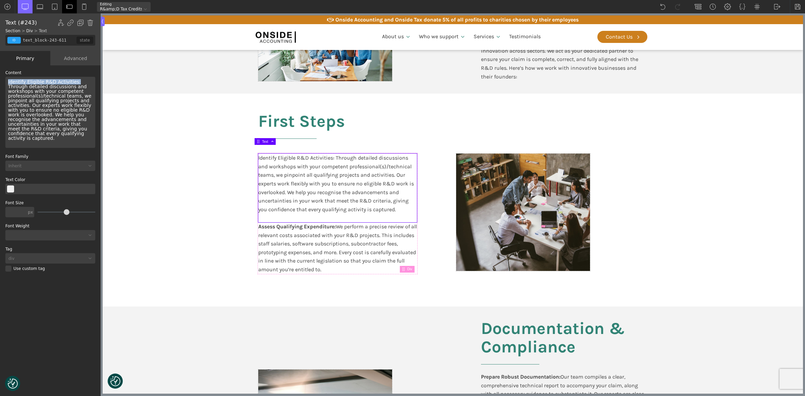
drag, startPoint x: 6, startPoint y: 83, endPoint x: 72, endPoint y: 82, distance: 66.1
click at [72, 82] on div "Identify Eligible R&D Activities: Through detailed discussions and workshops wi…" at bounding box center [50, 112] width 90 height 71
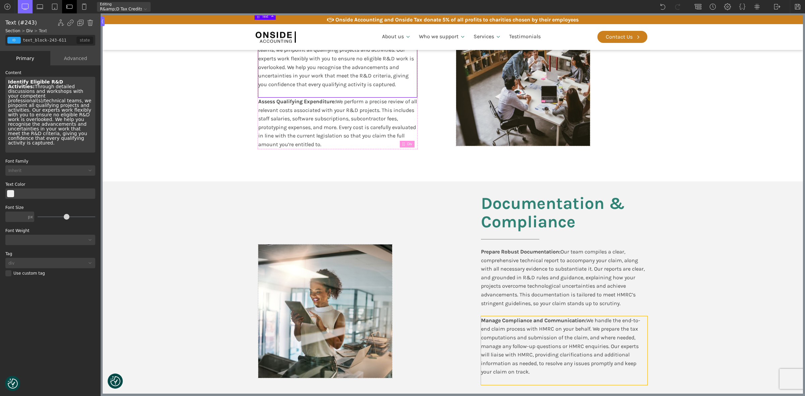
scroll to position [839, 0]
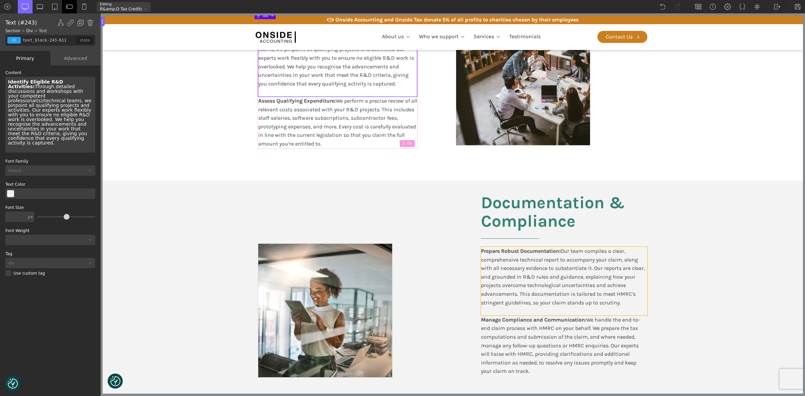
click at [524, 270] on div "Prepare Robust Documentation: Our team compiles a clear, comprehensive technica…" at bounding box center [564, 281] width 166 height 69
type input "text_block-344-611"
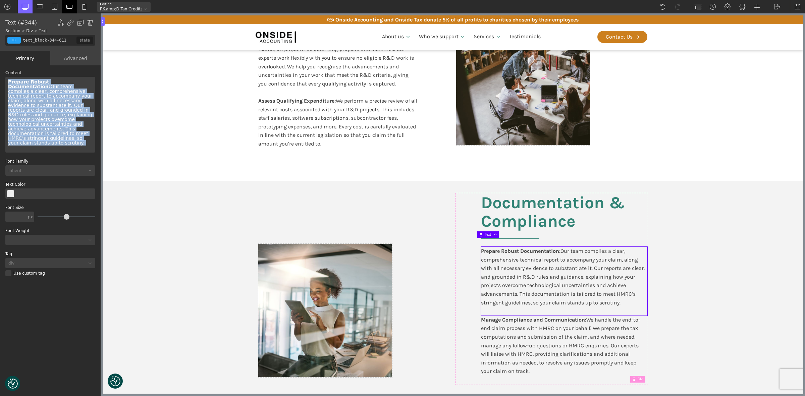
drag, startPoint x: 70, startPoint y: 135, endPoint x: 0, endPoint y: 82, distance: 88.1
click at [0, 82] on div "WP Grid Builder Stack Columns Vertically Page container (1200px) and below Less…" at bounding box center [50, 231] width 101 height 332
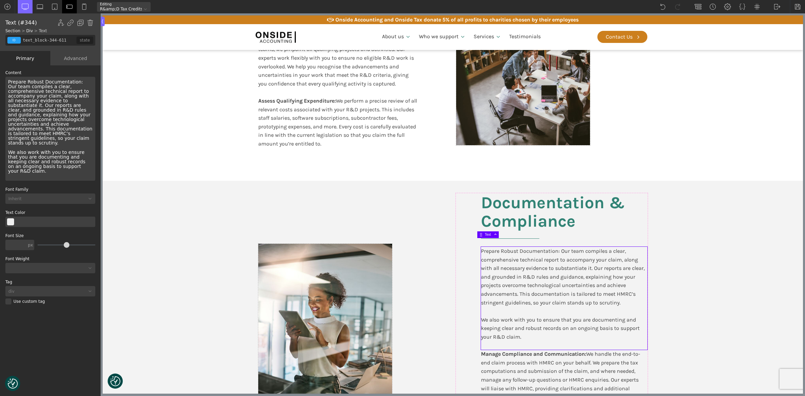
click at [10, 84] on div "Prepare Robust Documentation: Our team compiles a clear, comprehensive technica…" at bounding box center [50, 129] width 90 height 104
click at [25, 81] on b "Prepare" at bounding box center [18, 81] width 21 height 5
drag, startPoint x: 76, startPoint y: 82, endPoint x: 26, endPoint y: 80, distance: 50.3
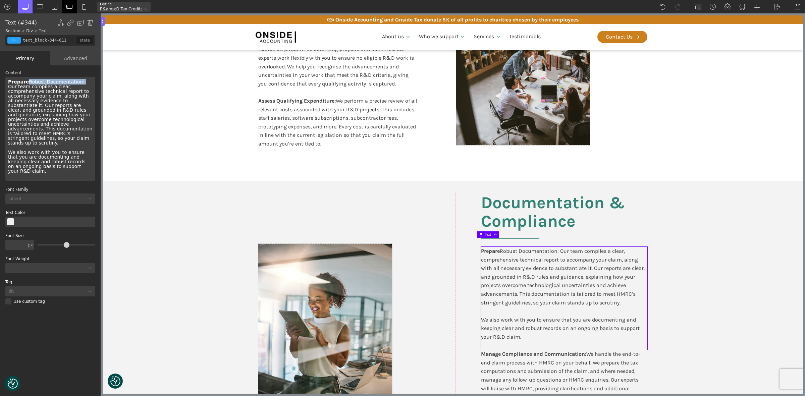
click at [26, 80] on div "Prepare Robust Documentation: Our team compiles a clear, comprehensive technica…" at bounding box center [50, 129] width 90 height 104
click at [578, 286] on div "Prepare Robust Documentation: Our team compiles a clear, comprehensive technica…" at bounding box center [564, 298] width 166 height 103
click at [585, 288] on section "Documentation & Compliance Prepare Robust Documentation: Our team compiles a cl…" at bounding box center [453, 306] width 700 height 251
type input "split-content"
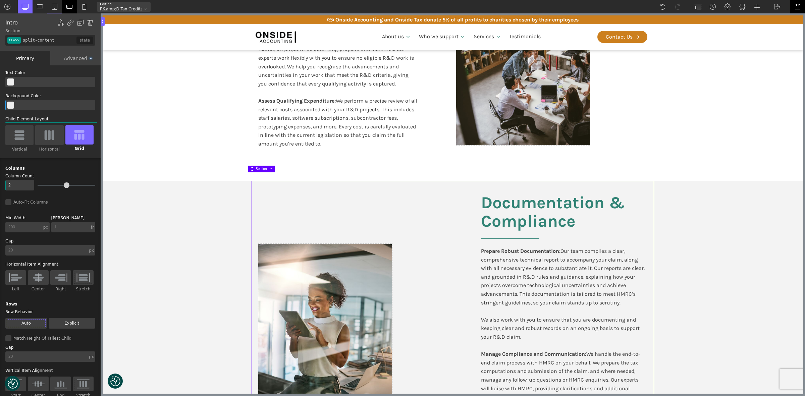
click at [585, 5] on img at bounding box center [797, 6] width 7 height 7
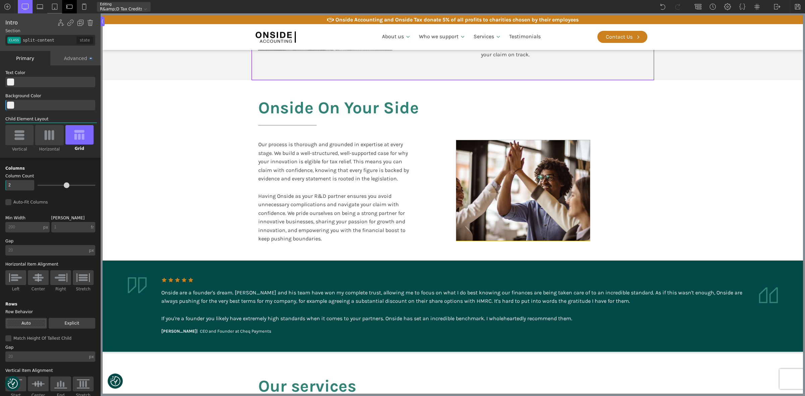
scroll to position [1216, 0]
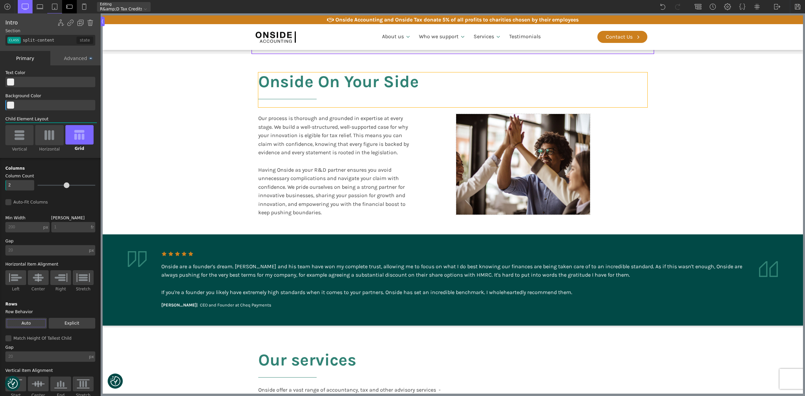
click at [349, 72] on h2 "Onside On Your Side" at bounding box center [452, 89] width 389 height 35
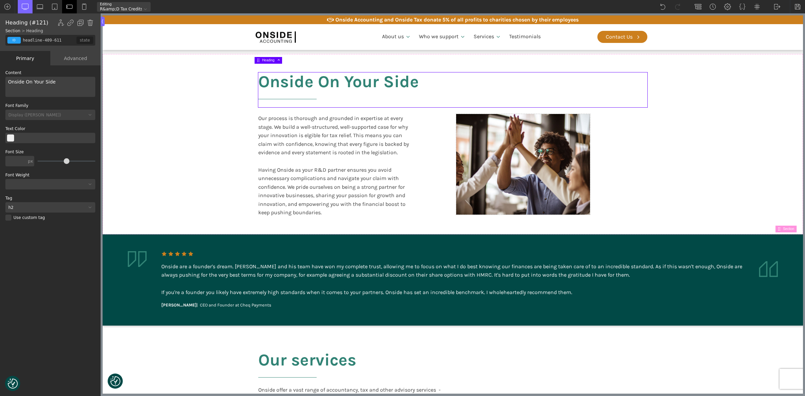
drag, startPoint x: 49, startPoint y: 80, endPoint x: 0, endPoint y: 78, distance: 49.0
click at [0, 78] on div "WP Grid Builder Stack Columns Vertically Page container (1200px) and below Less…" at bounding box center [50, 231] width 101 height 332
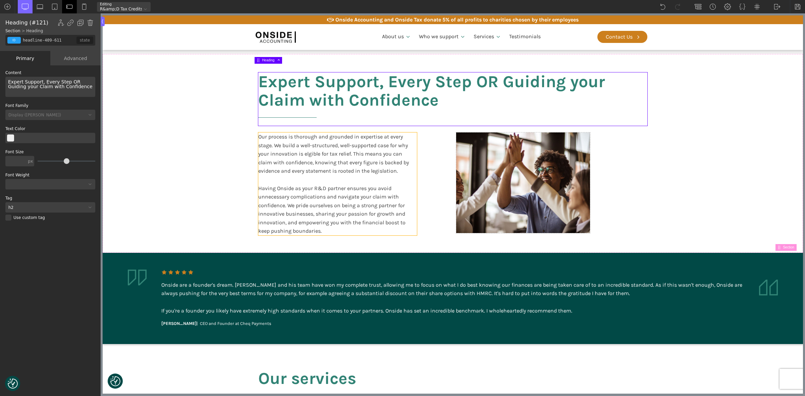
click at [293, 146] on div "Our process is thorough and grounded in expertise at every stage. We build a we…" at bounding box center [337, 183] width 159 height 103
type input "text_block-353-611"
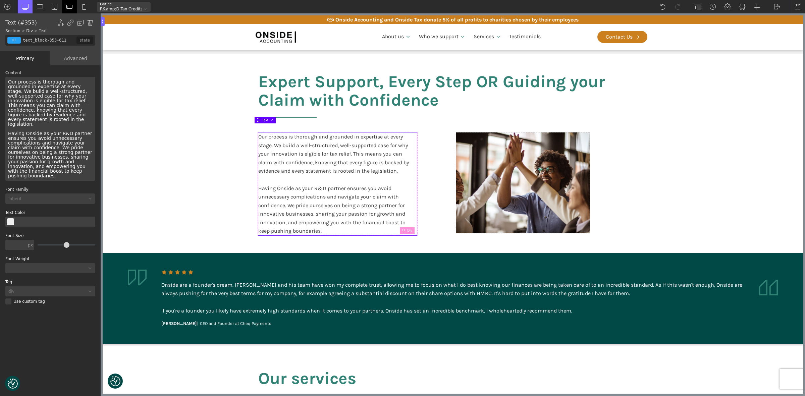
drag, startPoint x: 22, startPoint y: 108, endPoint x: 0, endPoint y: 81, distance: 35.1
click at [0, 81] on div "WP Grid Builder Stack Columns Vertically Page container (1200px) and below Less…" at bounding box center [50, 231] width 101 height 332
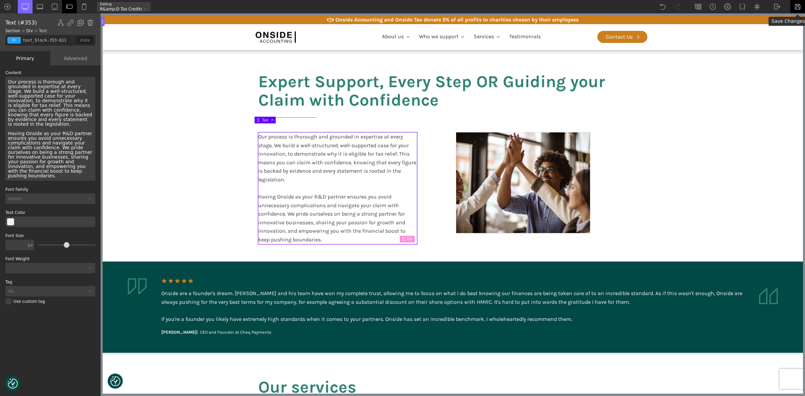
drag, startPoint x: 797, startPoint y: 6, endPoint x: 770, endPoint y: 71, distance: 70.3
click at [585, 6] on img at bounding box center [797, 6] width 7 height 7
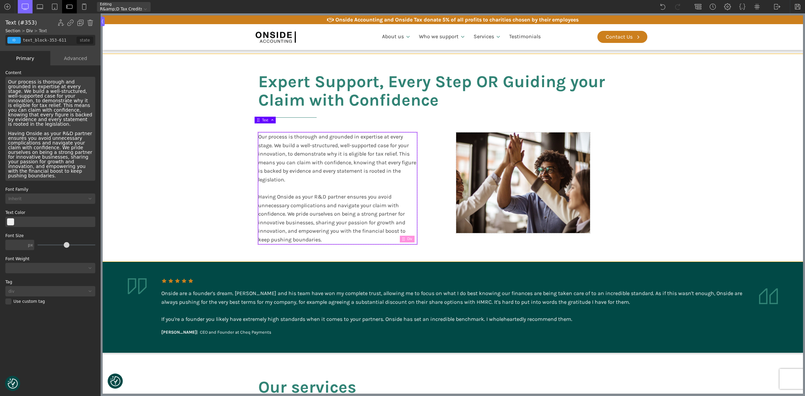
click at [585, 180] on section "Expert Support, Every Step OR Guiding your Claim with Confidence Our process is…" at bounding box center [453, 158] width 700 height 208
type input "split-content-full-heading"
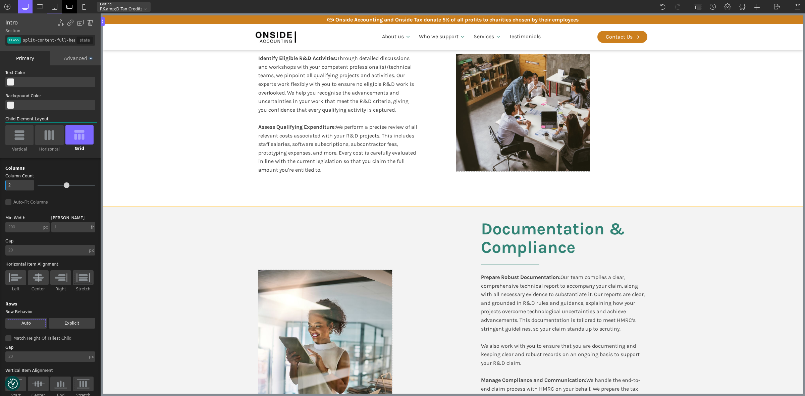
scroll to position [797, 0]
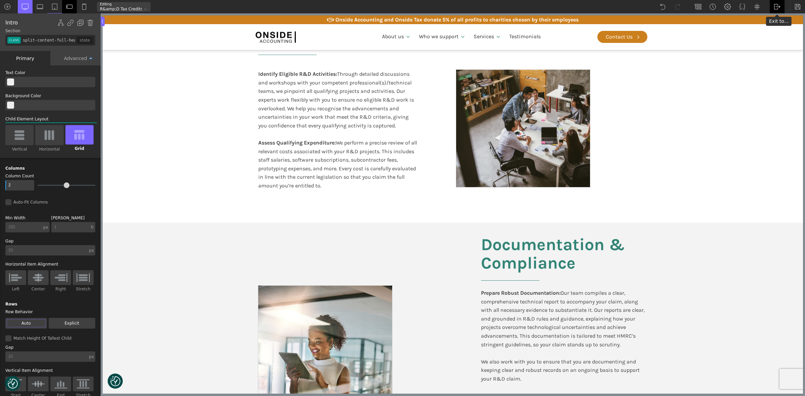
click at [585, 5] on img at bounding box center [777, 6] width 7 height 7
click at [585, 26] on link "Frontend" at bounding box center [784, 28] width 29 height 11
